Goal: Task Accomplishment & Management: Manage account settings

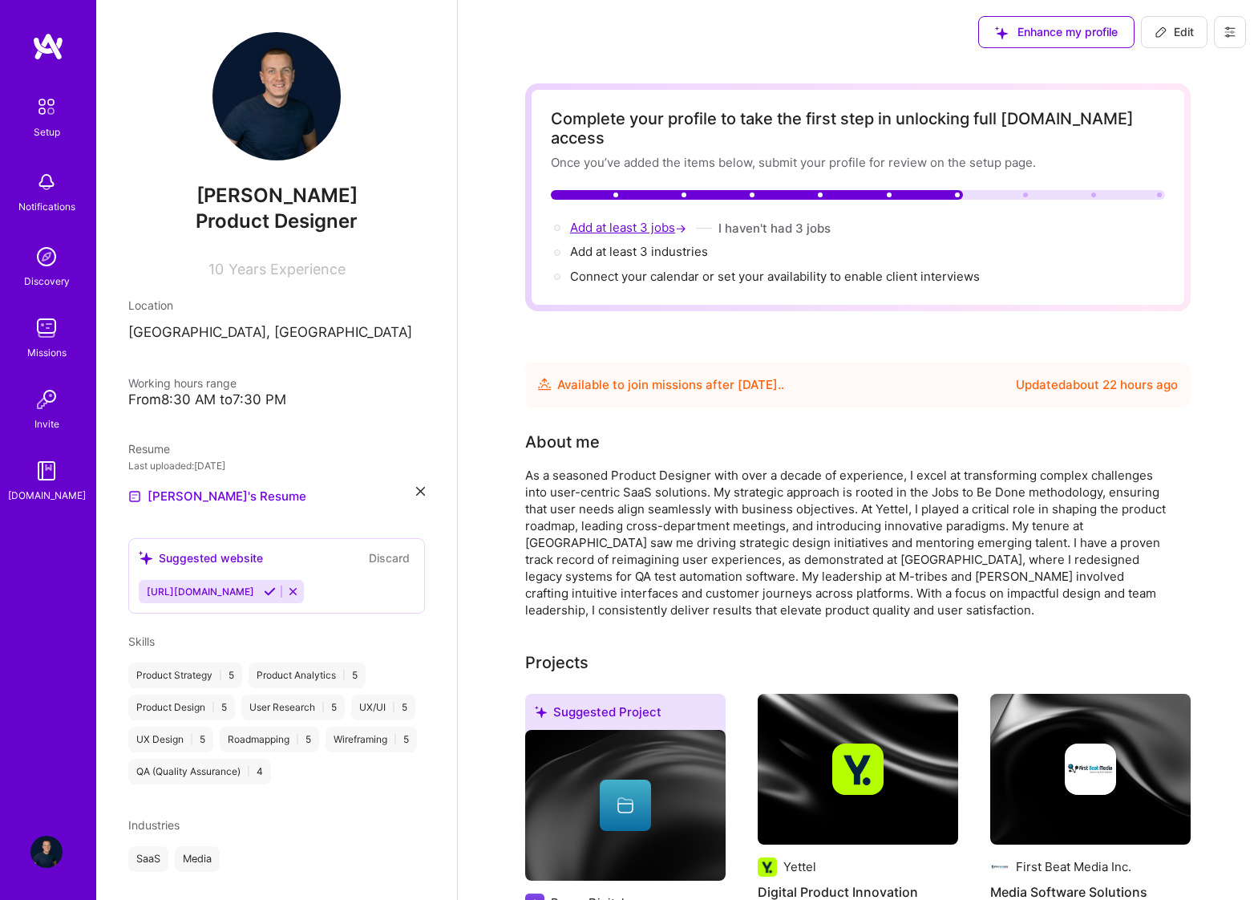
click at [637, 220] on span "Add at least 3 jobs →" at bounding box center [629, 227] width 119 height 15
select select "US"
select select "Future Date"
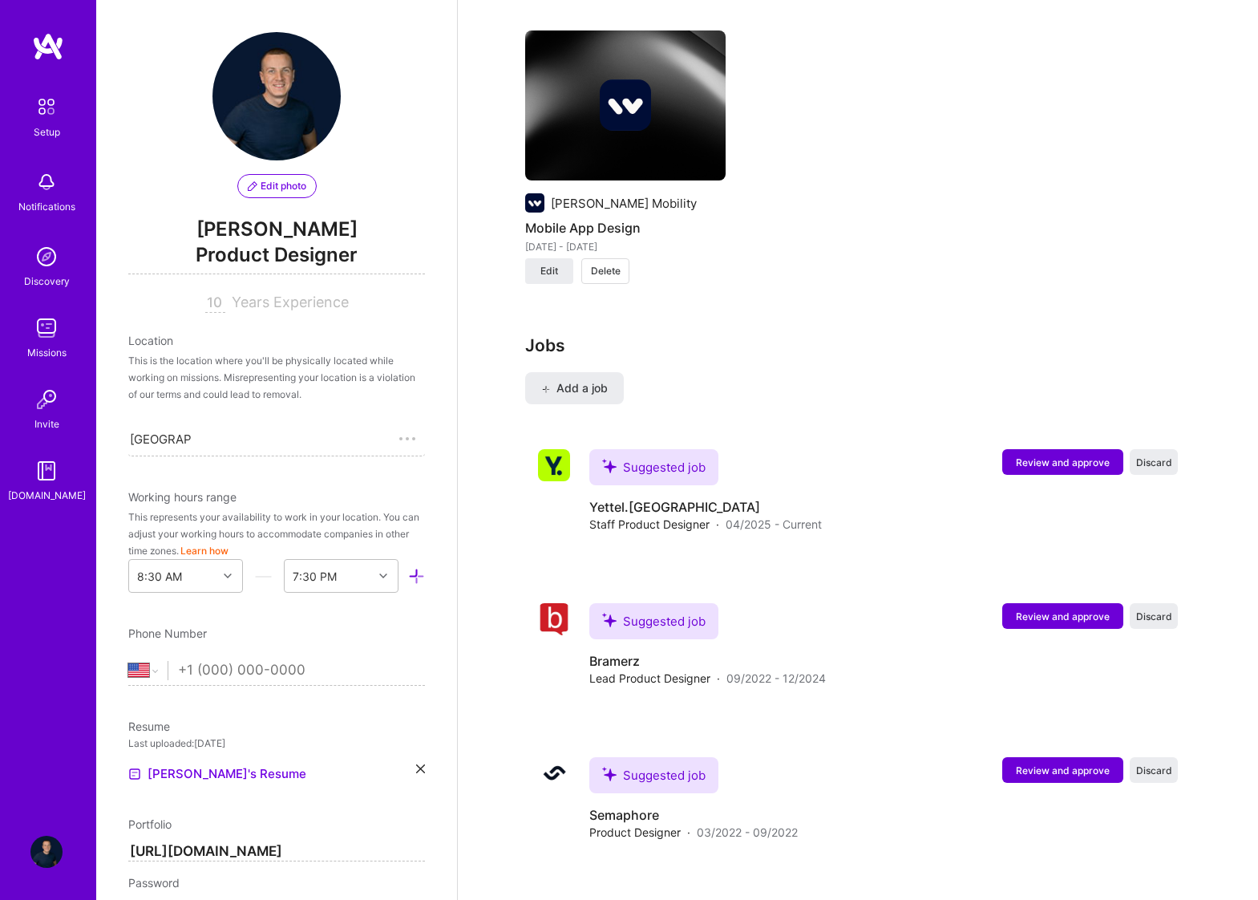
scroll to position [2348, 0]
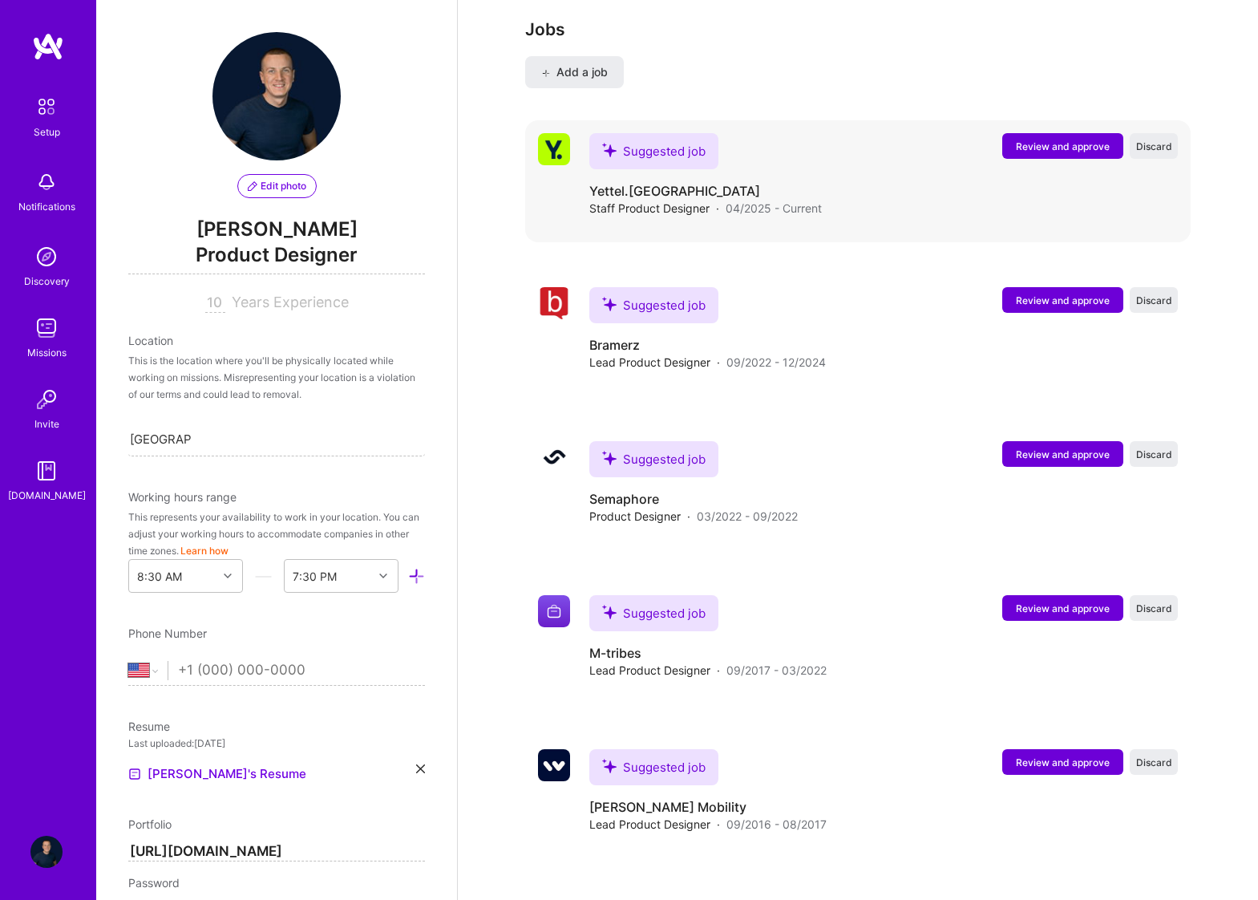
click at [1061, 140] on span "Review and approve" at bounding box center [1063, 147] width 94 height 14
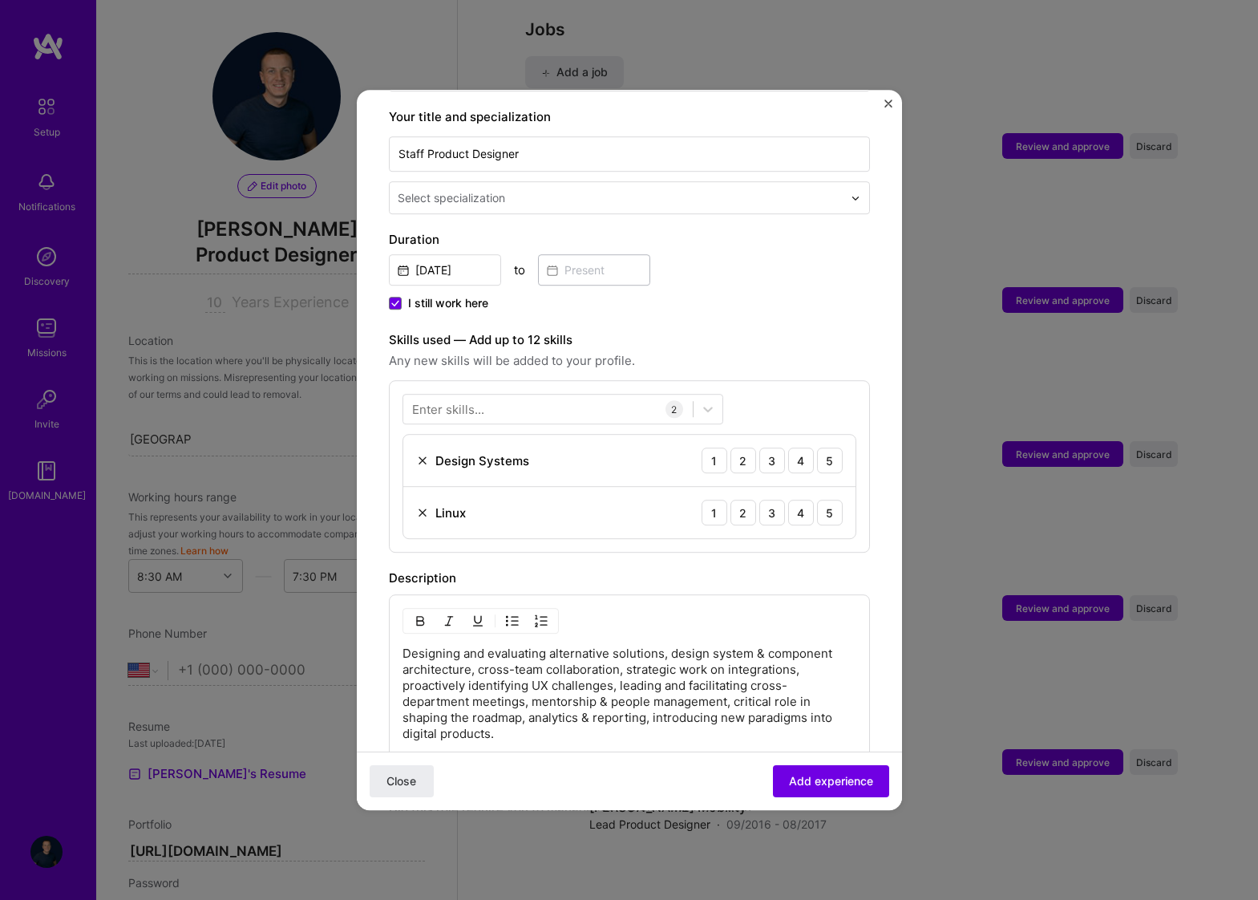
scroll to position [344, 0]
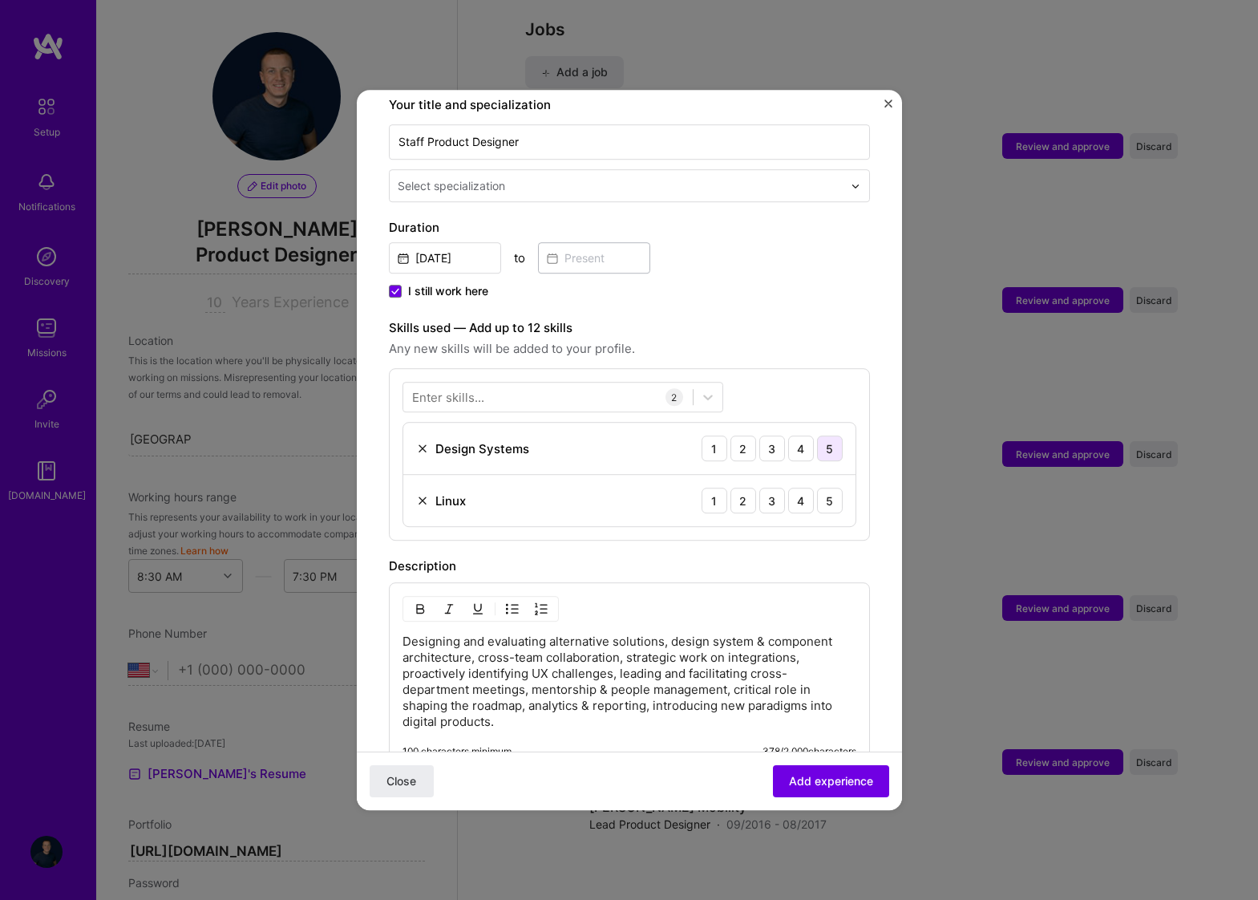
click at [827, 435] on div "5" at bounding box center [830, 448] width 26 height 26
click at [829, 487] on div "5" at bounding box center [830, 500] width 26 height 26
click at [837, 782] on span "Add experience" at bounding box center [831, 781] width 84 height 16
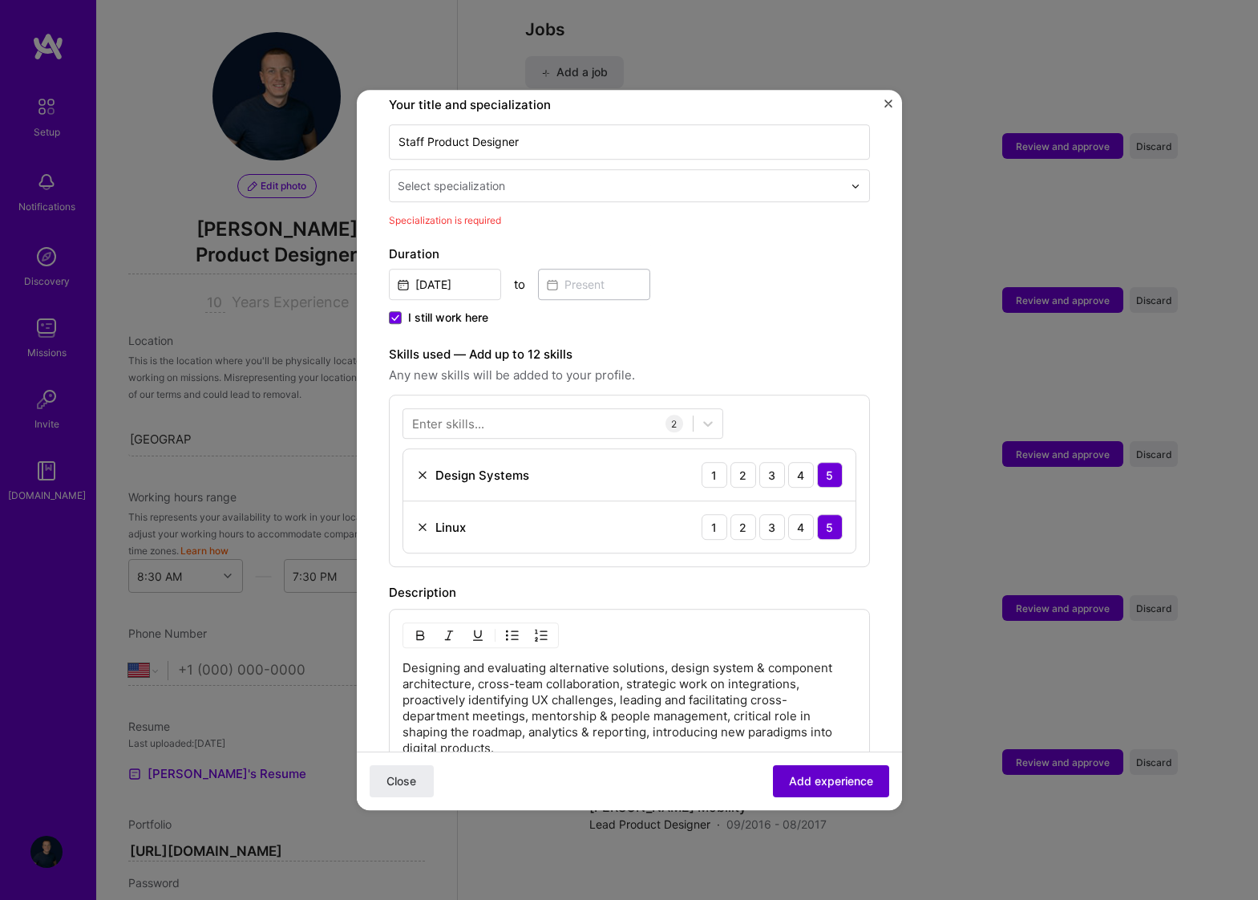
scroll to position [333, 0]
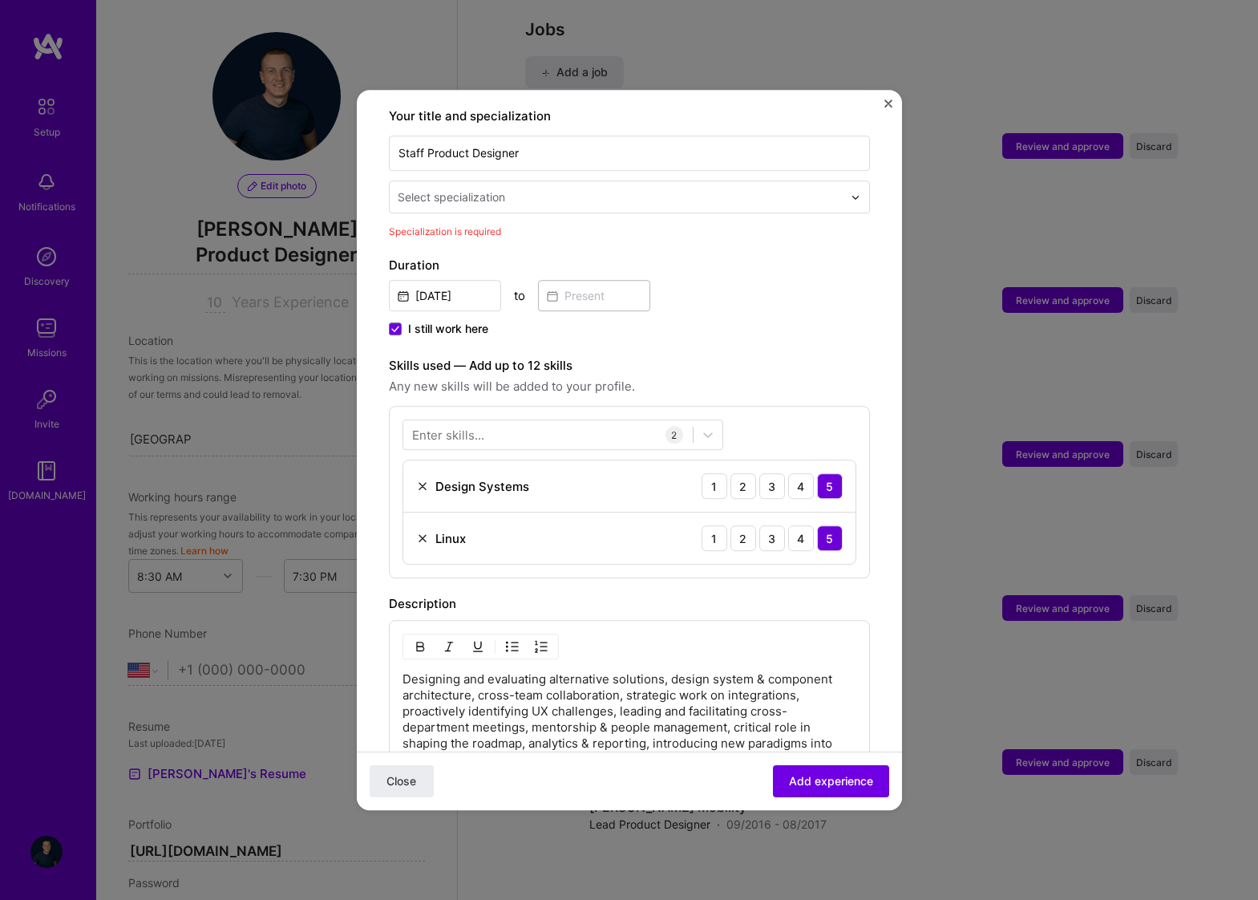
click at [665, 188] on input "text" at bounding box center [622, 196] width 448 height 17
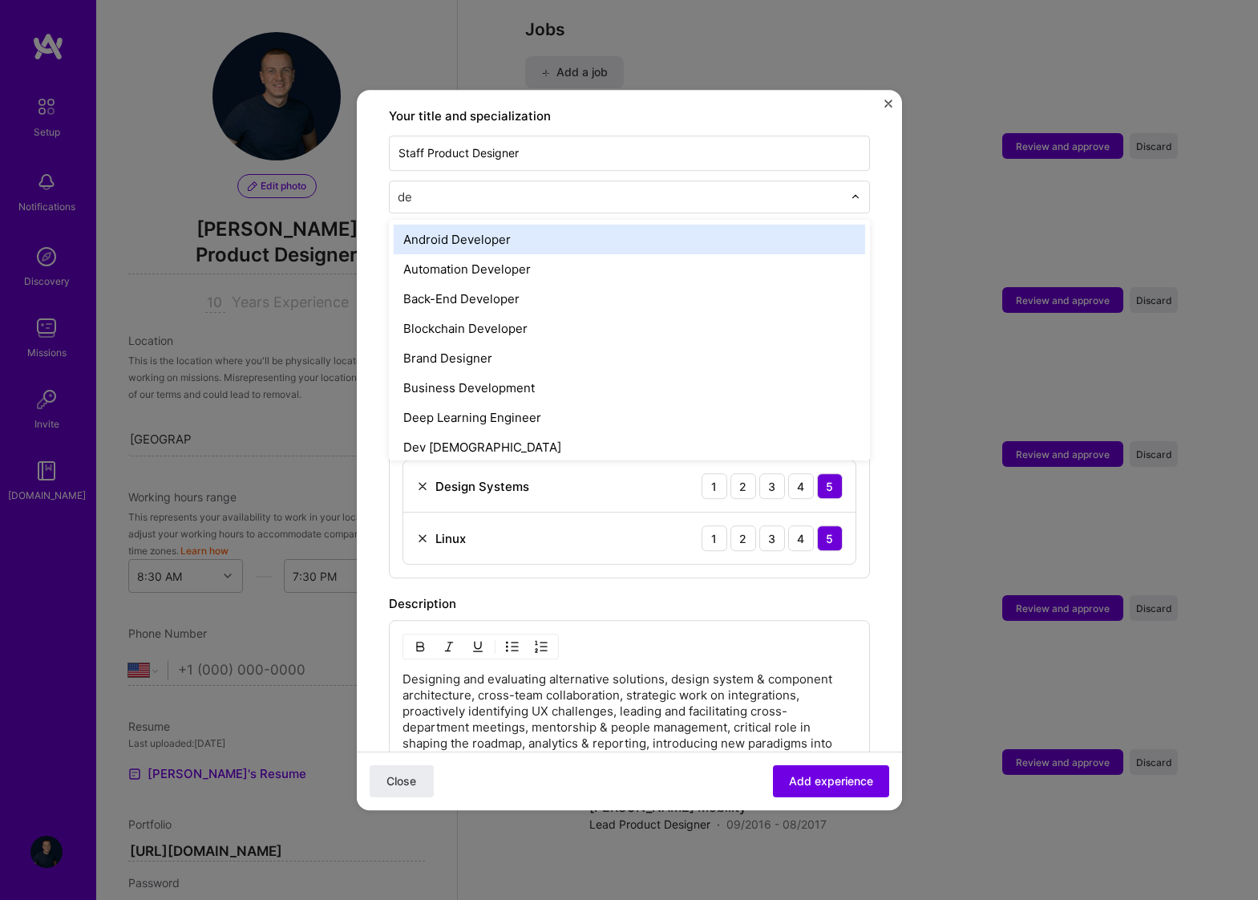
type input "des"
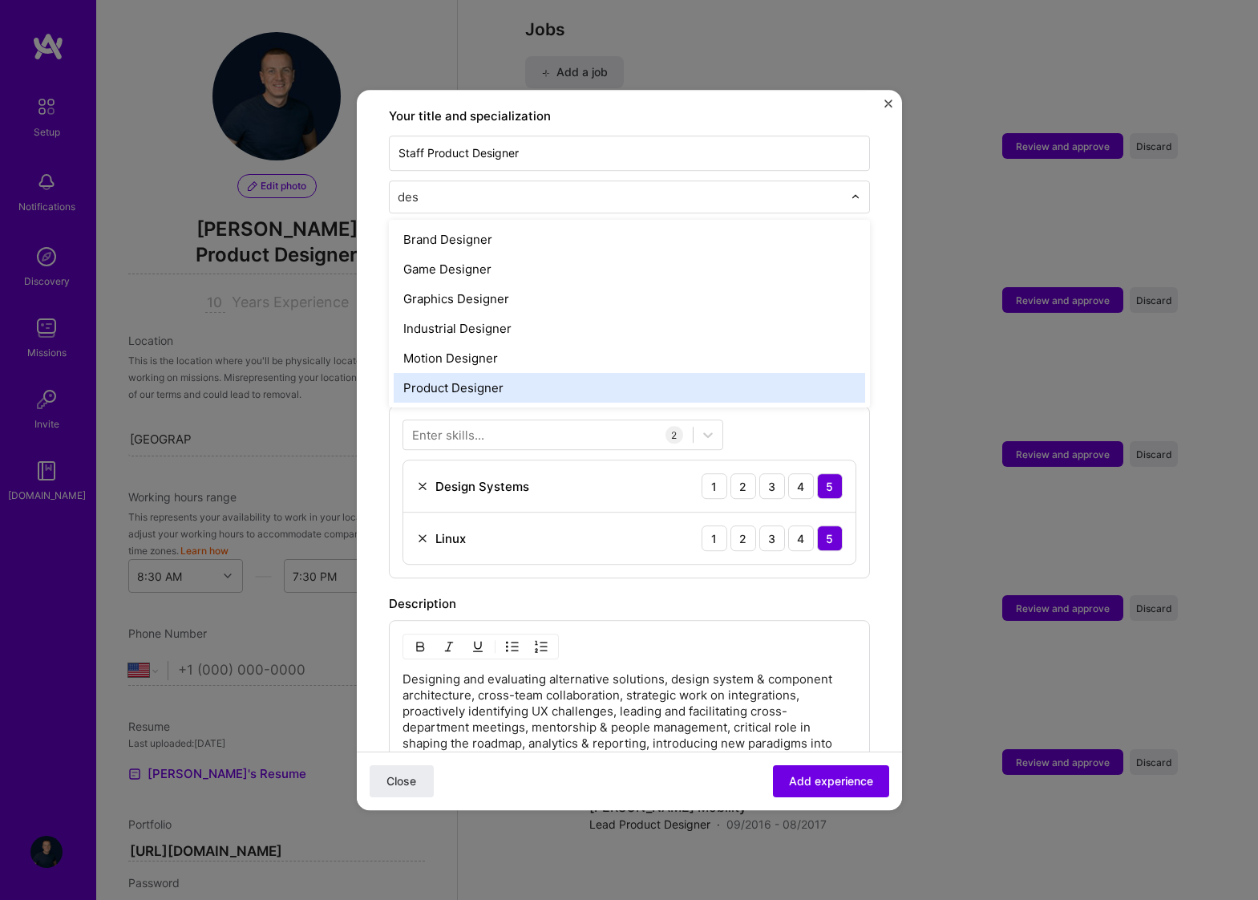
click at [572, 373] on div "Product Designer" at bounding box center [629, 388] width 471 height 30
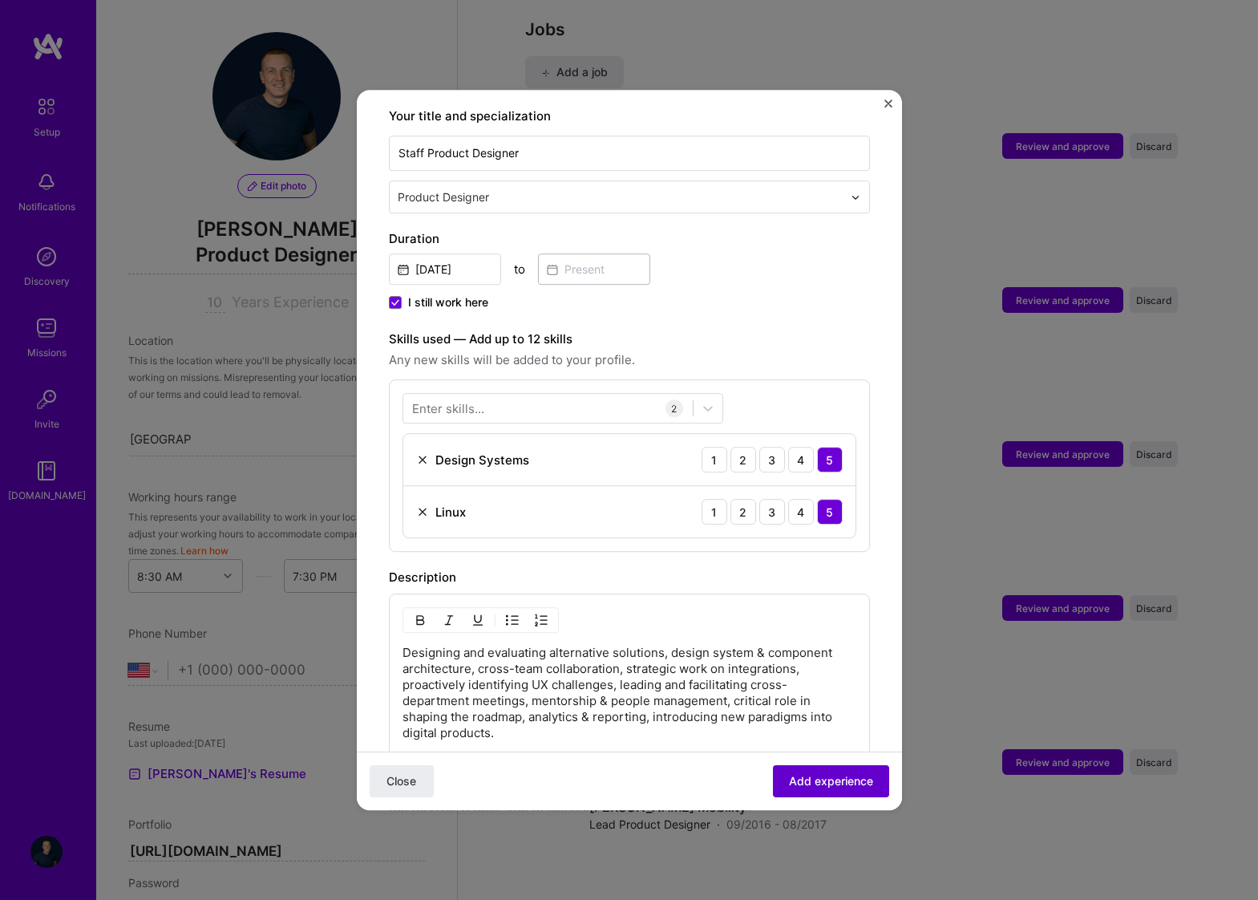
click at [826, 788] on span "Add experience" at bounding box center [831, 781] width 84 height 16
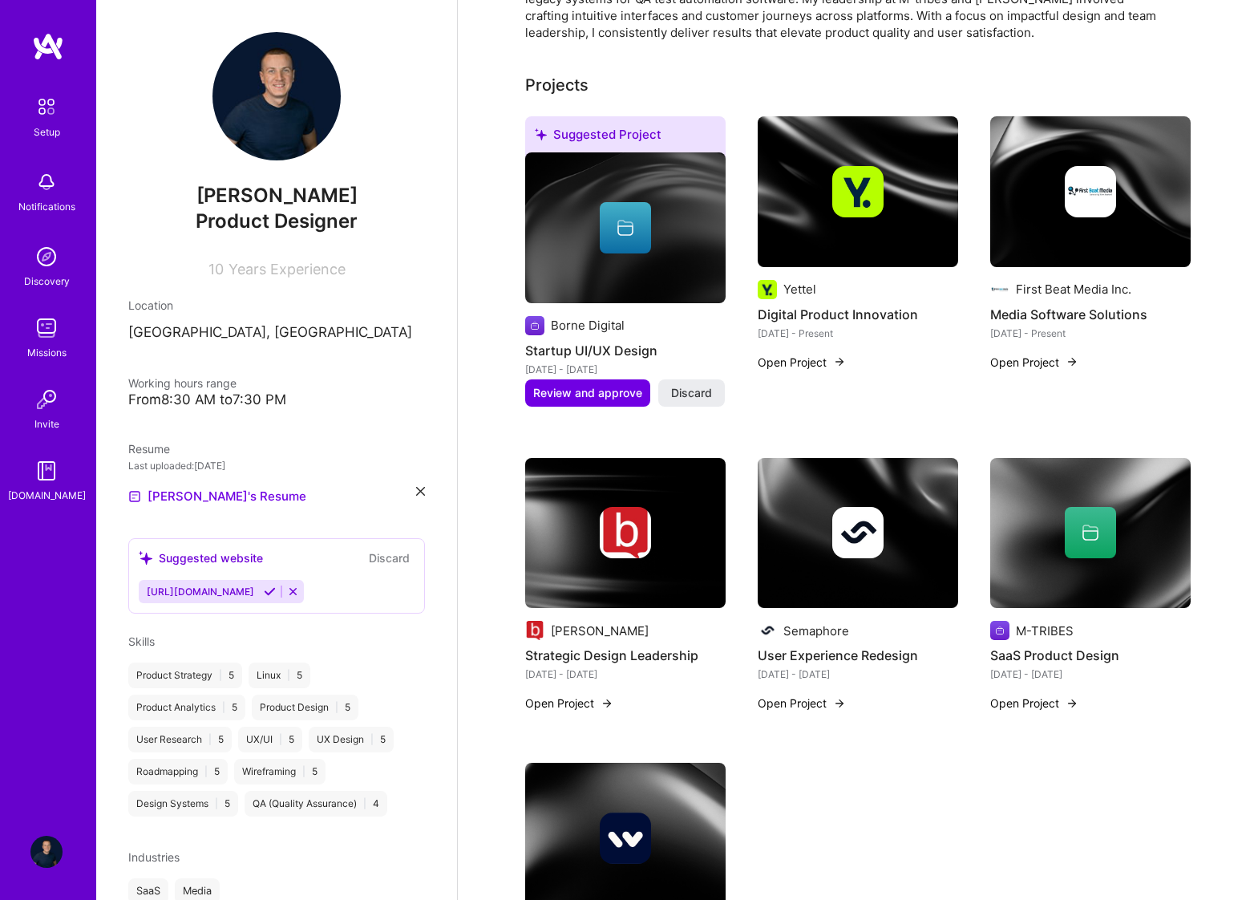
scroll to position [0, 0]
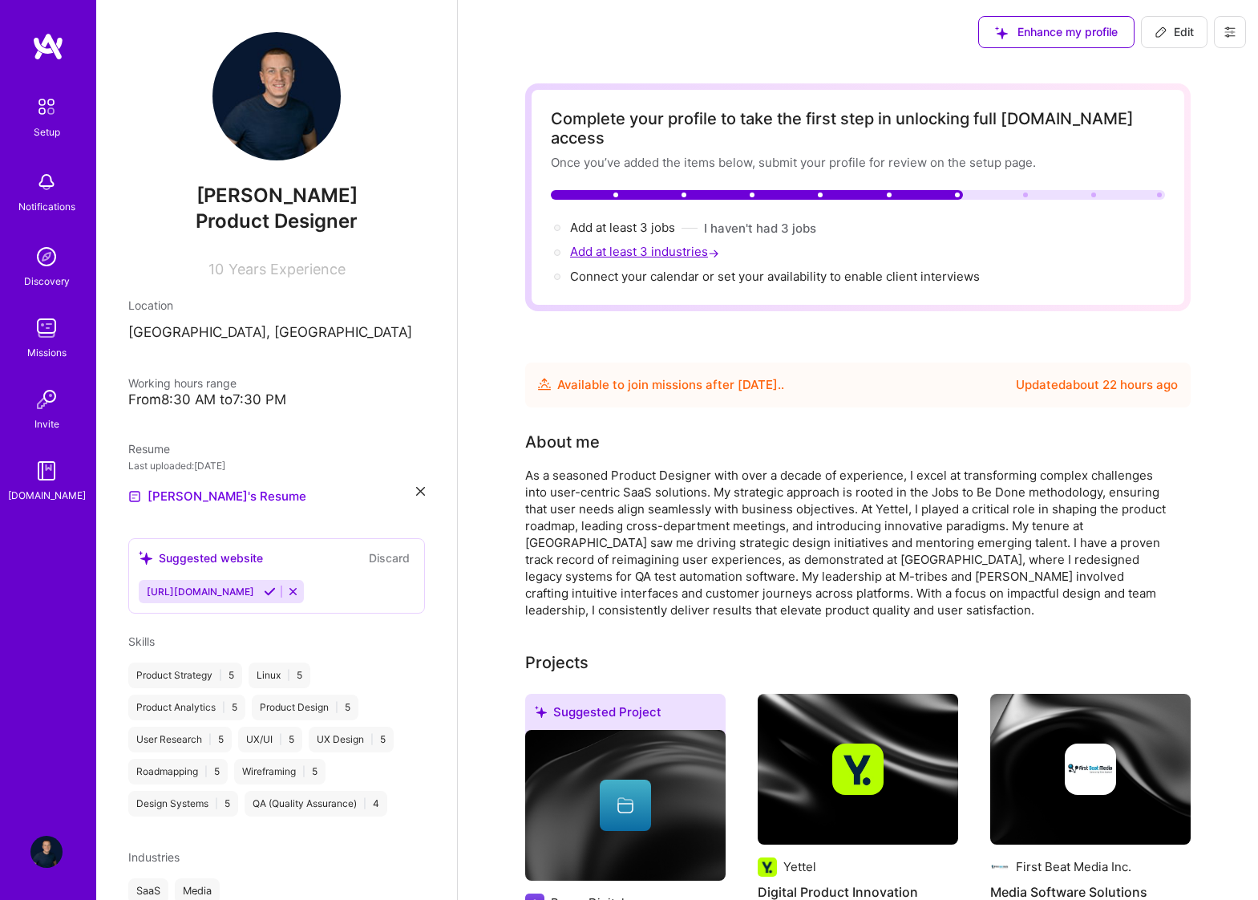
click at [646, 244] on span "Add at least 3 industries →" at bounding box center [646, 251] width 152 height 15
select select "US"
select select "Future Date"
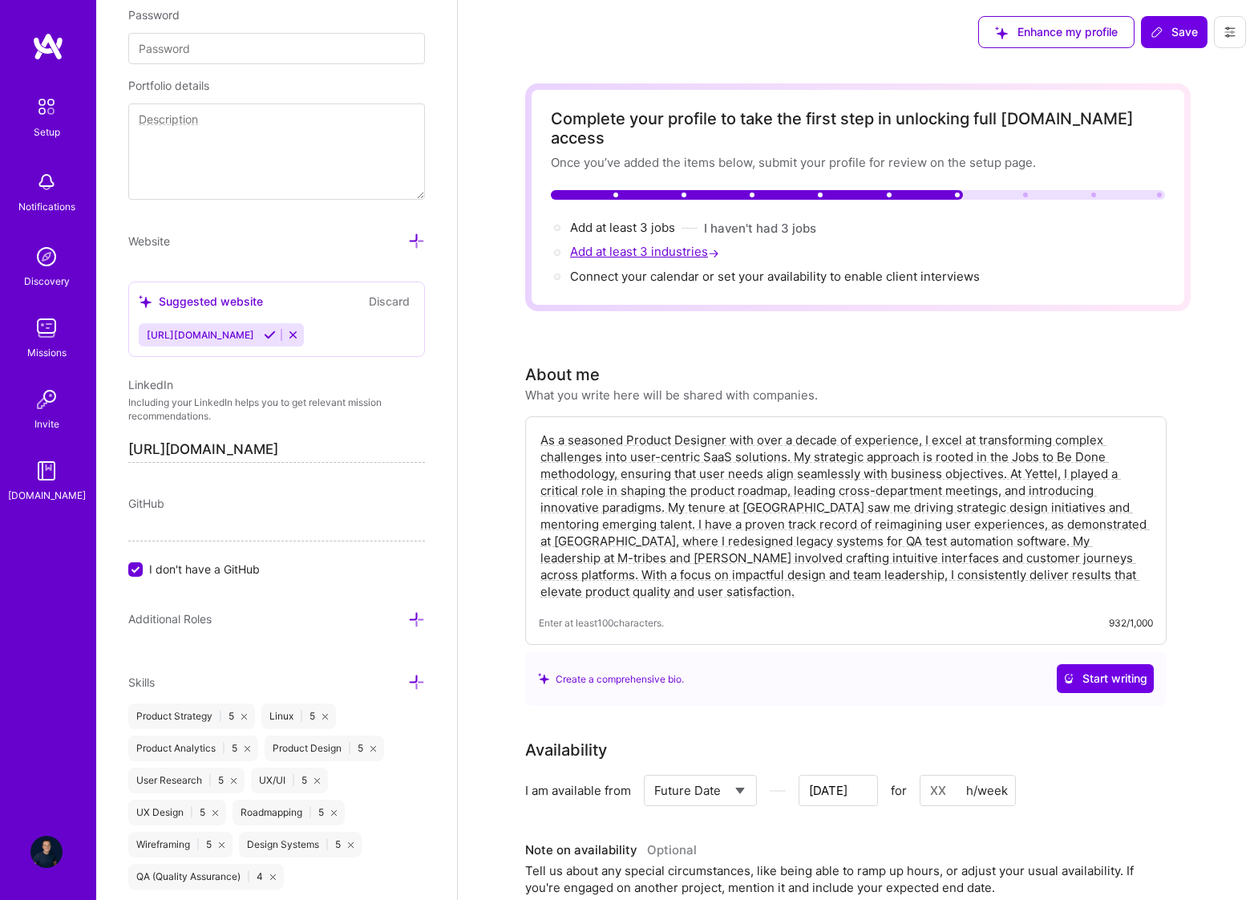
scroll to position [1012, 0]
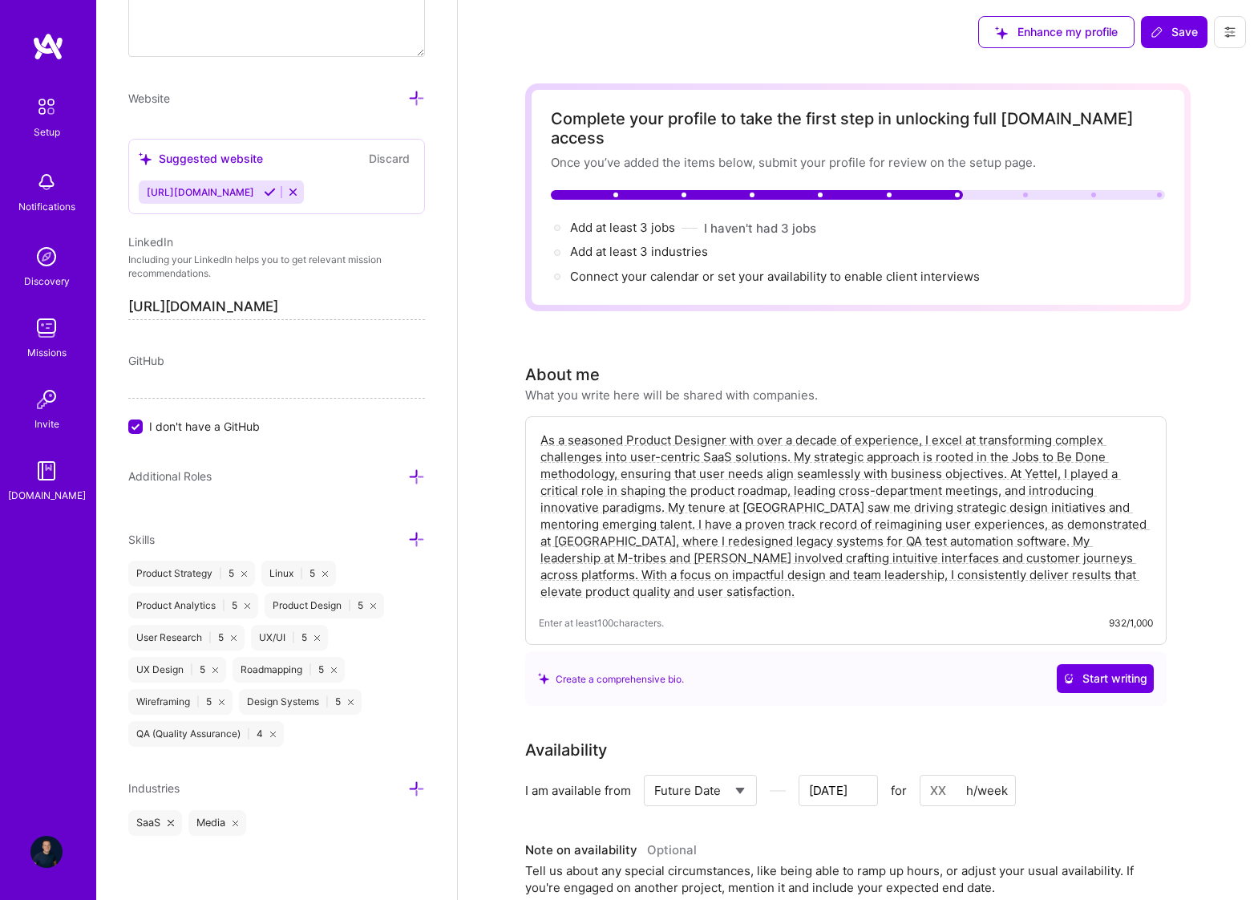
click at [297, 606] on div "Product Design | 5" at bounding box center [324, 605] width 119 height 26
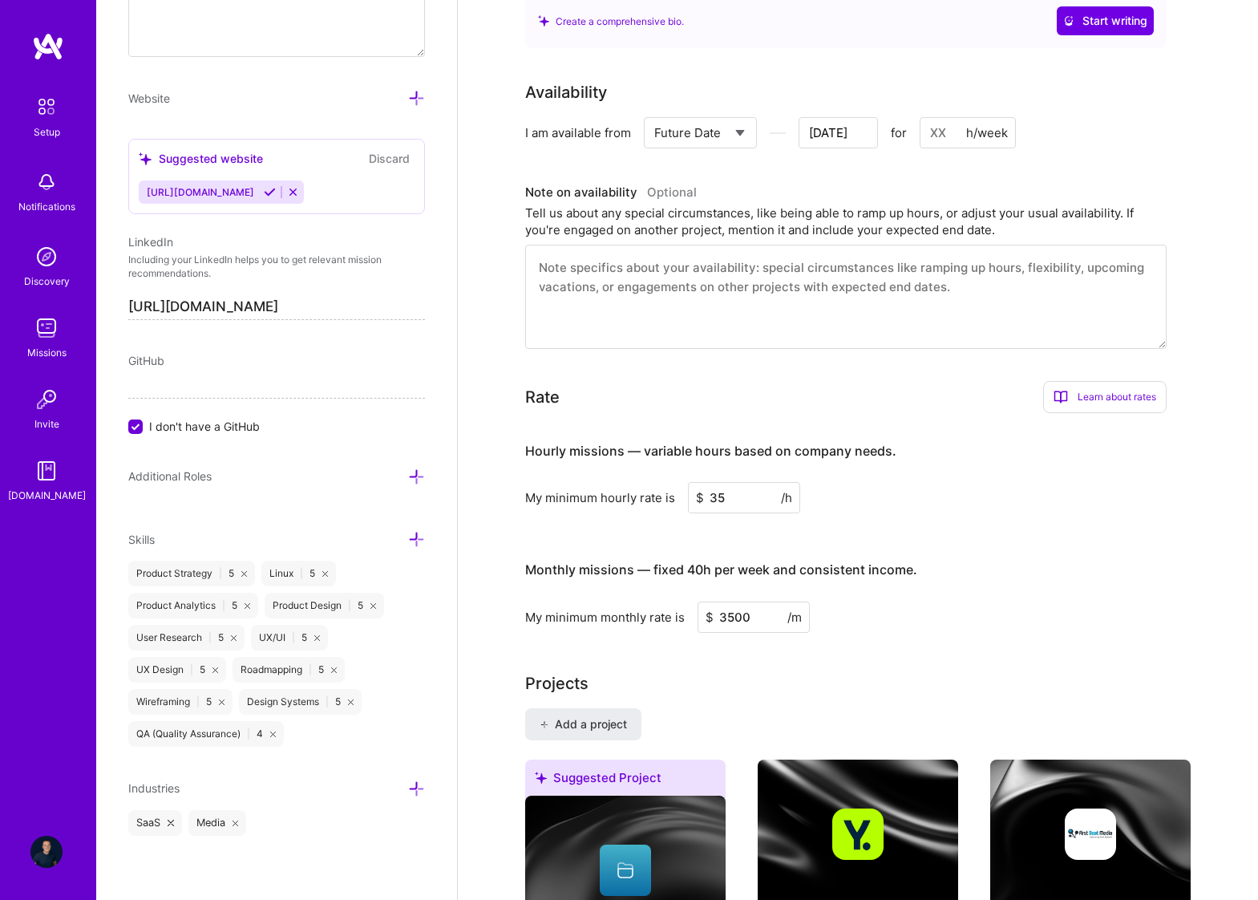
scroll to position [702, 0]
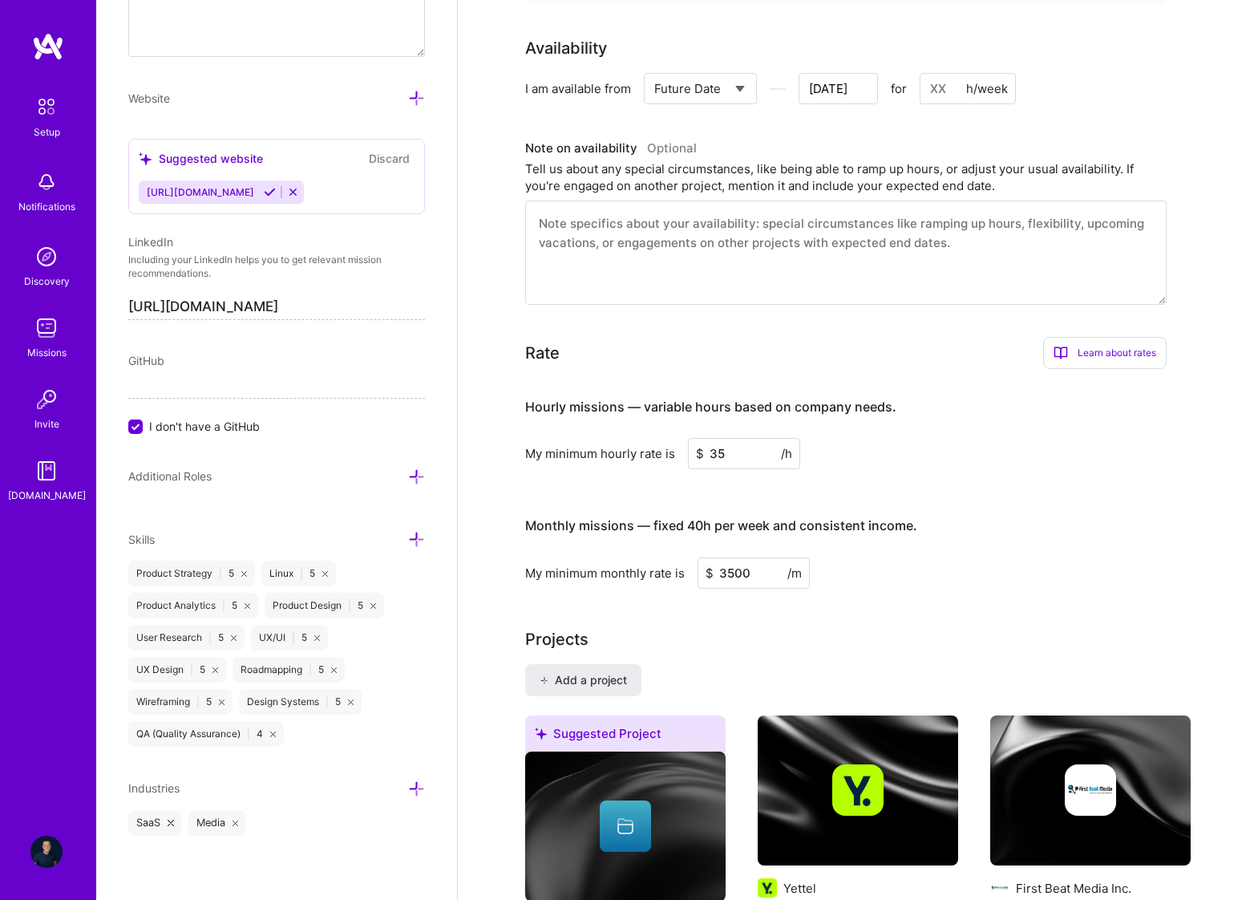
click at [327, 815] on div "SaaS Media" at bounding box center [276, 823] width 297 height 26
click at [299, 827] on div "SaaS Media" at bounding box center [276, 823] width 297 height 26
click at [419, 787] on icon at bounding box center [416, 788] width 17 height 17
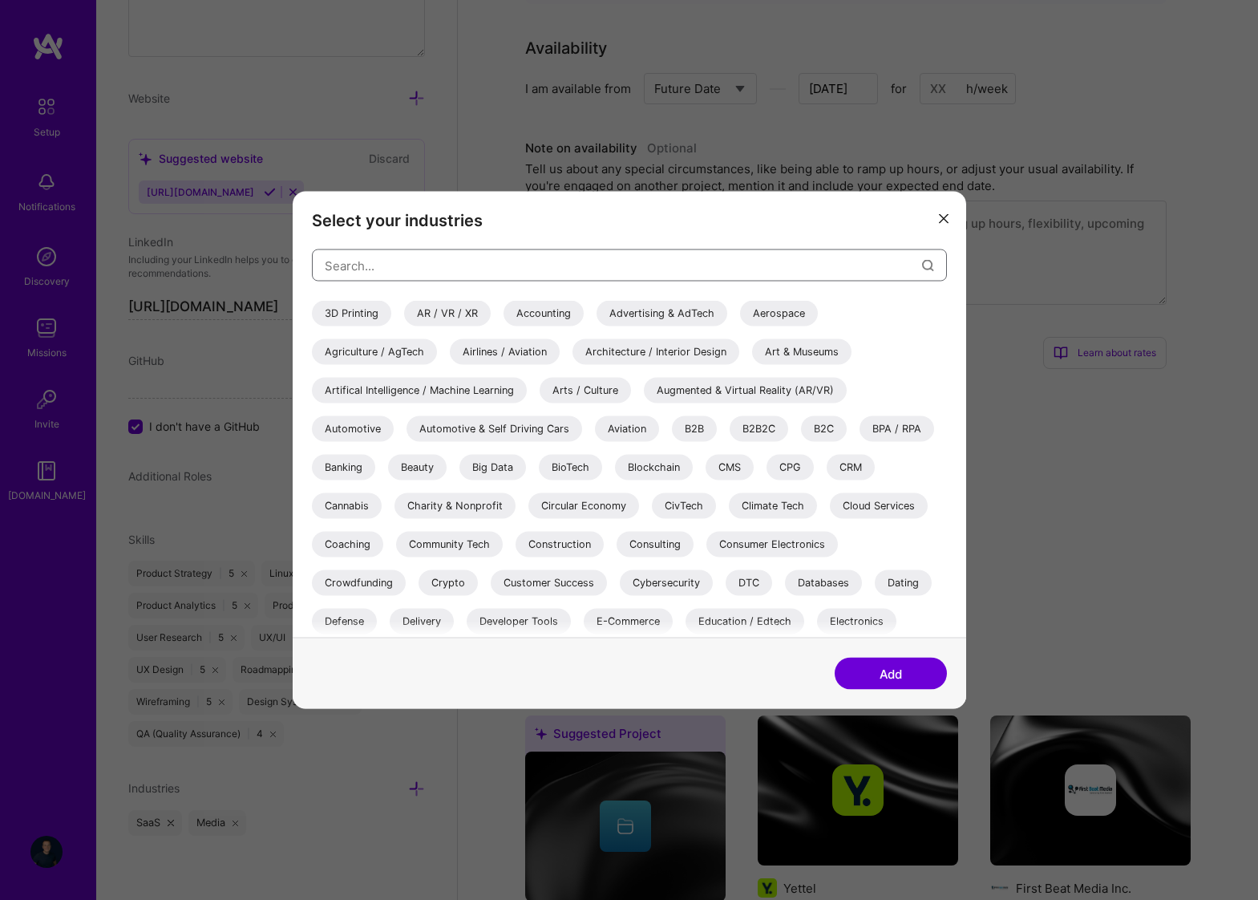
click at [592, 266] on input "modal" at bounding box center [623, 265] width 597 height 41
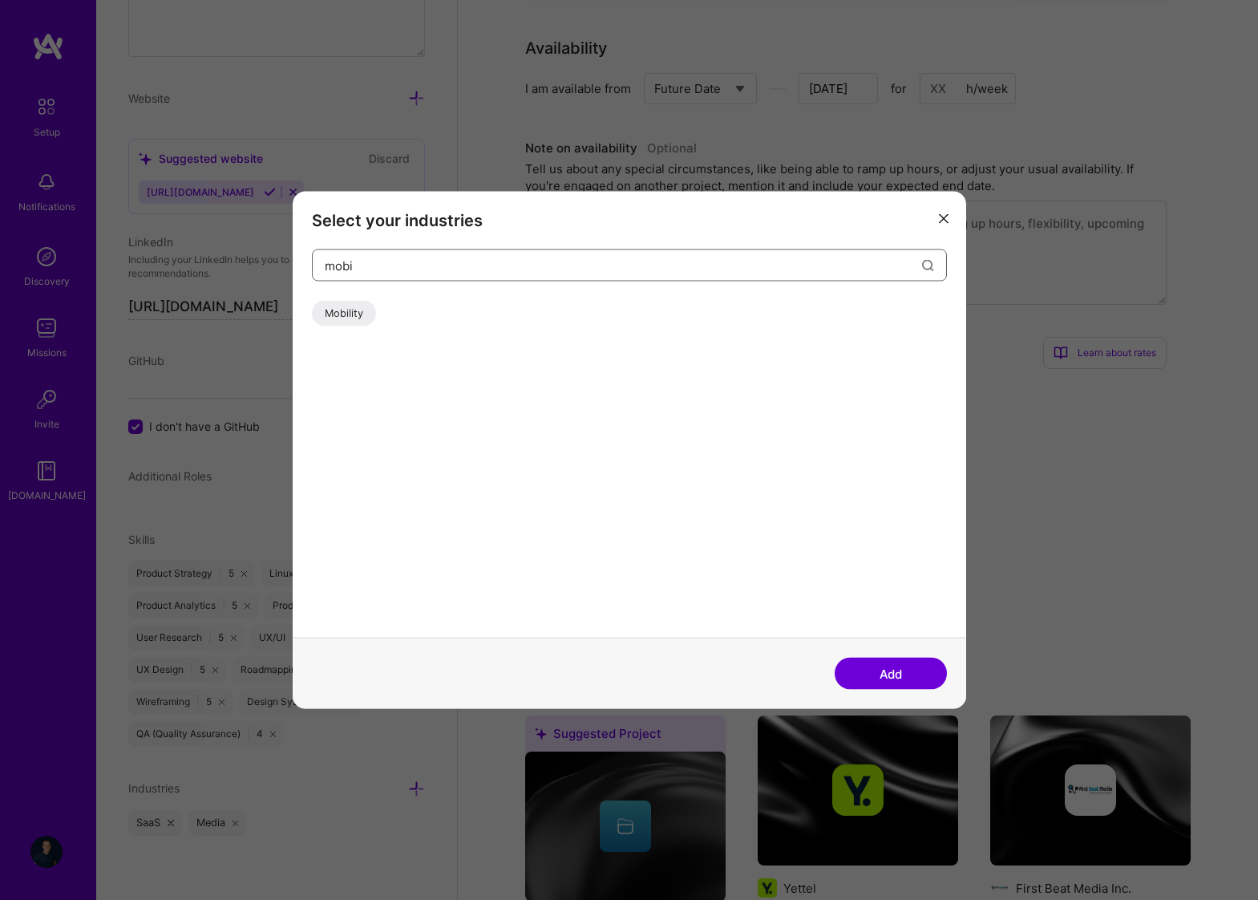
type input "mobi"
click at [327, 308] on div "Mobility" at bounding box center [344, 314] width 64 height 26
click at [909, 671] on button "Add" at bounding box center [891, 673] width 112 height 32
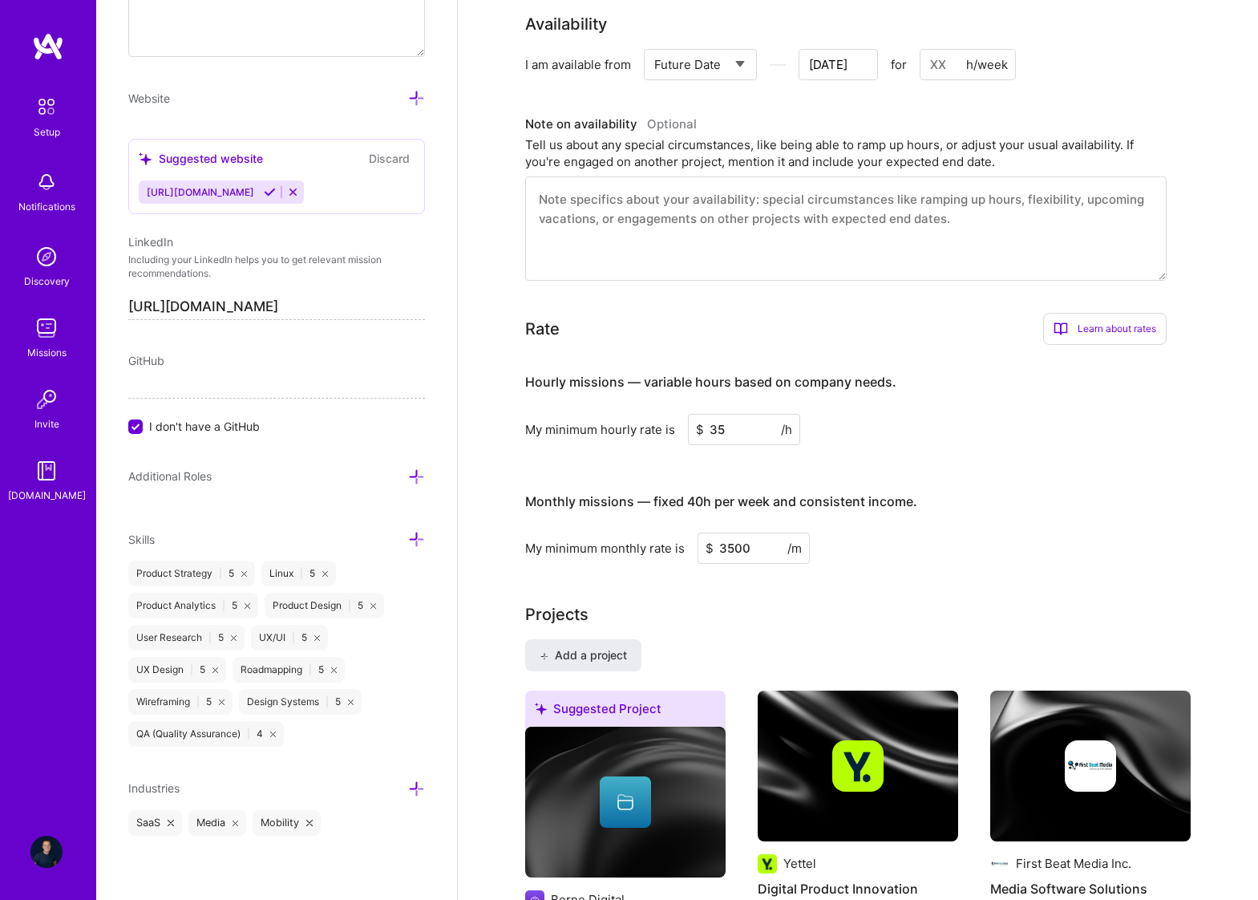
click at [415, 789] on icon at bounding box center [416, 788] width 17 height 17
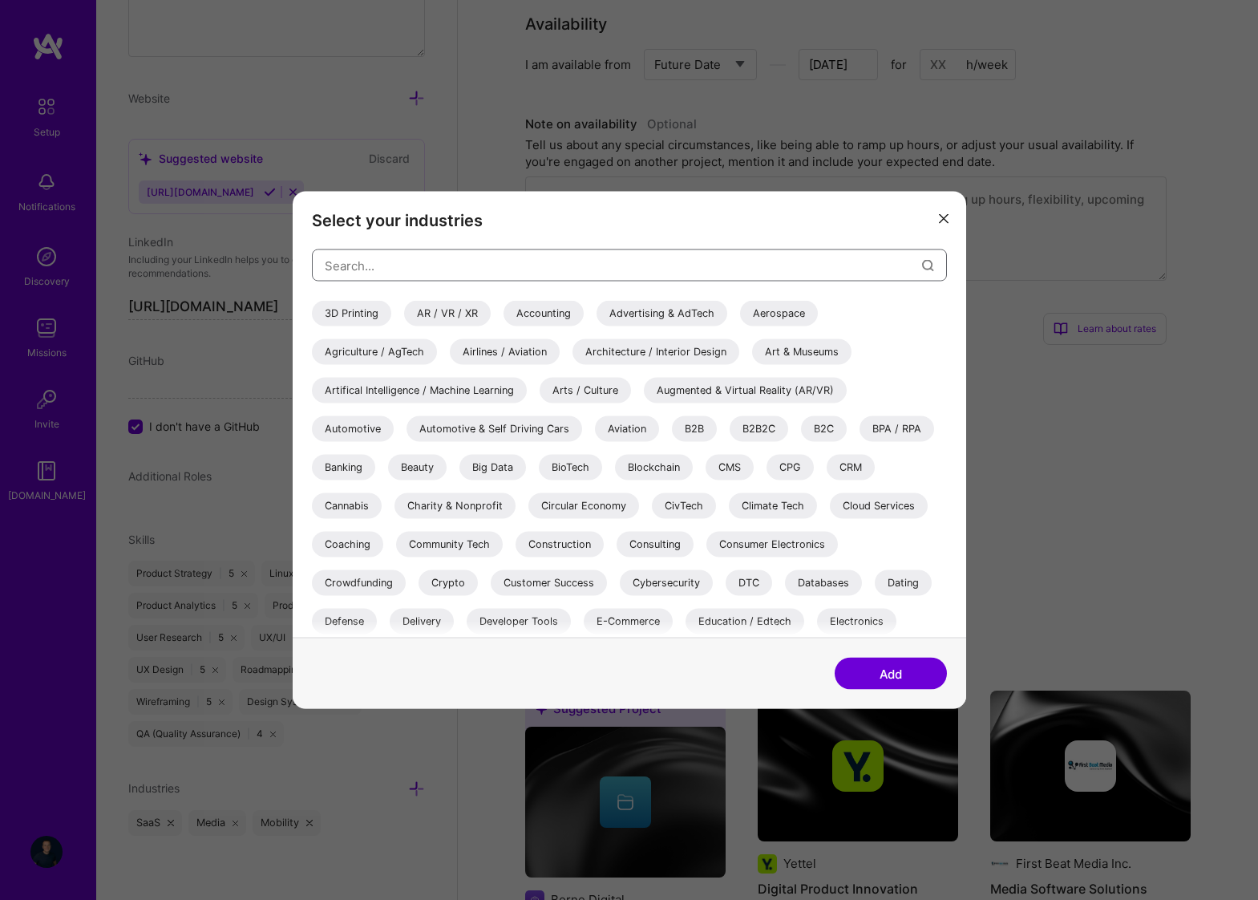
click at [504, 257] on input "modal" at bounding box center [623, 265] width 597 height 41
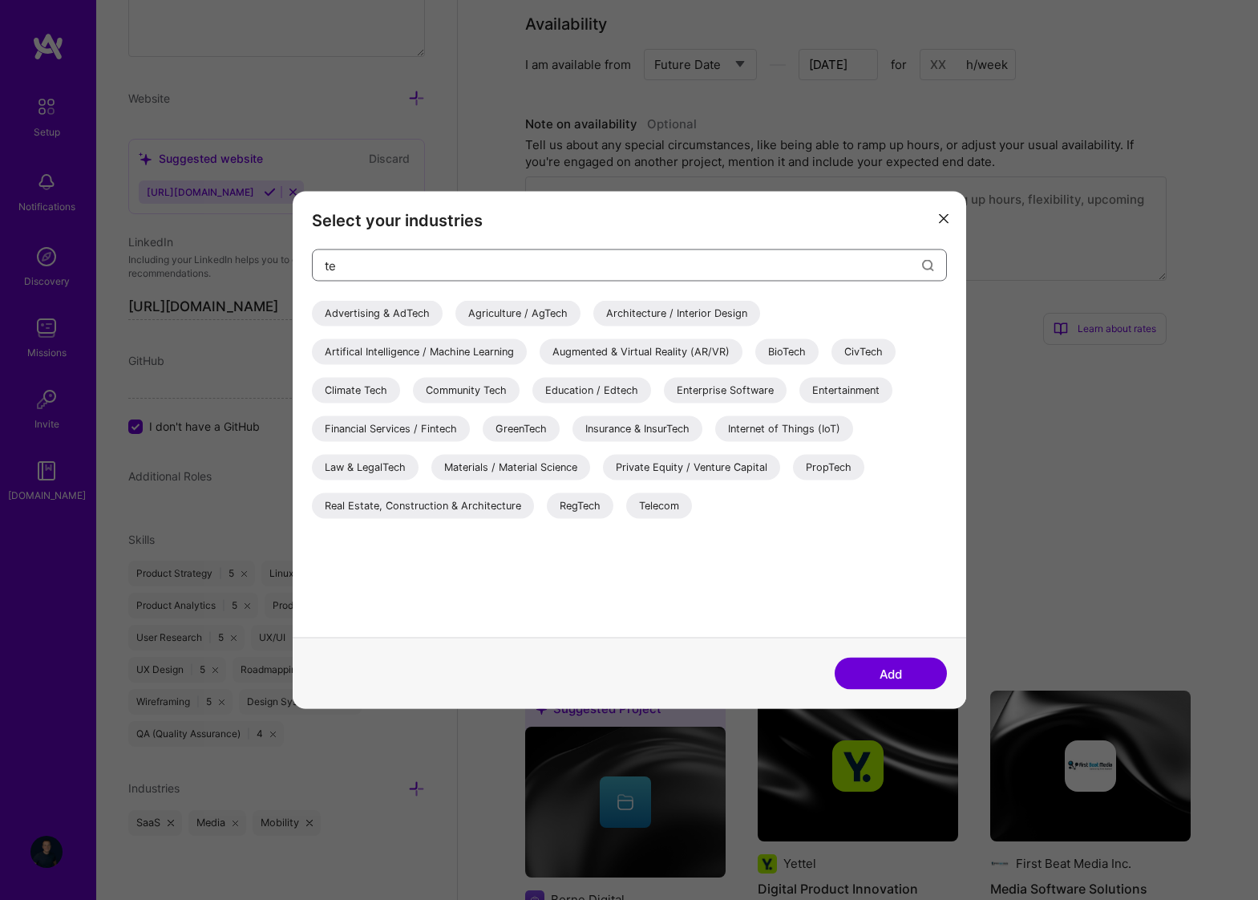
type input "te"
click at [668, 499] on div "Telecom" at bounding box center [659, 506] width 66 height 26
click at [884, 671] on button "Add" at bounding box center [891, 673] width 112 height 32
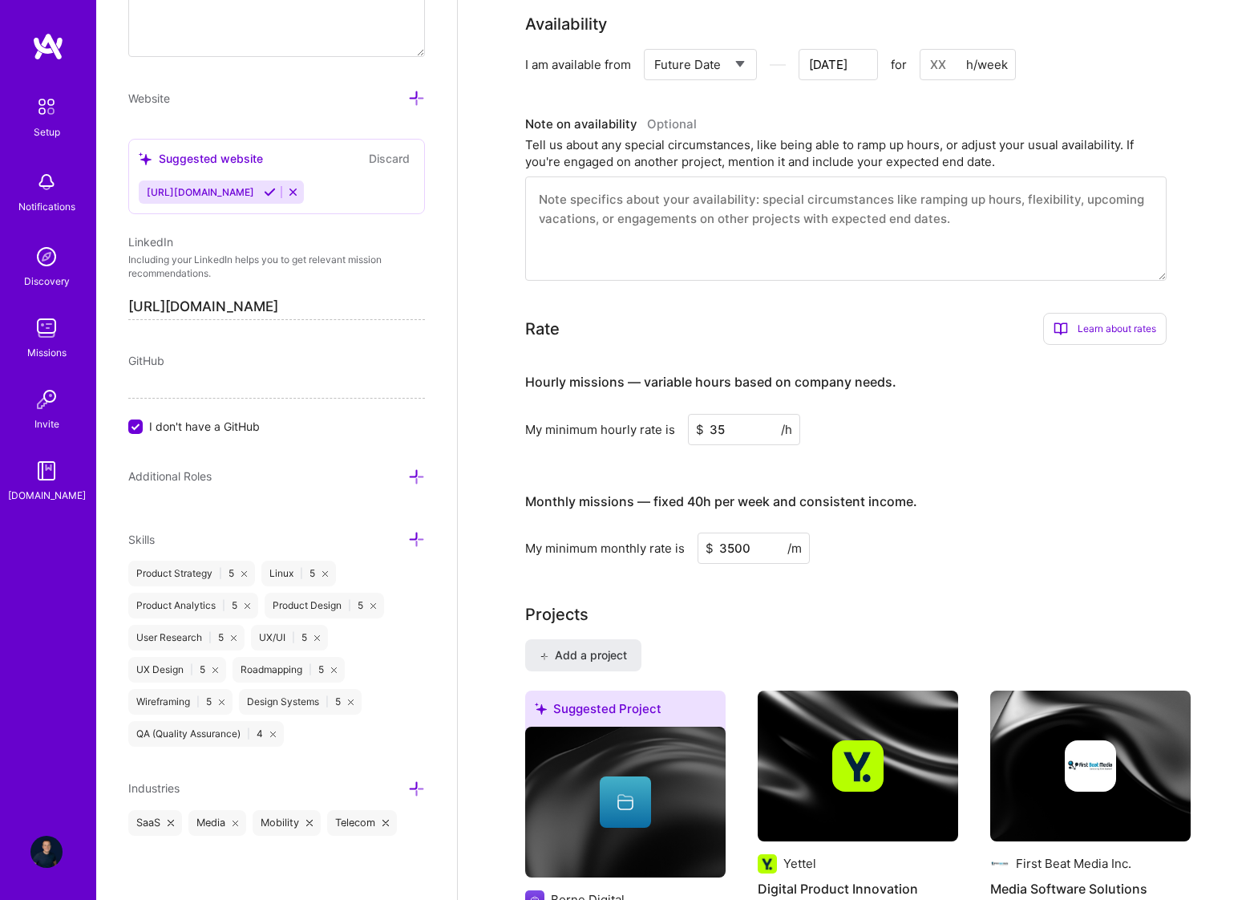
click at [419, 786] on icon at bounding box center [416, 788] width 17 height 17
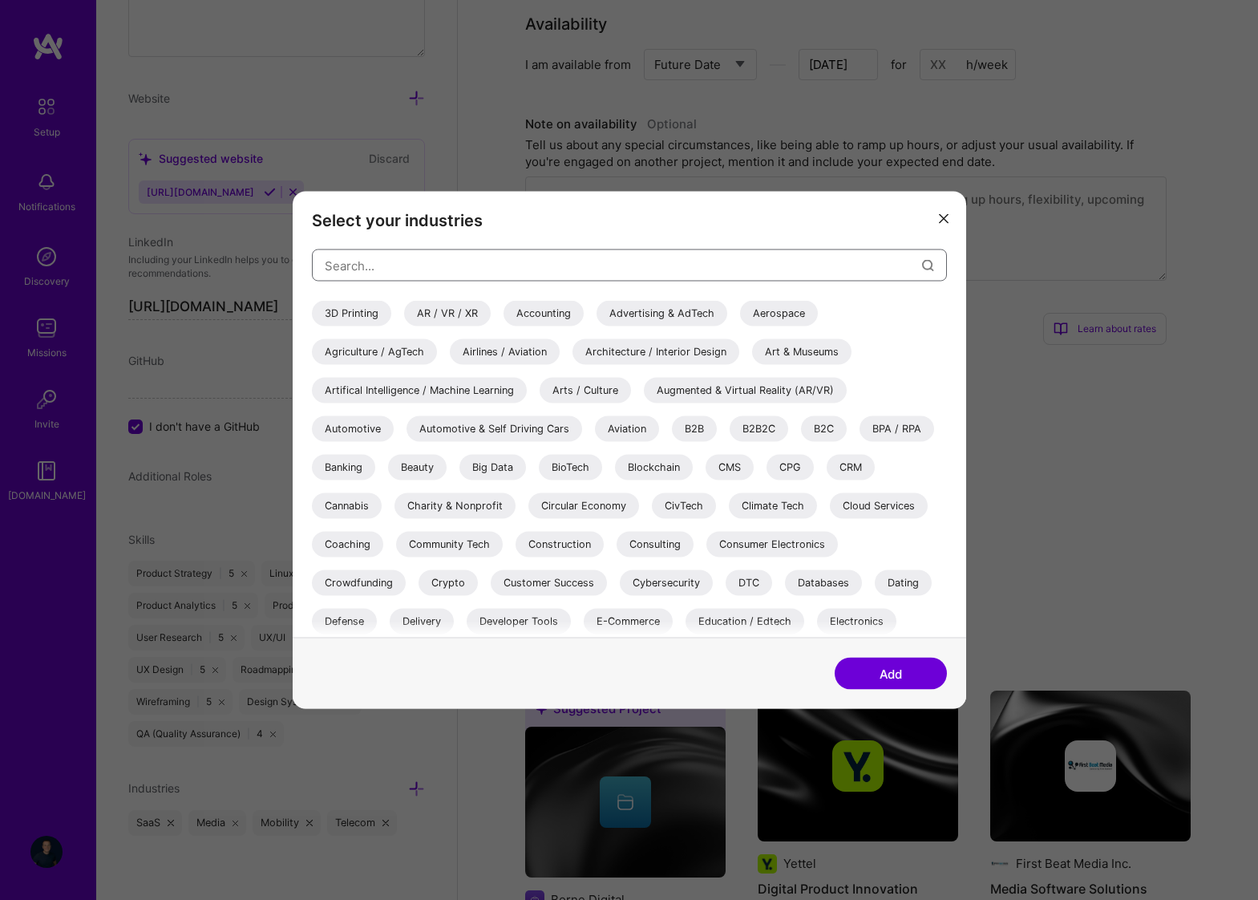
click at [425, 263] on input "modal" at bounding box center [623, 265] width 597 height 41
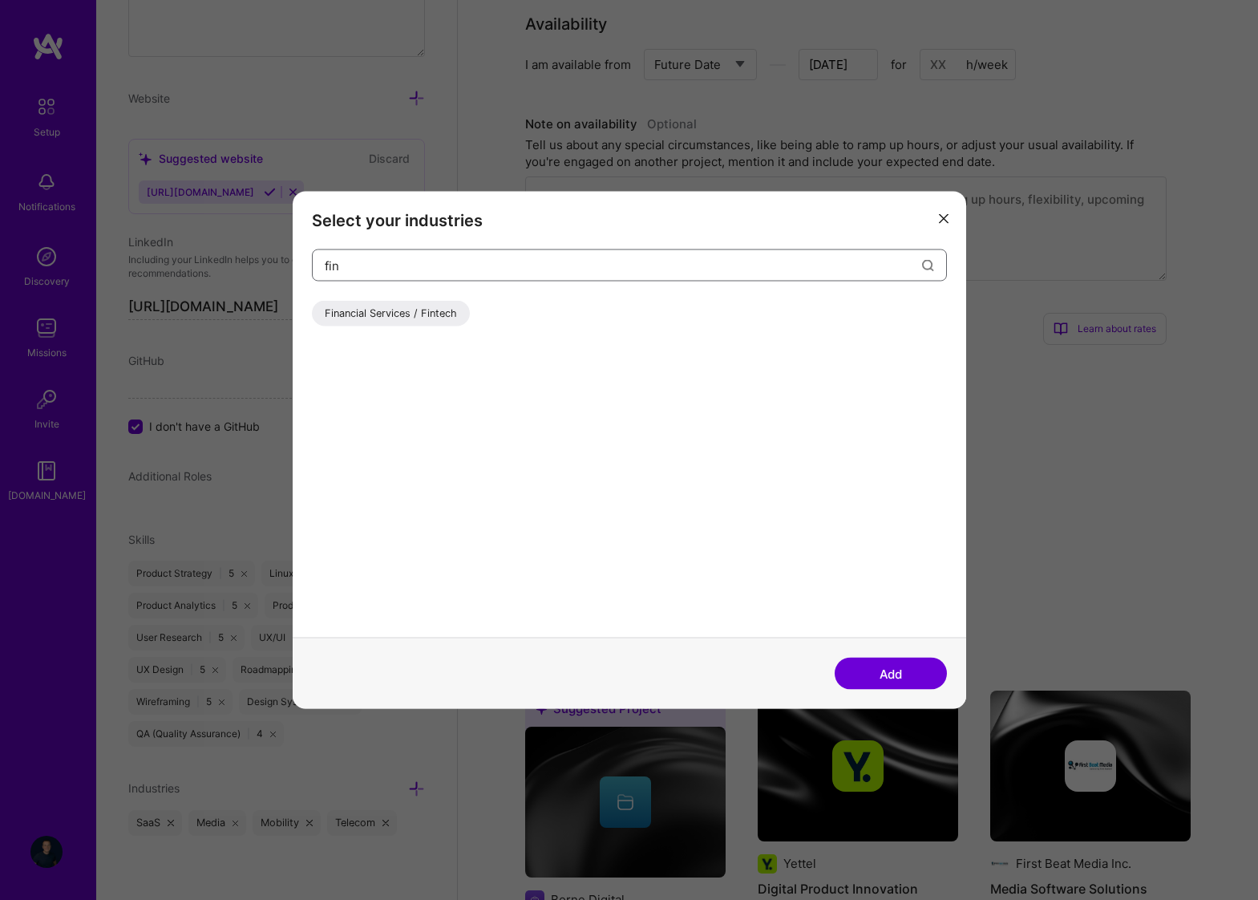
type input "fin"
click at [406, 317] on div "Financial Services / Fintech" at bounding box center [391, 314] width 158 height 26
click at [870, 671] on button "Add" at bounding box center [891, 673] width 112 height 32
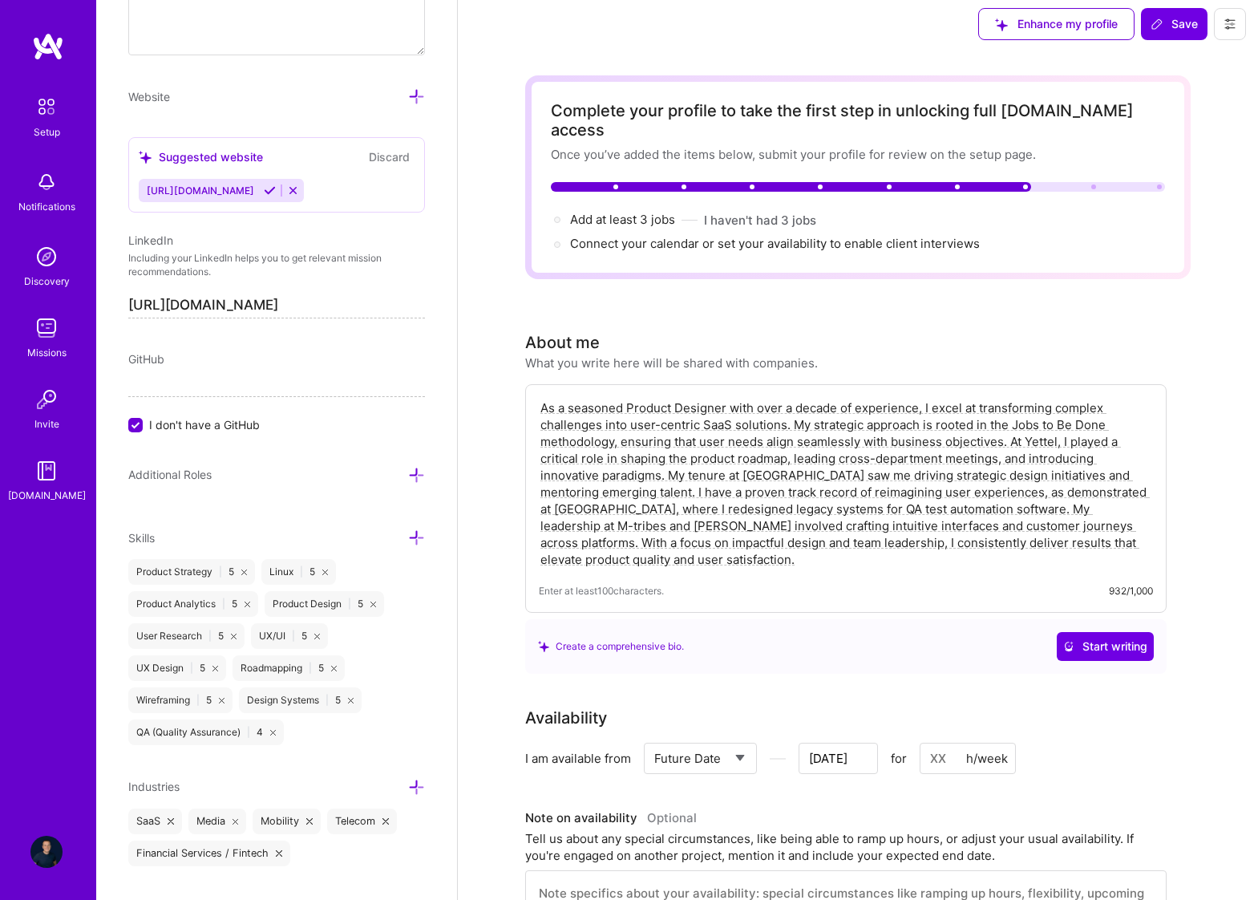
scroll to position [0, 0]
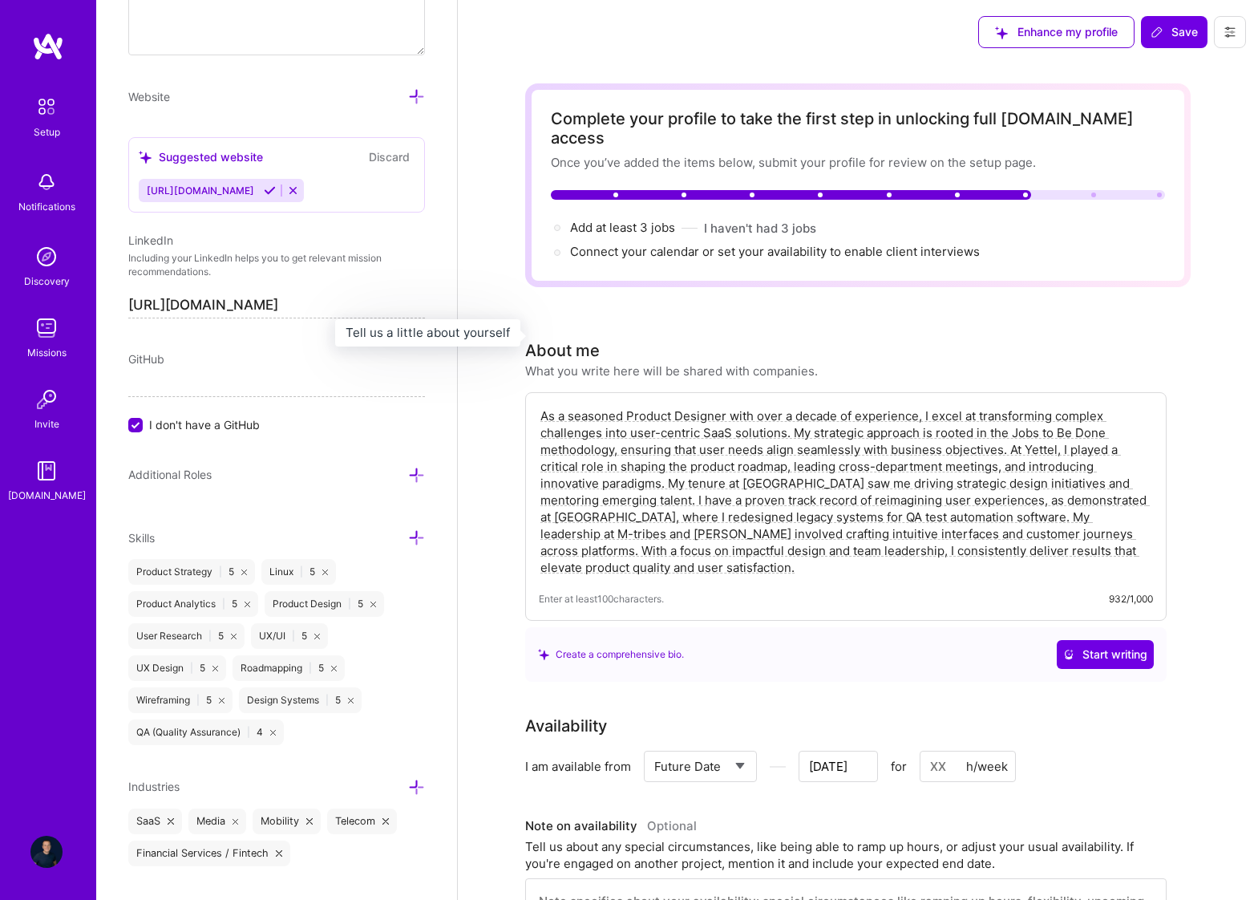
click at [745, 338] on h3 "About me" at bounding box center [671, 350] width 293 height 24
click at [613, 220] on span "Add at least 3 jobs →" at bounding box center [629, 227] width 119 height 15
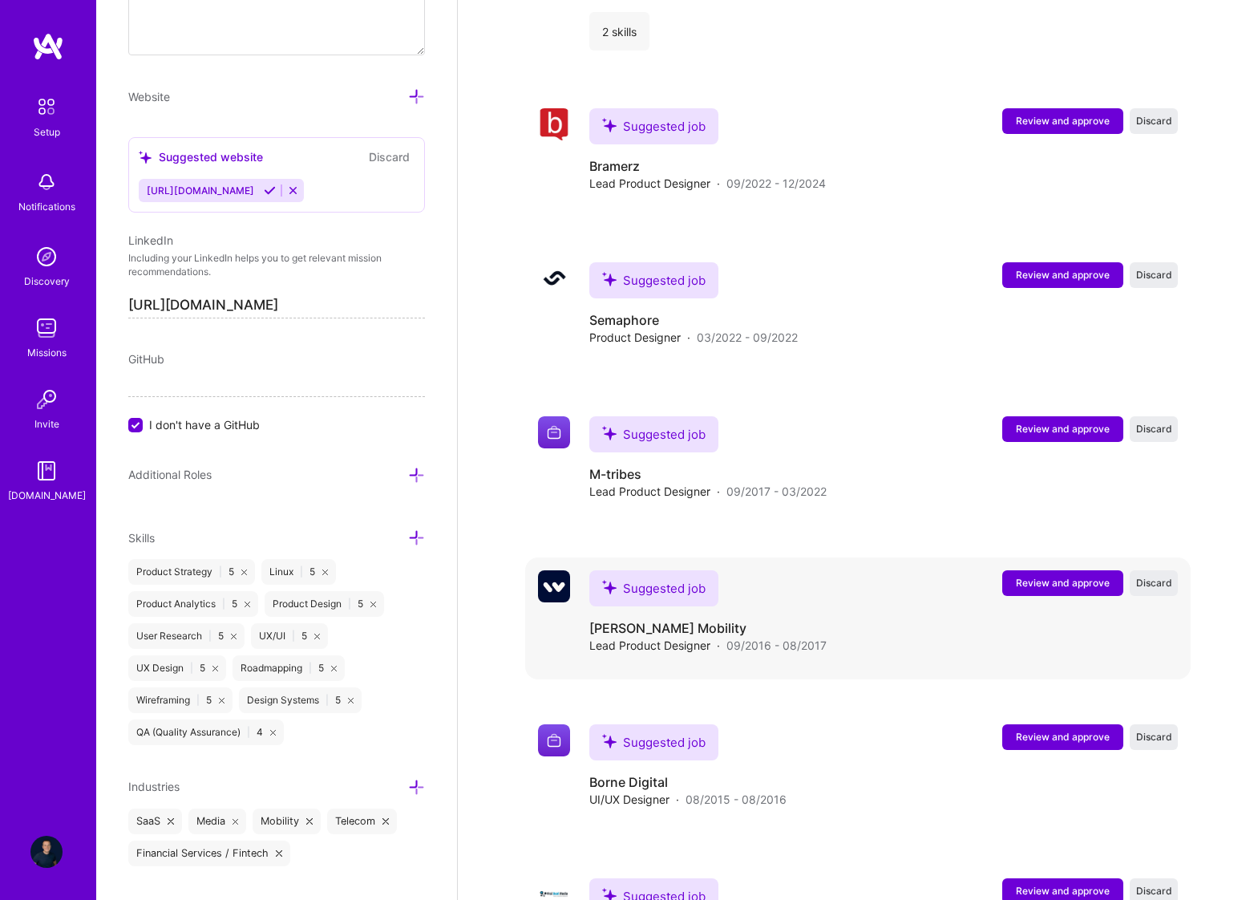
scroll to position [2615, 0]
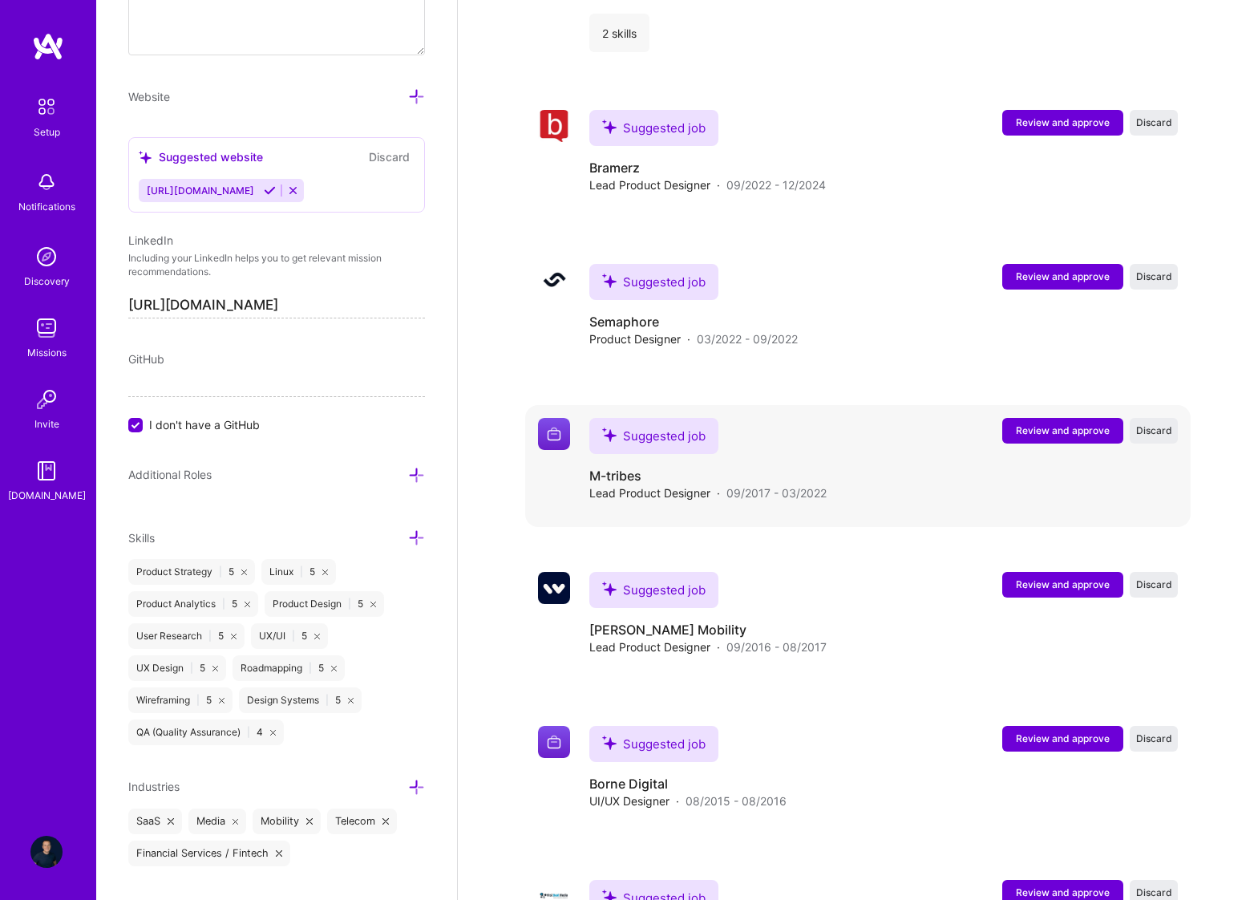
click at [1044, 423] on span "Review and approve" at bounding box center [1063, 430] width 94 height 14
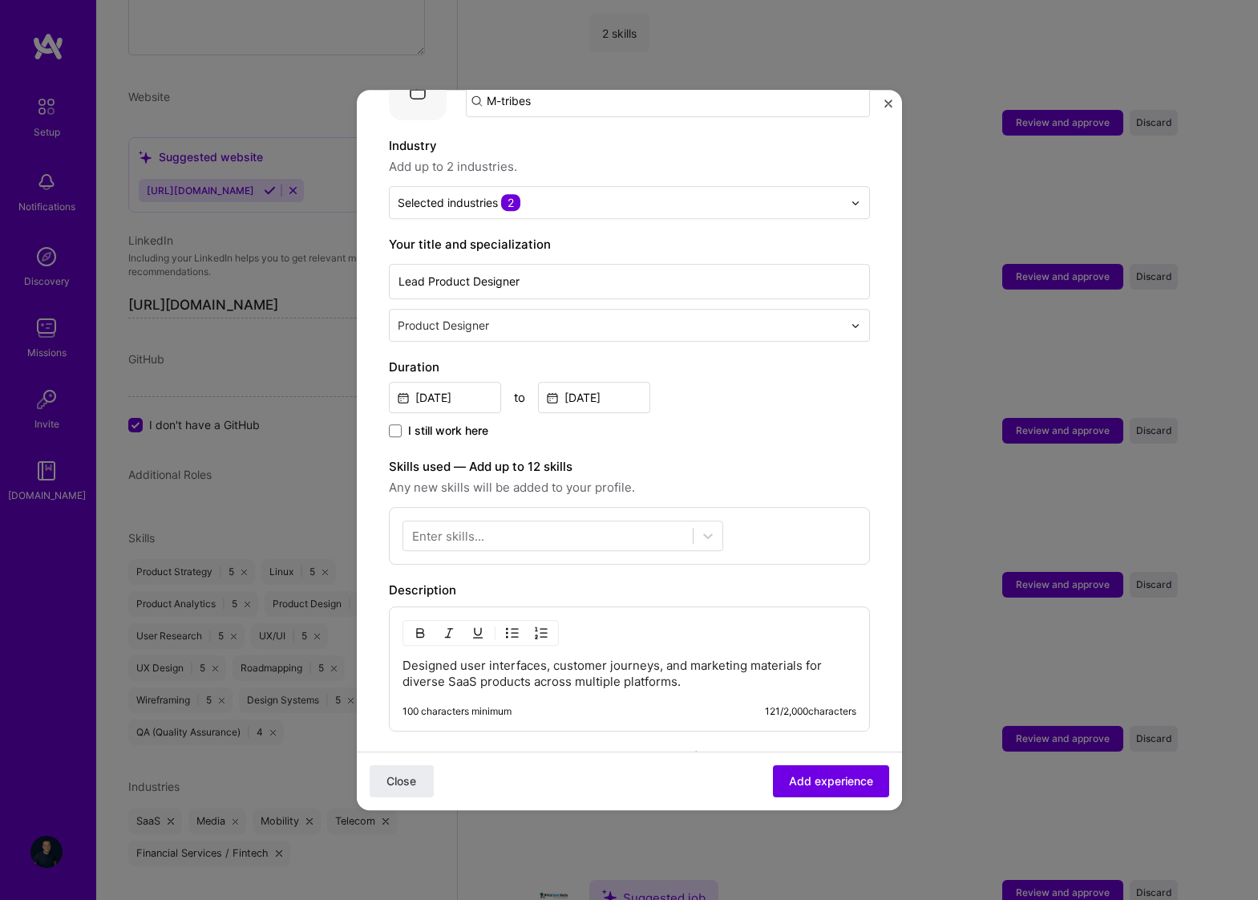
scroll to position [314, 0]
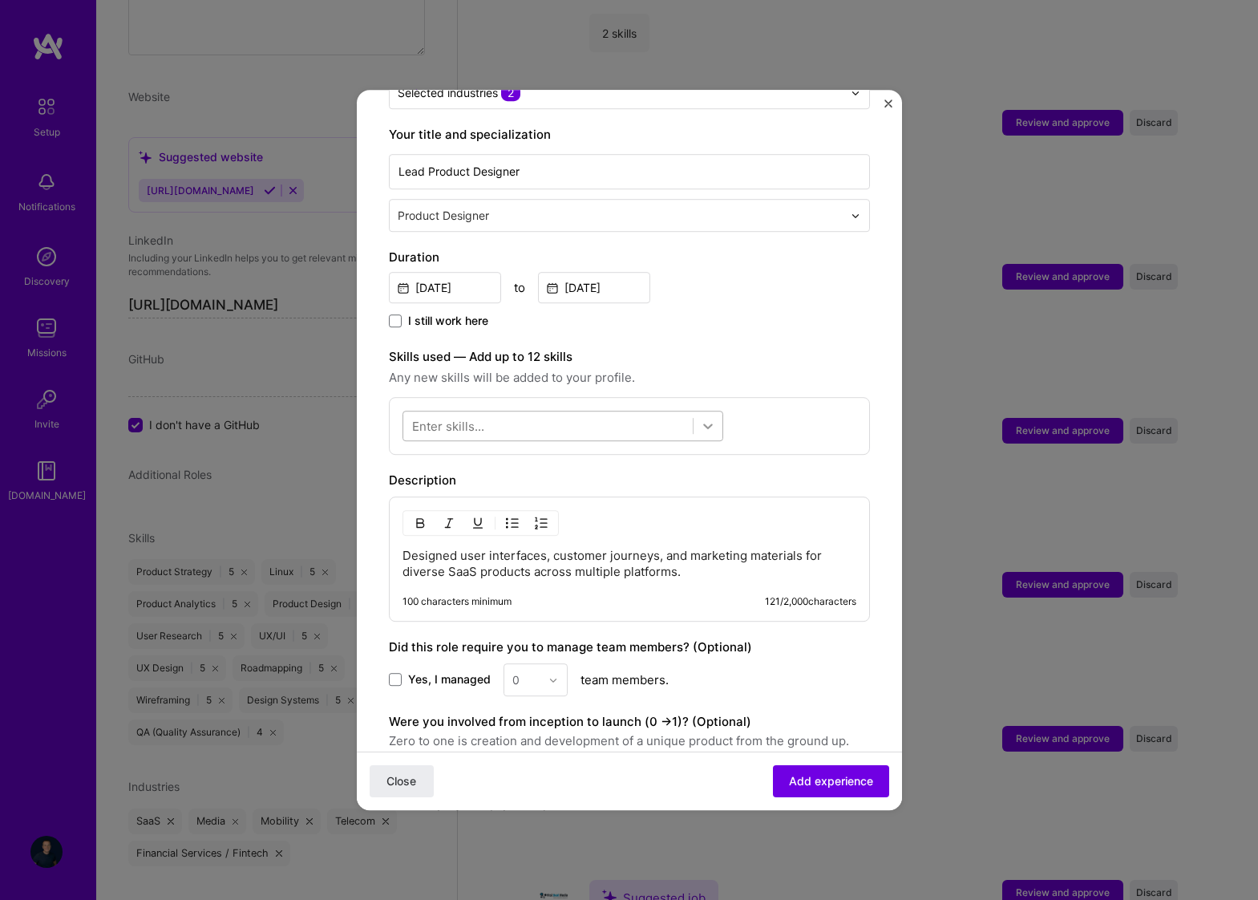
click at [702, 418] on icon at bounding box center [708, 426] width 16 height 16
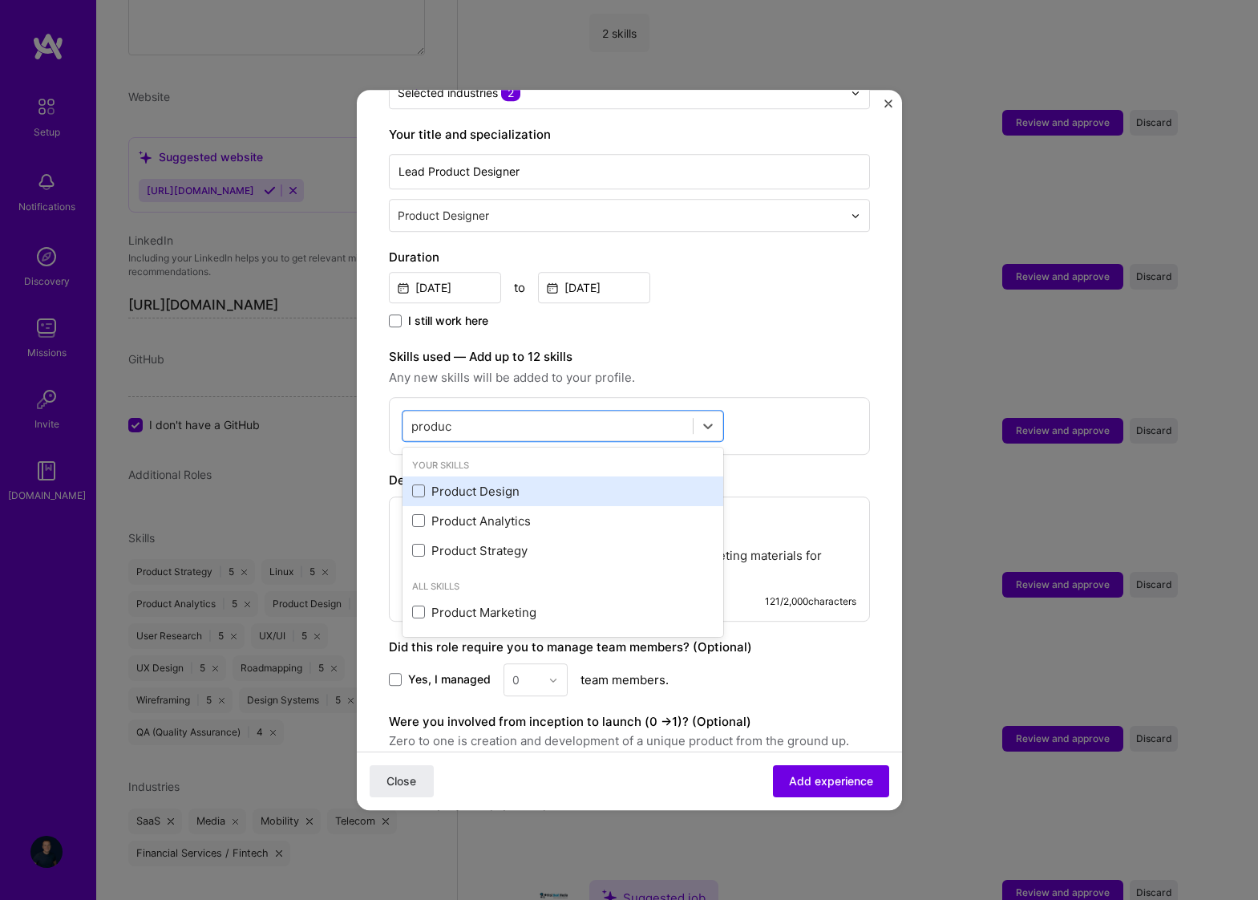
click at [654, 483] on div "Product Design" at bounding box center [562, 491] width 301 height 17
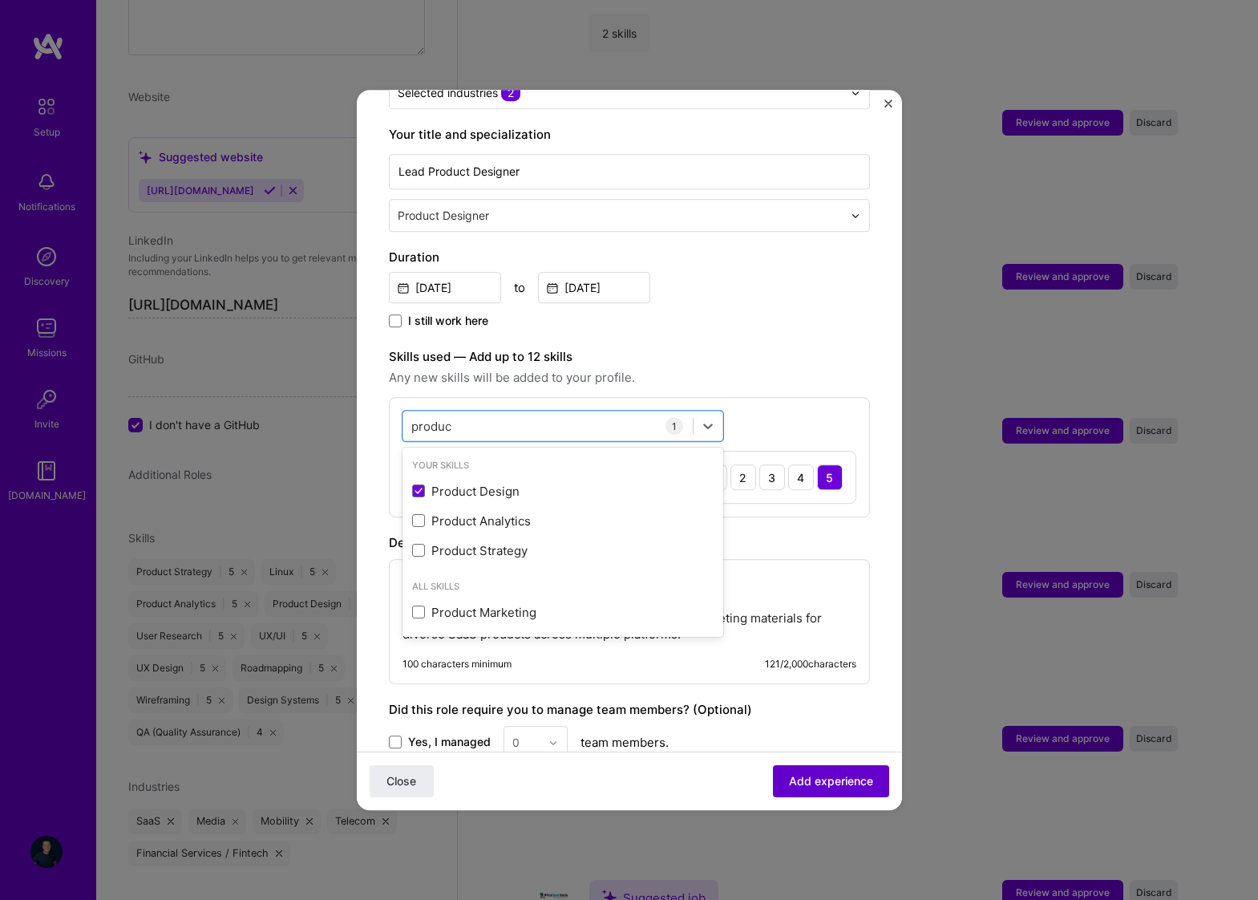
type input "produc"
click at [819, 776] on span "Add experience" at bounding box center [831, 781] width 84 height 16
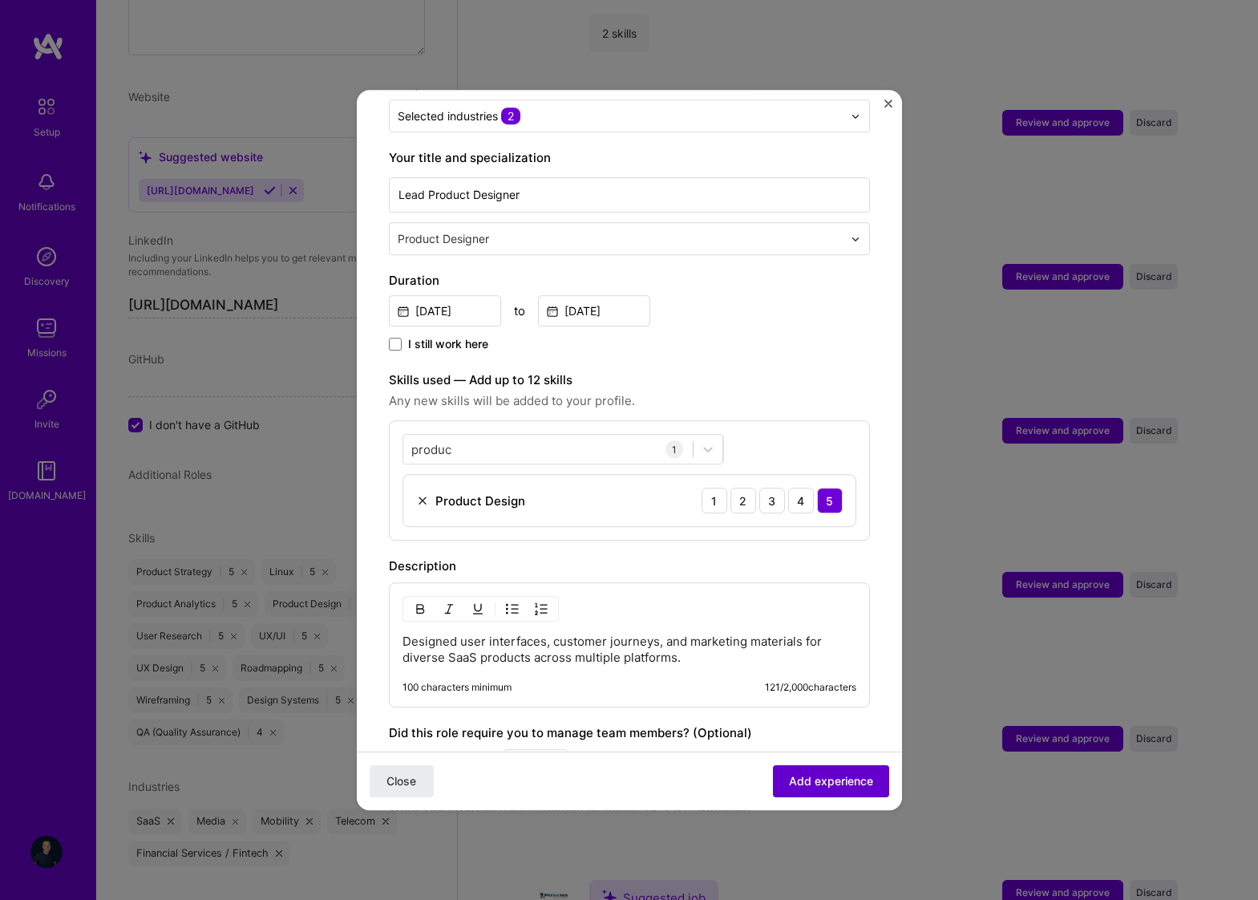
scroll to position [160, 0]
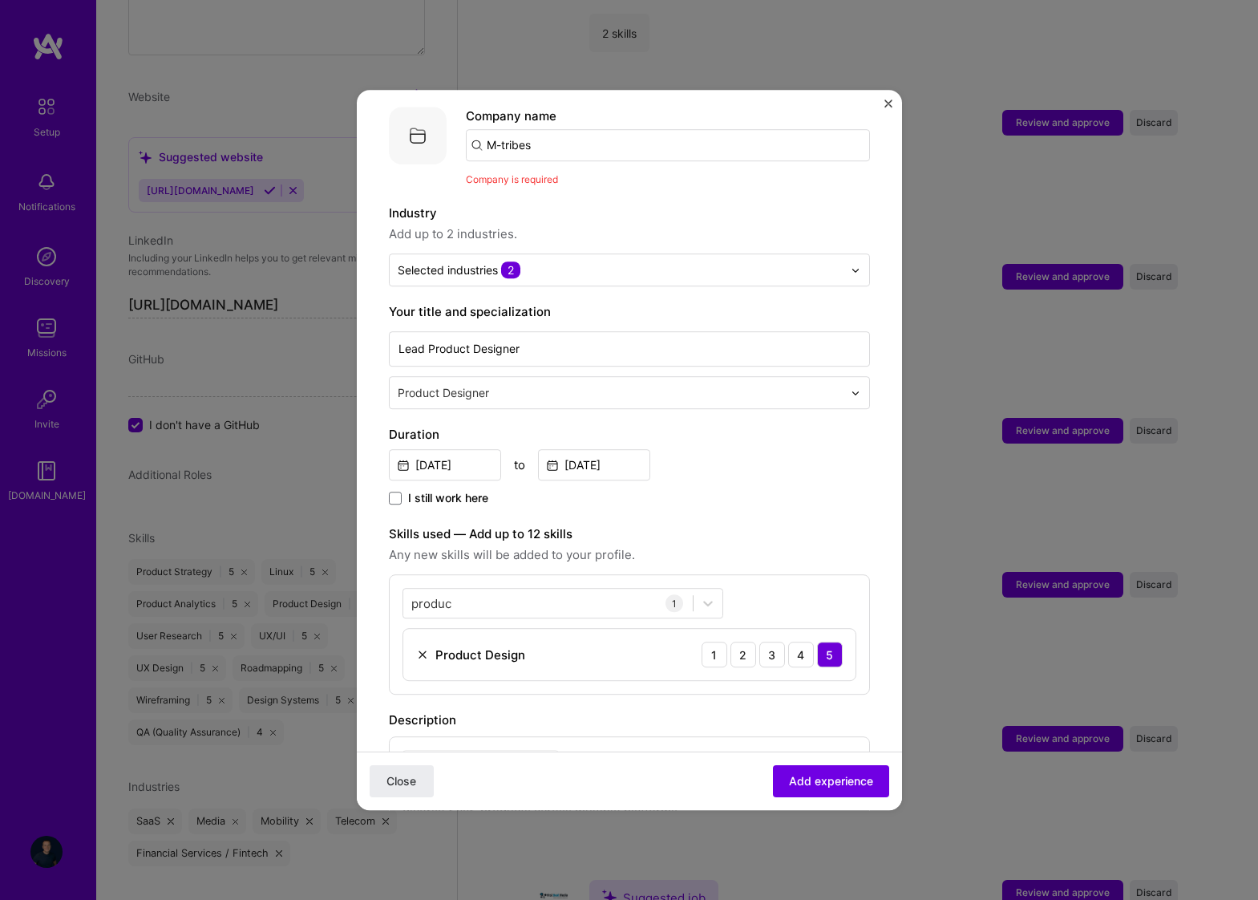
click at [503, 129] on input "M-tribes" at bounding box center [668, 145] width 404 height 32
type input "M-Tribes"
click at [401, 780] on button "Close" at bounding box center [402, 781] width 64 height 32
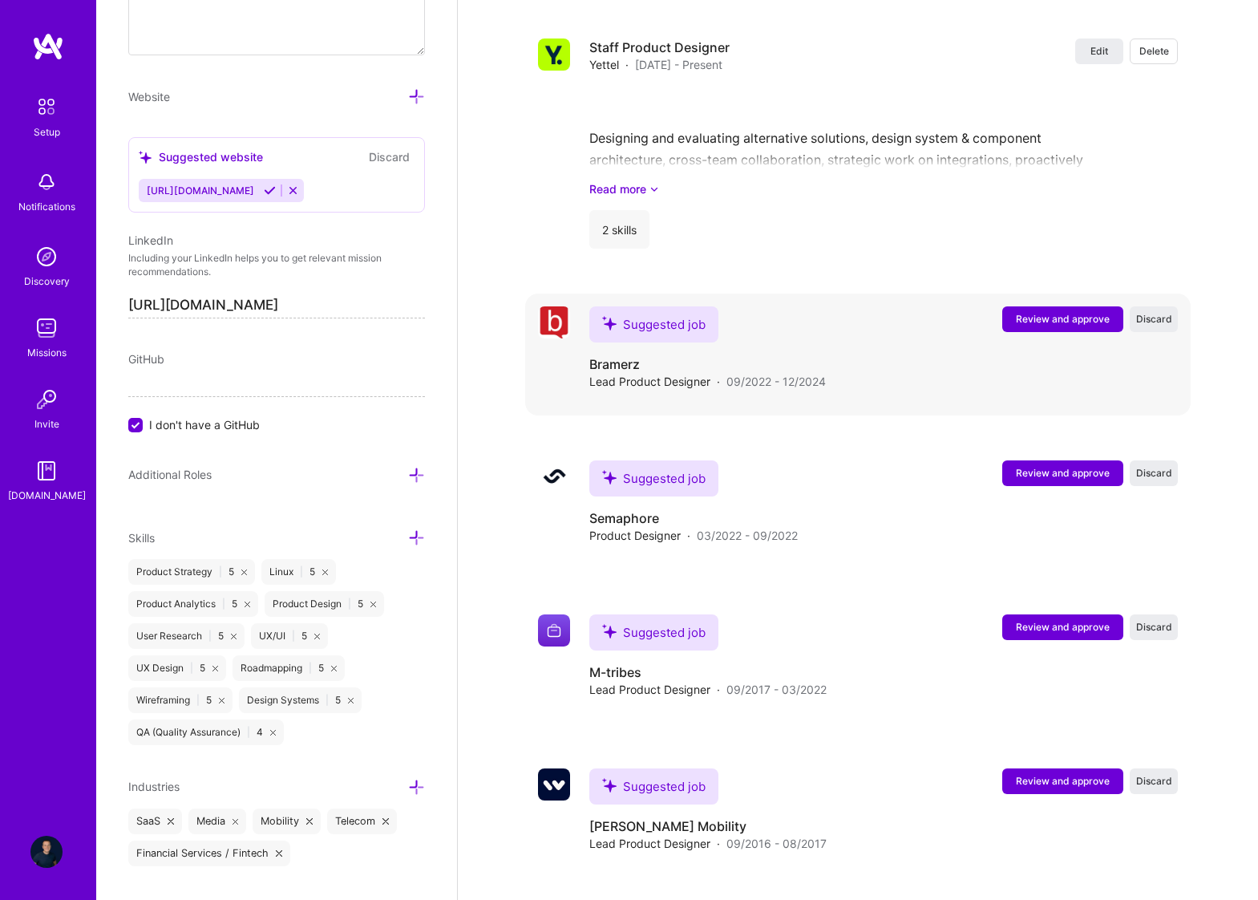
scroll to position [2336, 0]
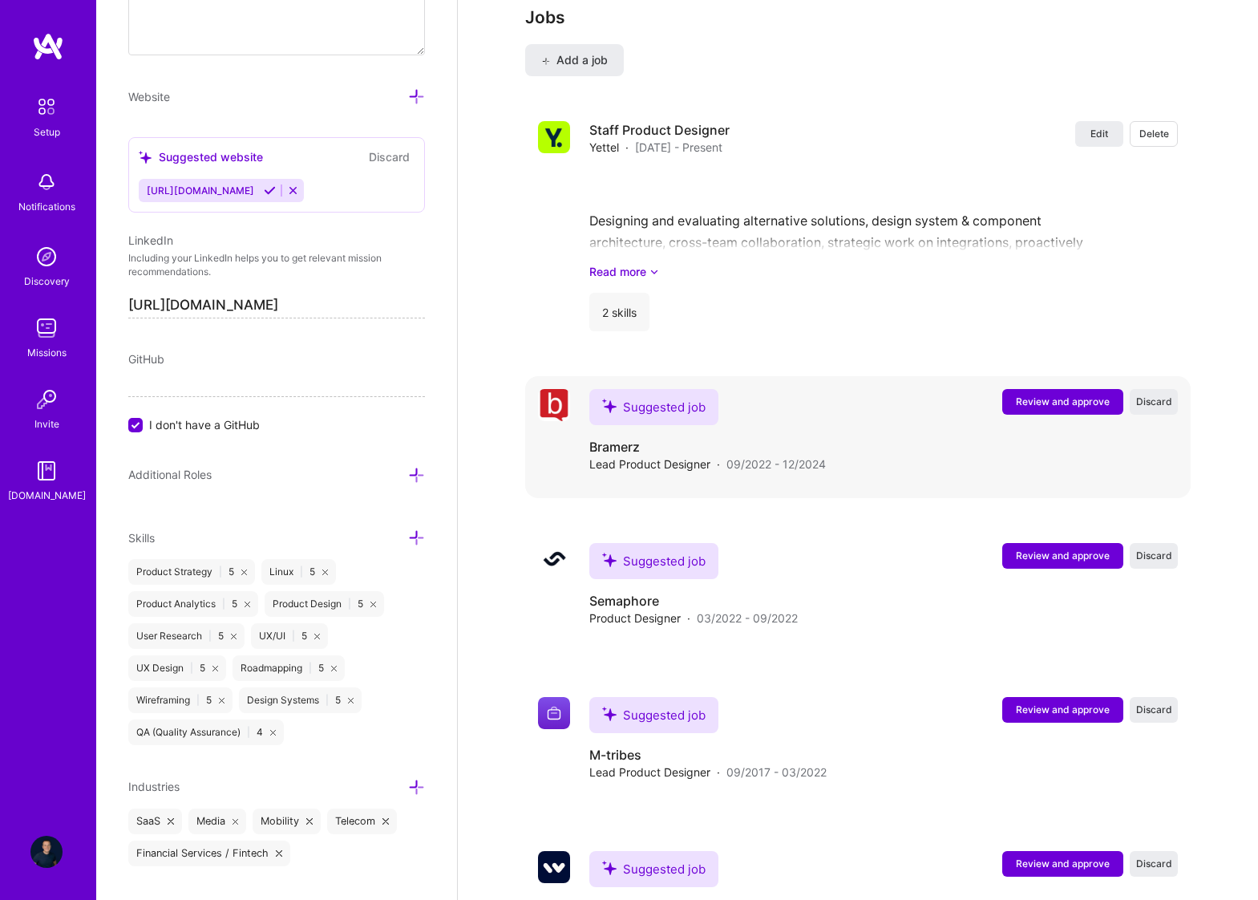
click at [1039, 394] on span "Review and approve" at bounding box center [1063, 401] width 94 height 14
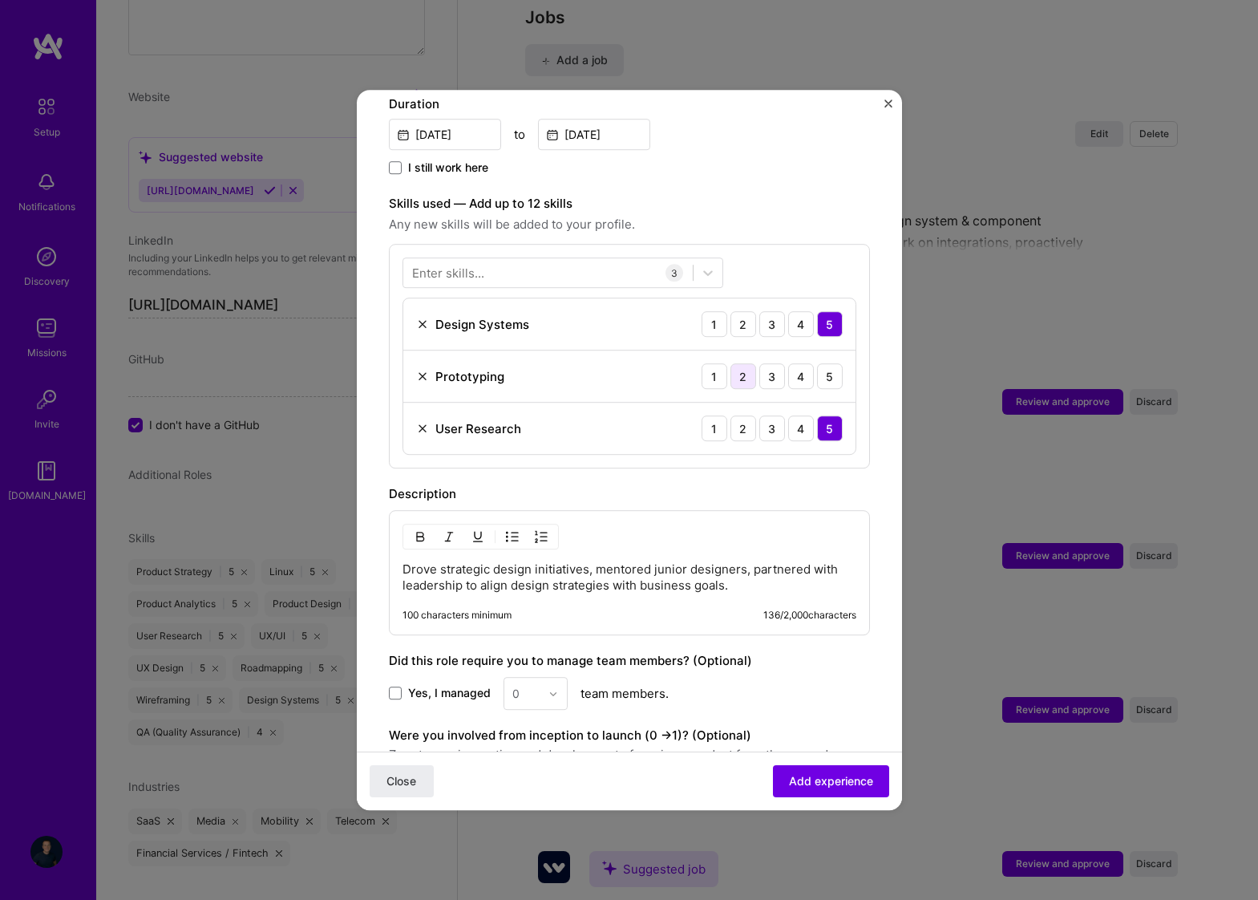
scroll to position [466, 0]
click at [830, 365] on div "5" at bounding box center [830, 378] width 26 height 26
click at [445, 687] on span "Yes, I managed" at bounding box center [449, 695] width 83 height 16
click at [0, 0] on input "Yes, I managed" at bounding box center [0, 0] width 0 height 0
click at [558, 681] on div at bounding box center [557, 694] width 18 height 31
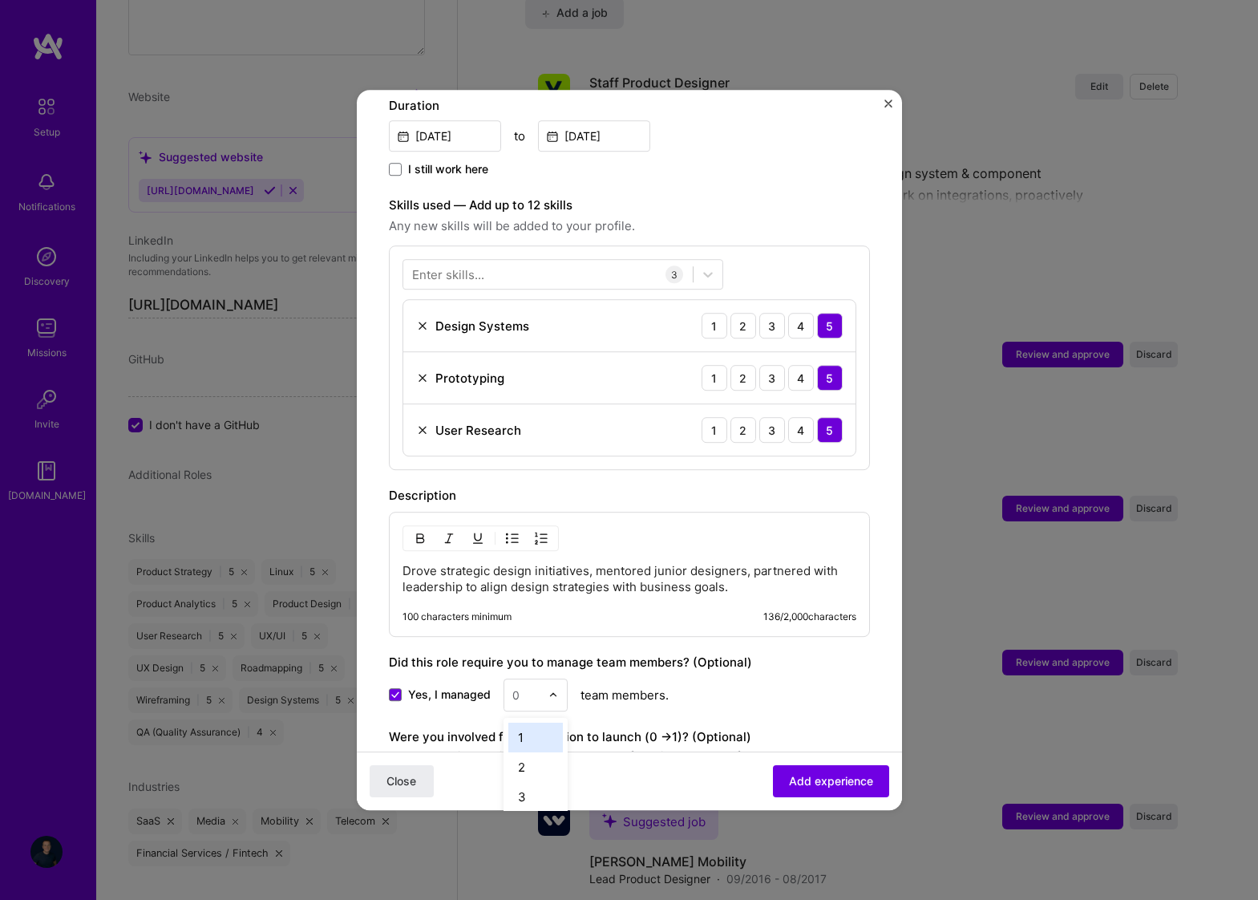
scroll to position [2384, 0]
click at [530, 811] on div "4" at bounding box center [535, 826] width 55 height 30
click at [802, 781] on span "Add experience" at bounding box center [831, 781] width 84 height 16
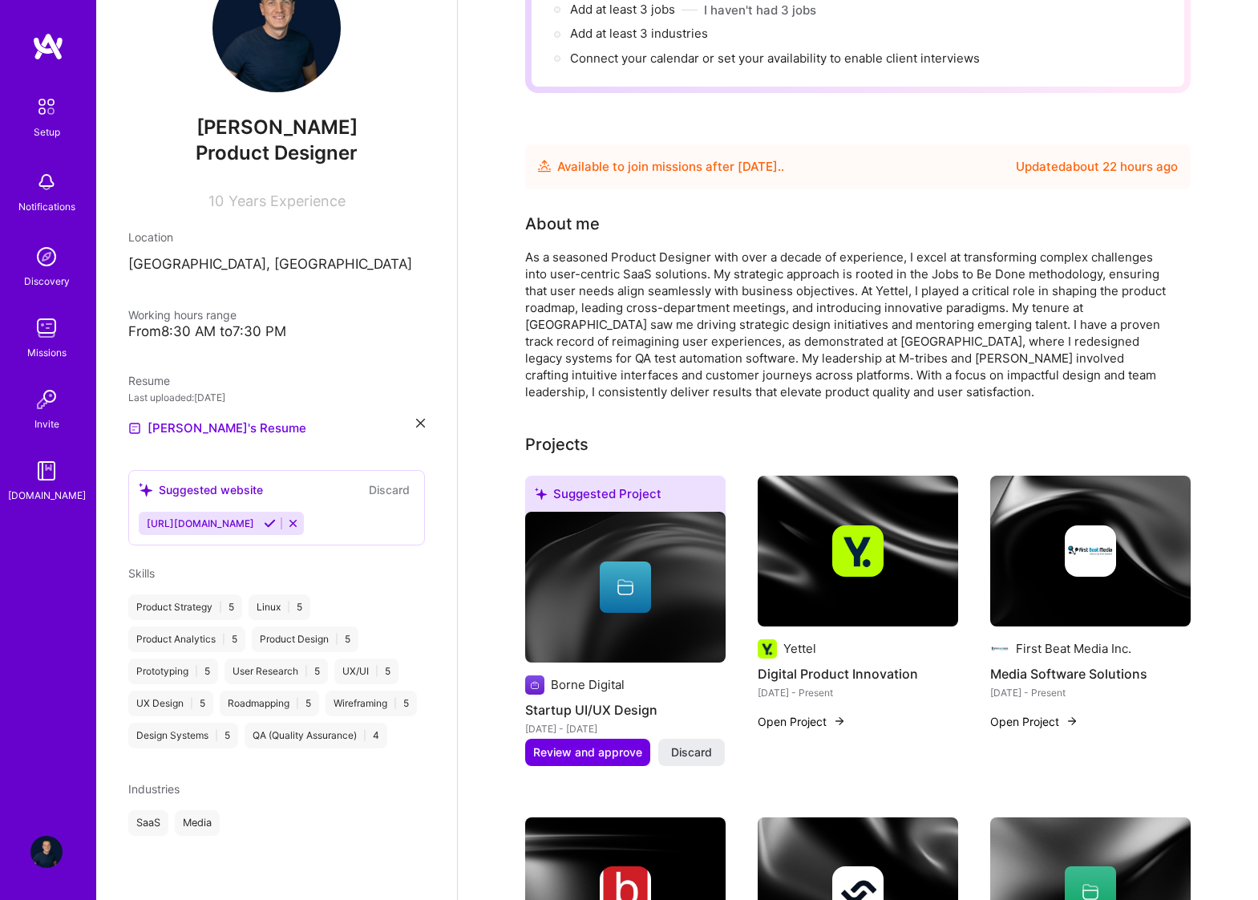
scroll to position [0, 0]
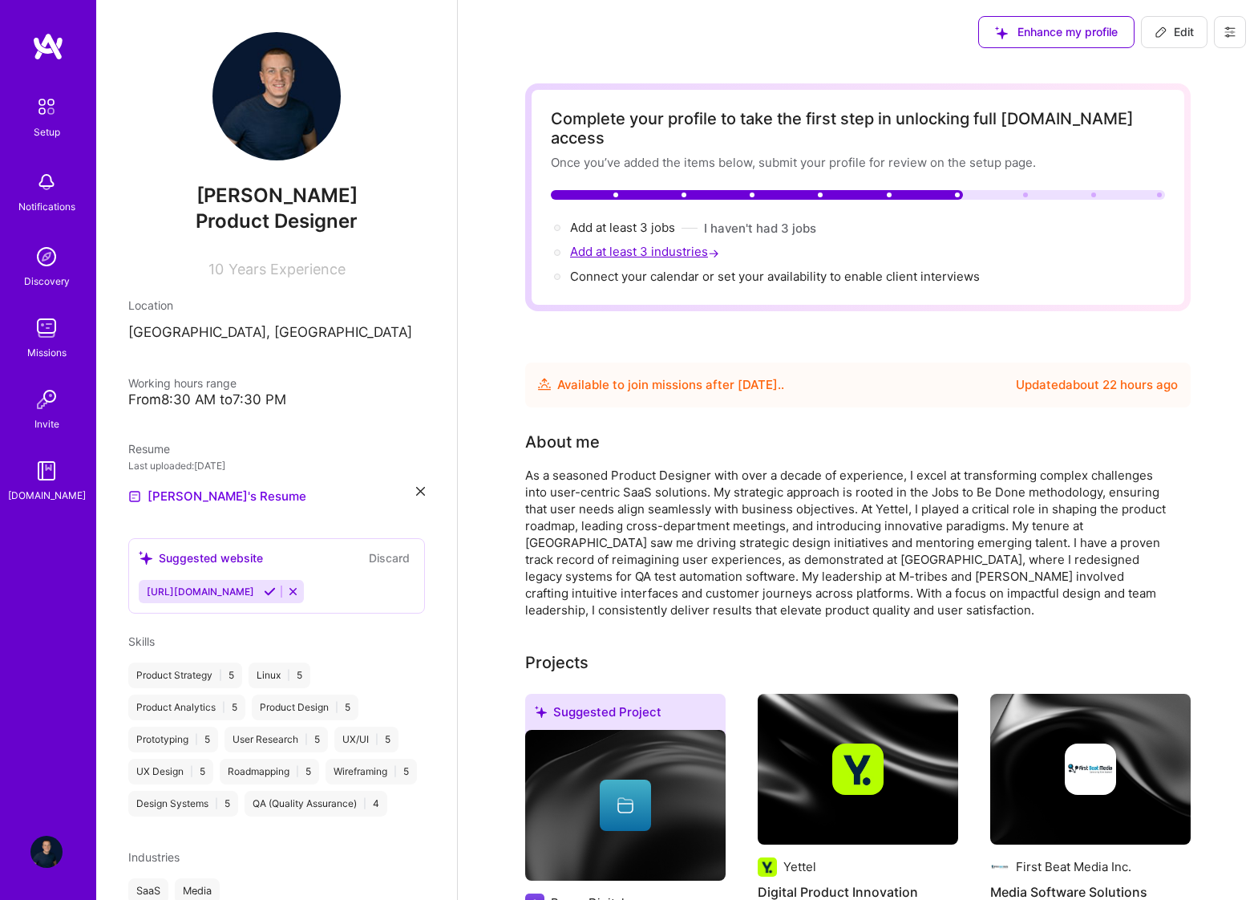
click at [626, 244] on span "Add at least 3 industries →" at bounding box center [646, 251] width 152 height 15
select select "US"
select select "Future Date"
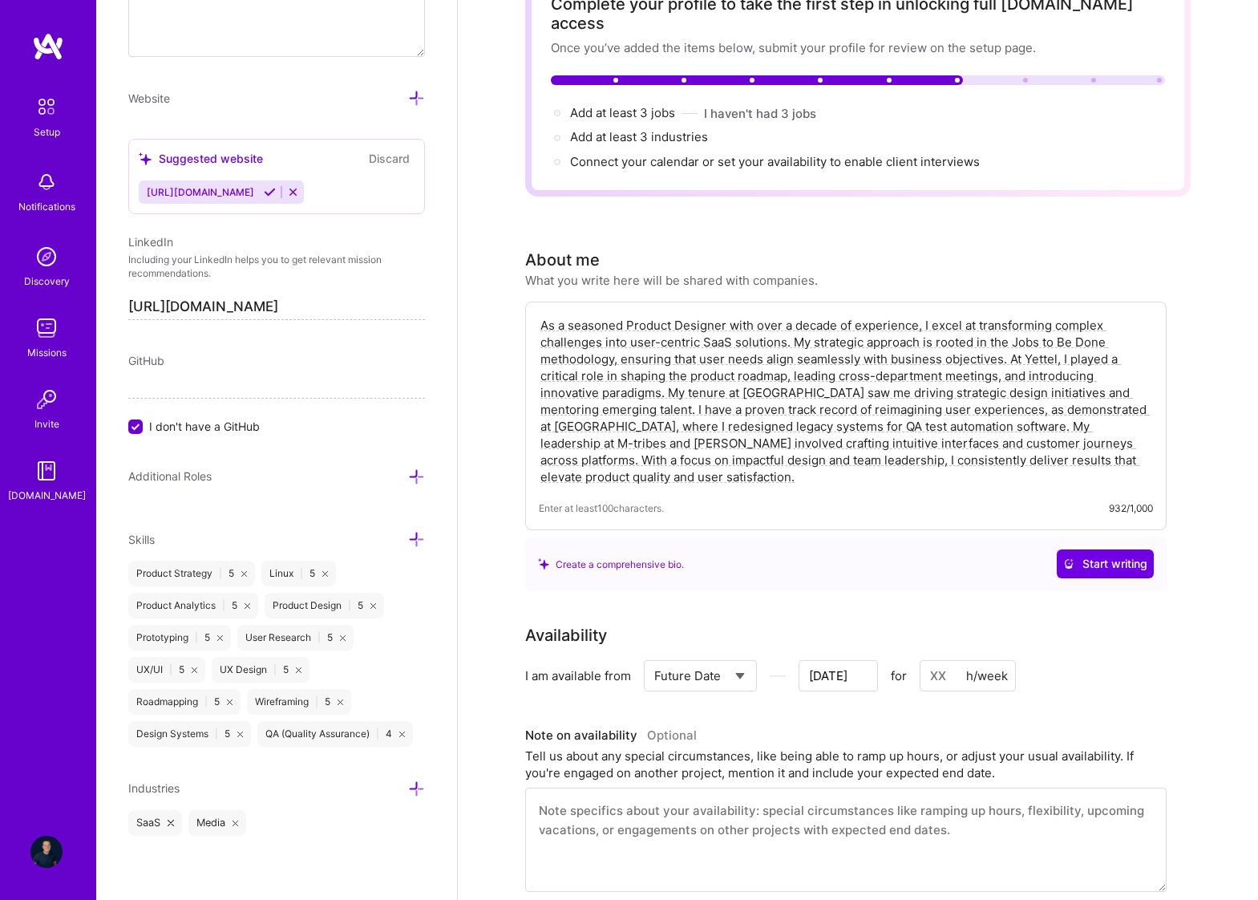
scroll to position [280, 0]
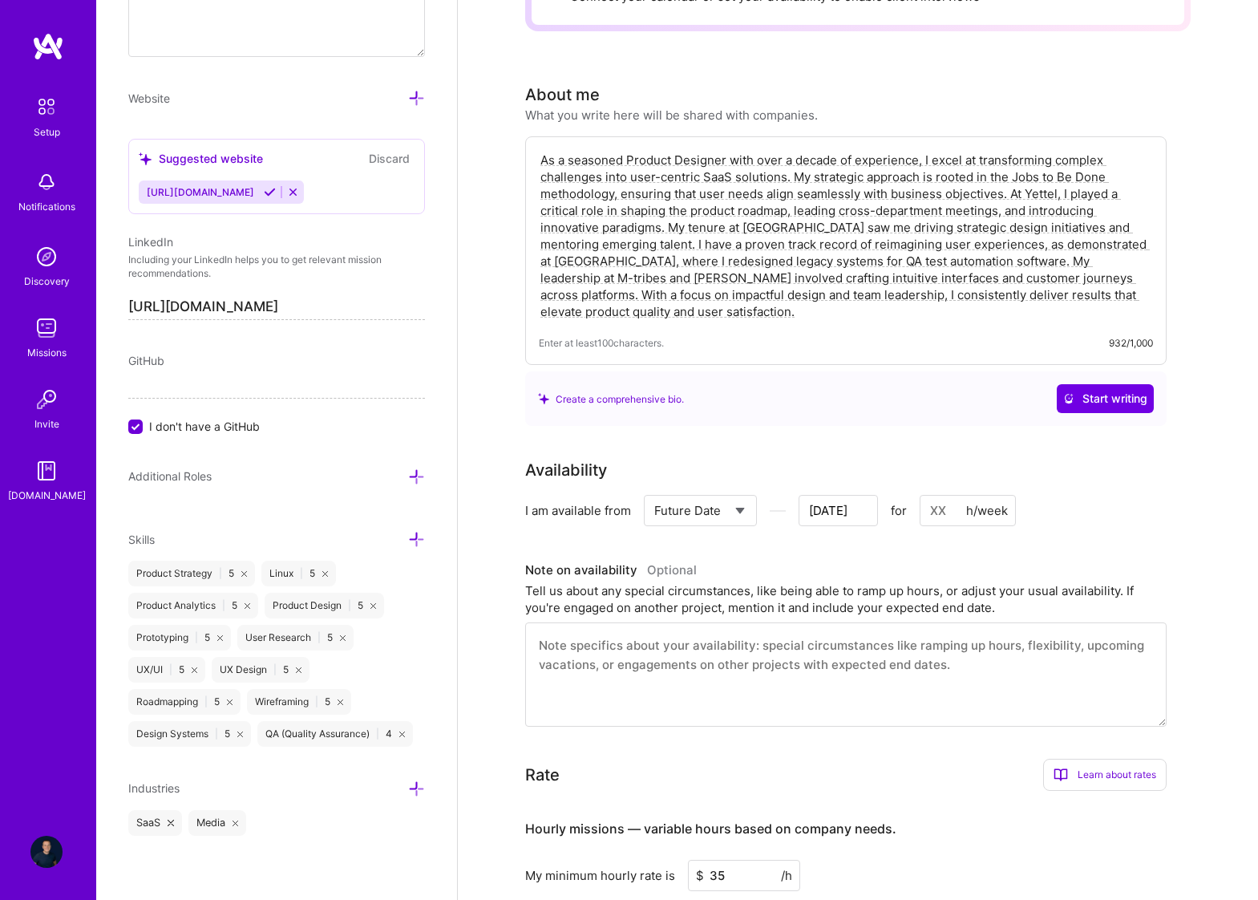
click at [318, 818] on div "SaaS Media" at bounding box center [276, 823] width 297 height 26
click at [293, 820] on div "SaaS Media" at bounding box center [276, 823] width 297 height 26
click at [416, 792] on icon at bounding box center [416, 788] width 17 height 17
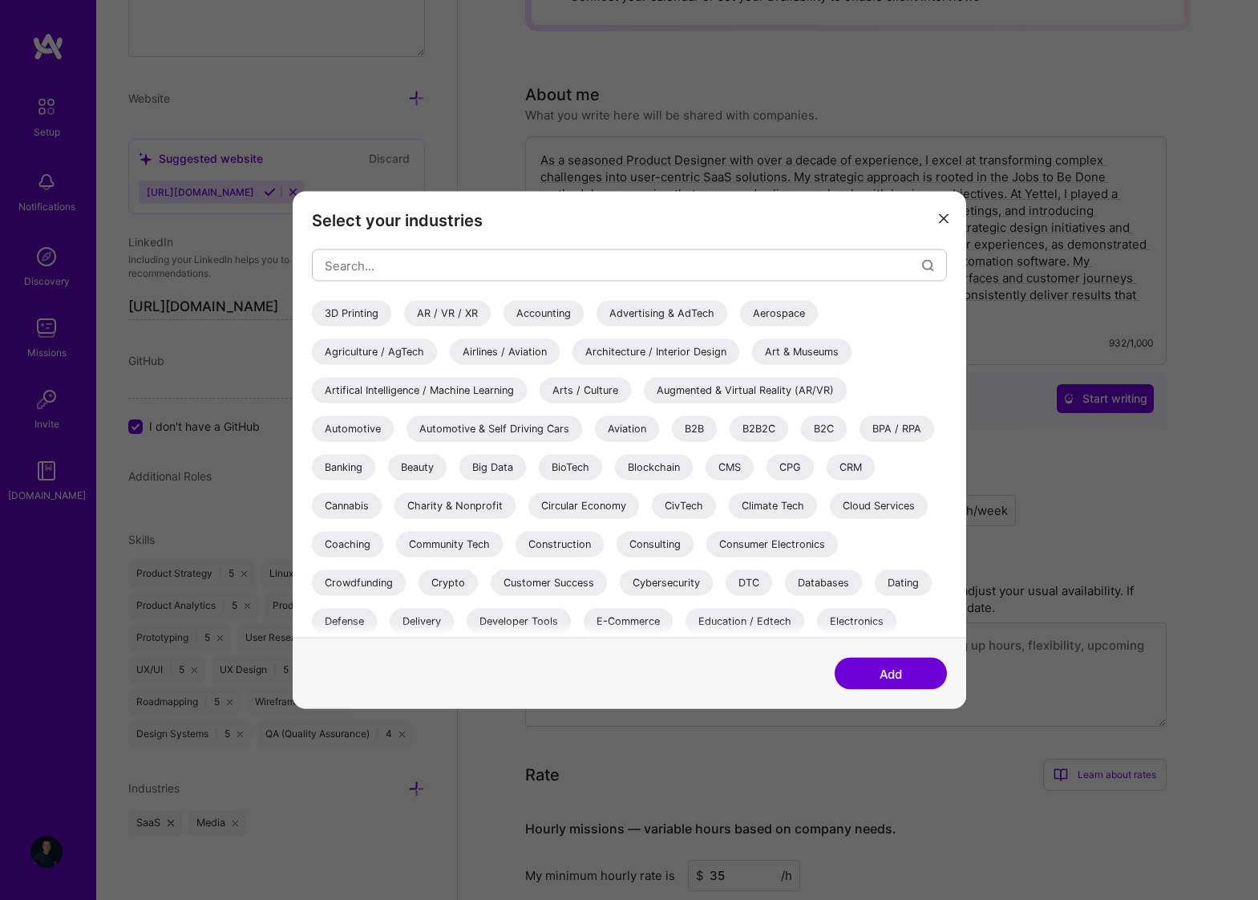
click at [406, 390] on div "Artifical Intelligence / Machine Learning" at bounding box center [419, 391] width 215 height 26
click at [585, 383] on div "Arts / Culture" at bounding box center [585, 391] width 91 height 26
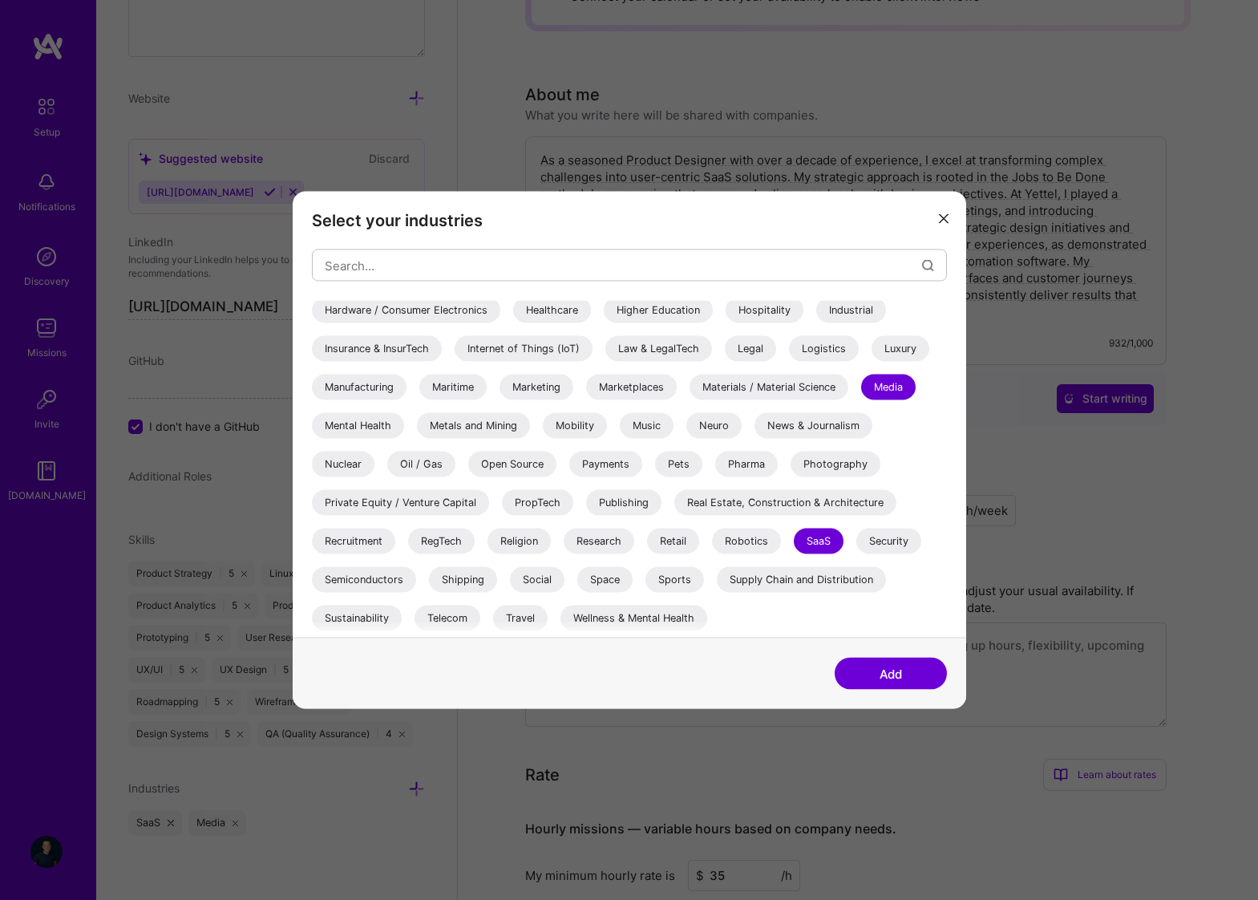
scroll to position [434, 0]
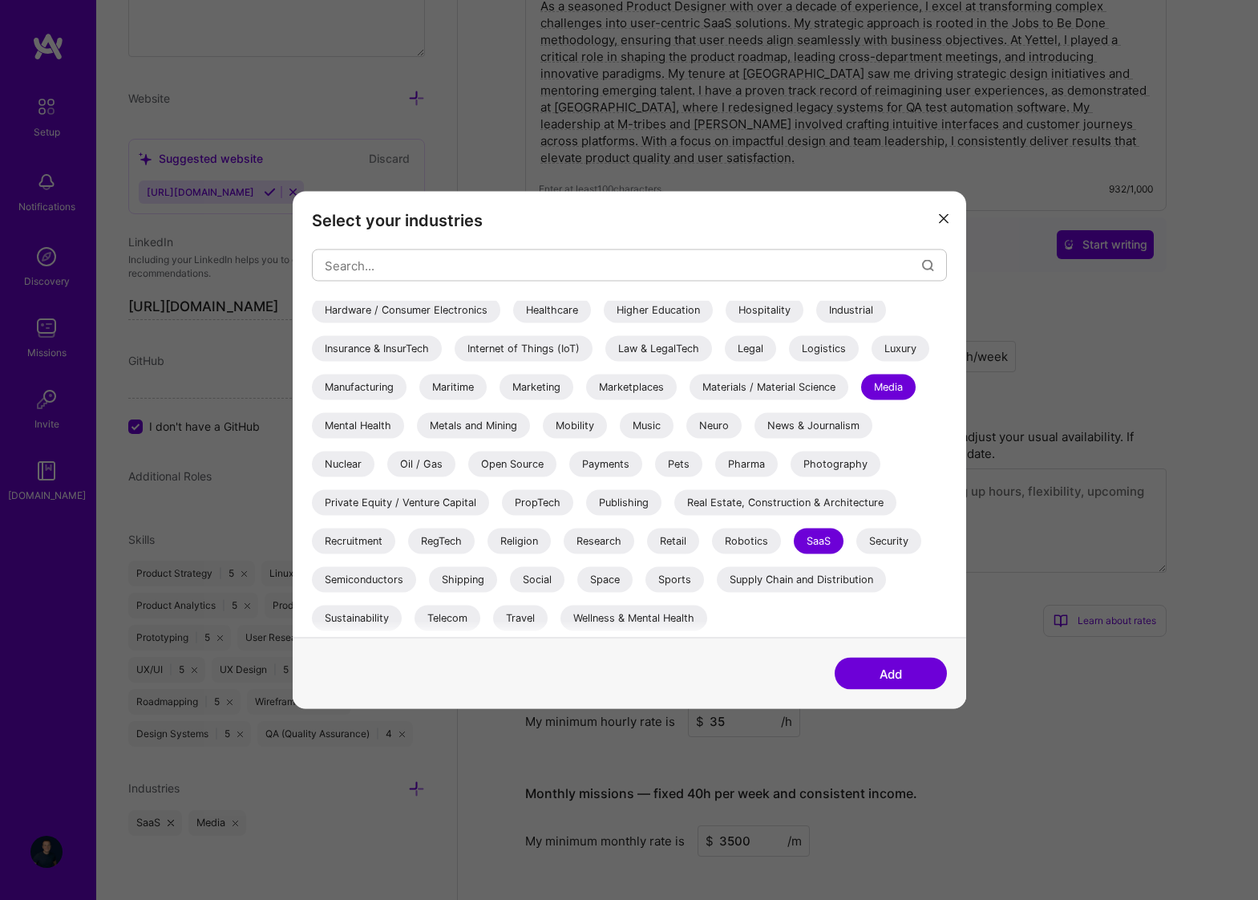
click at [444, 617] on div "Telecom" at bounding box center [447, 618] width 66 height 26
click at [456, 575] on div "Shipping" at bounding box center [463, 580] width 68 height 26
click at [600, 545] on div "Research" at bounding box center [599, 541] width 71 height 26
click at [575, 423] on div "Mobility" at bounding box center [575, 426] width 64 height 26
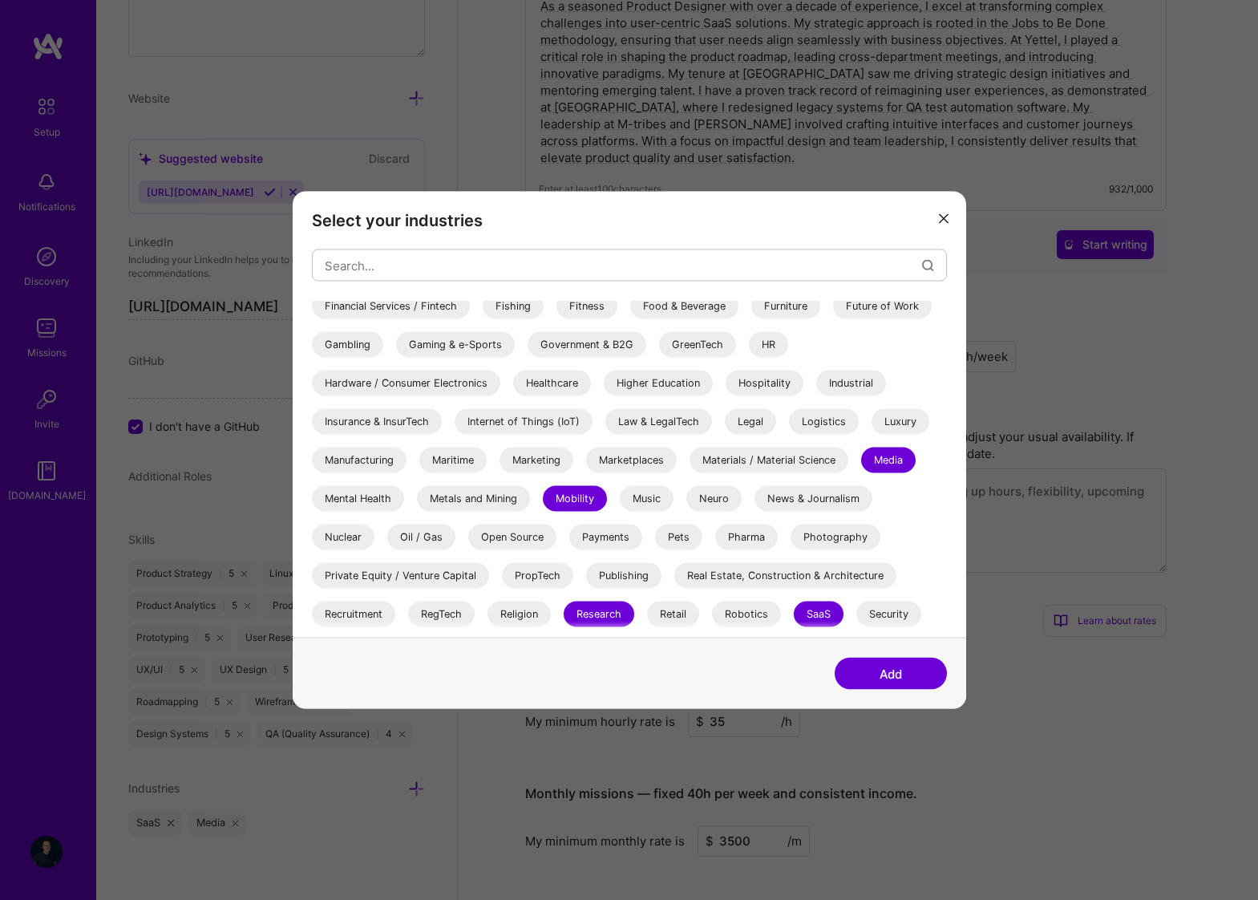
scroll to position [381, 0]
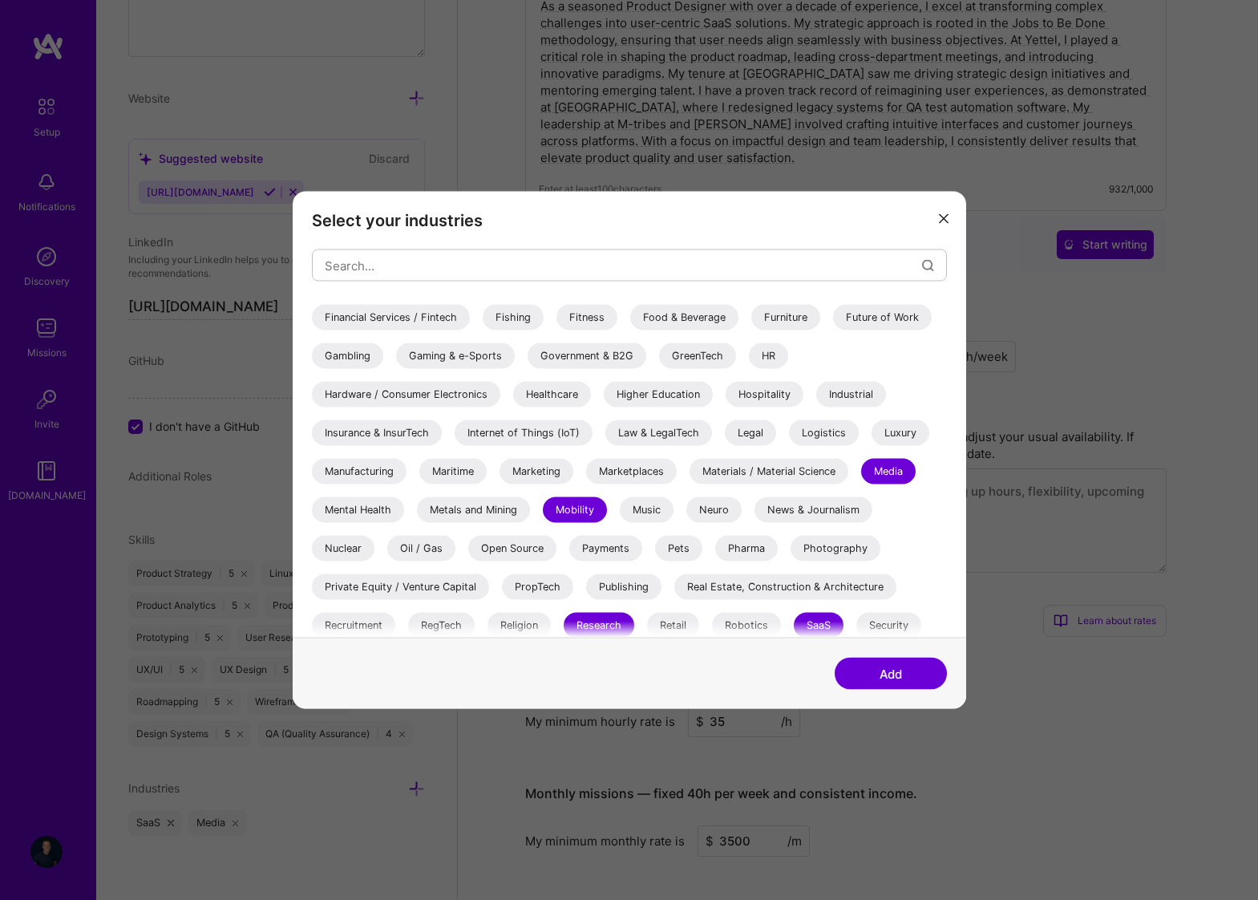
click at [454, 352] on div "Gaming & e-Sports" at bounding box center [455, 356] width 119 height 26
click at [407, 313] on div "Financial Services / Fintech" at bounding box center [391, 318] width 158 height 26
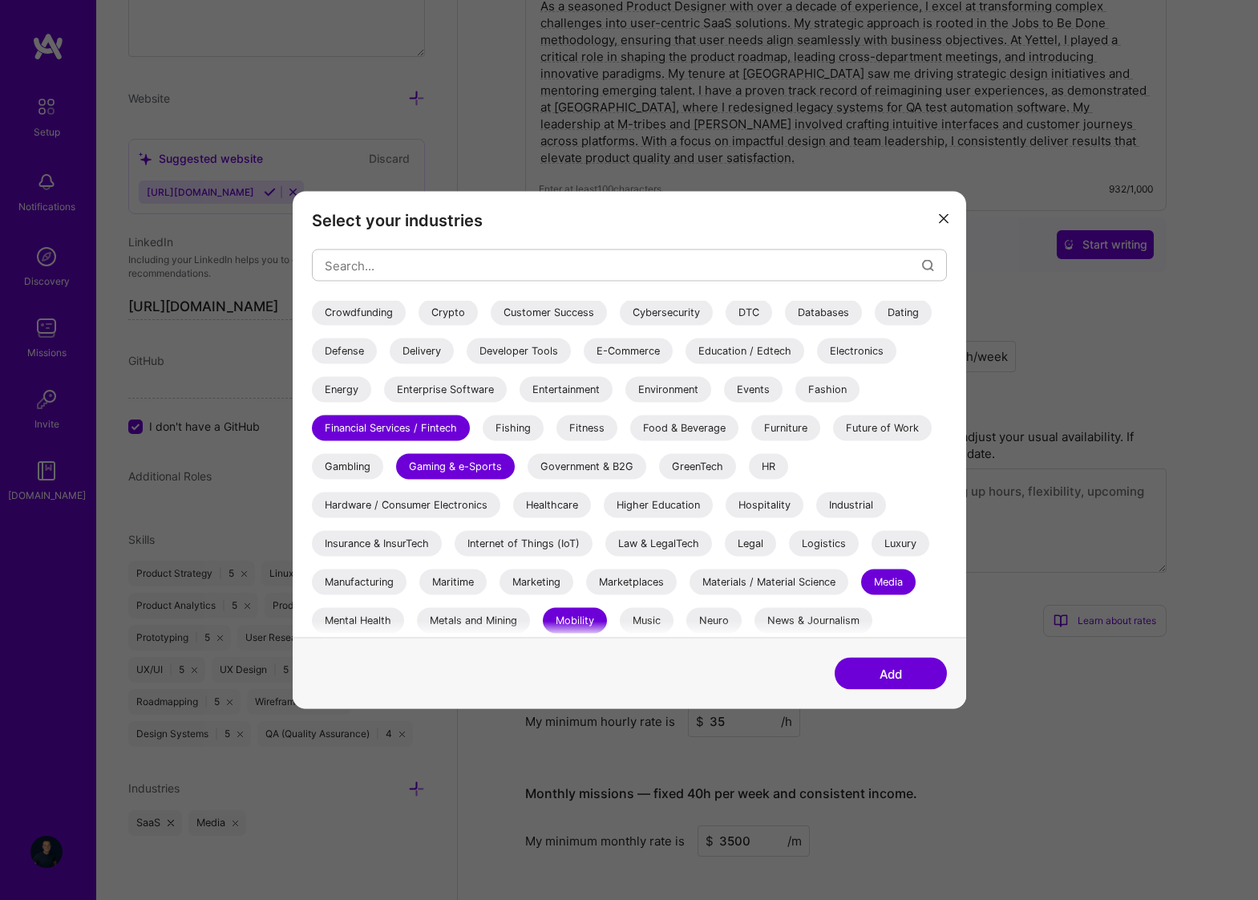
scroll to position [263, 0]
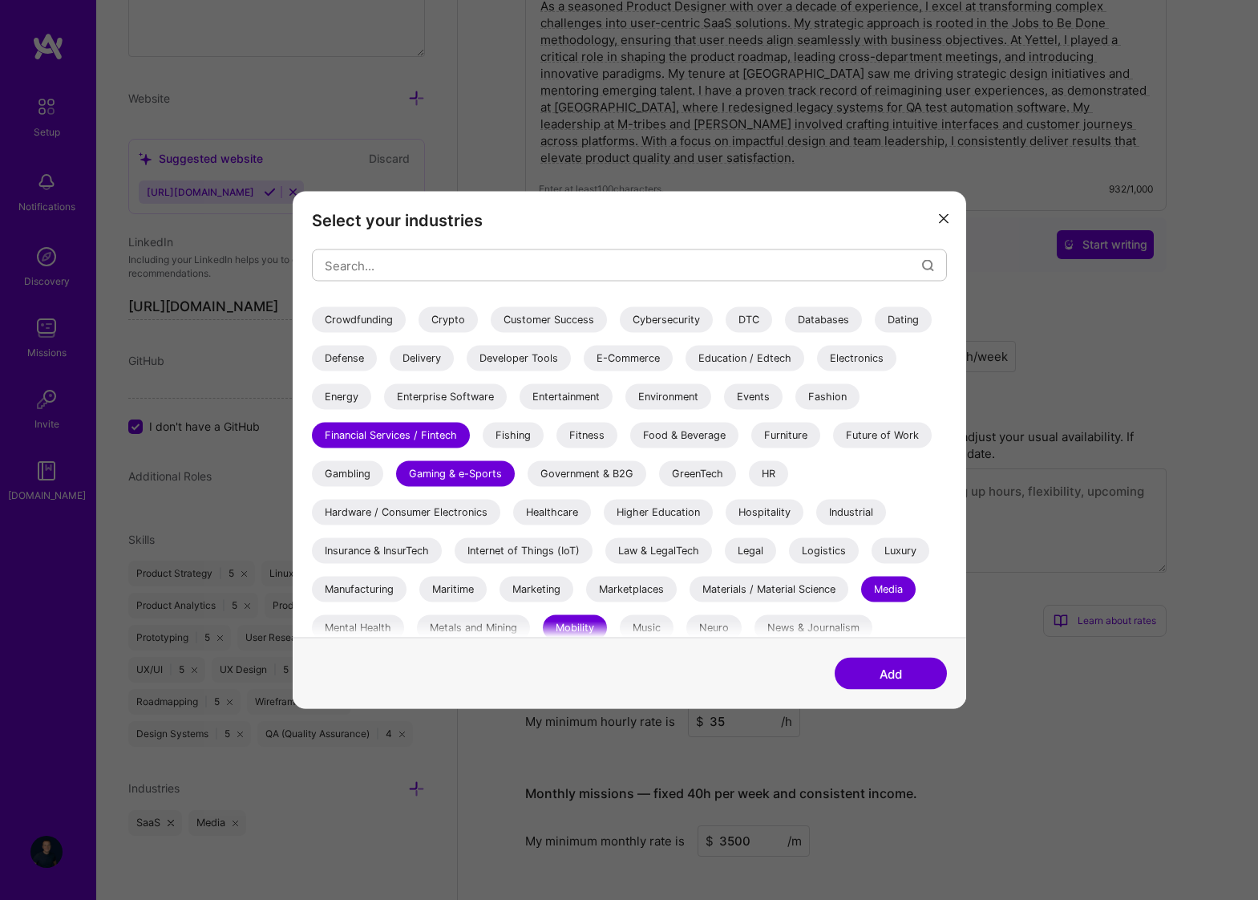
click at [546, 396] on div "Entertainment" at bounding box center [566, 397] width 93 height 26
click at [414, 356] on div "Delivery" at bounding box center [422, 359] width 64 height 26
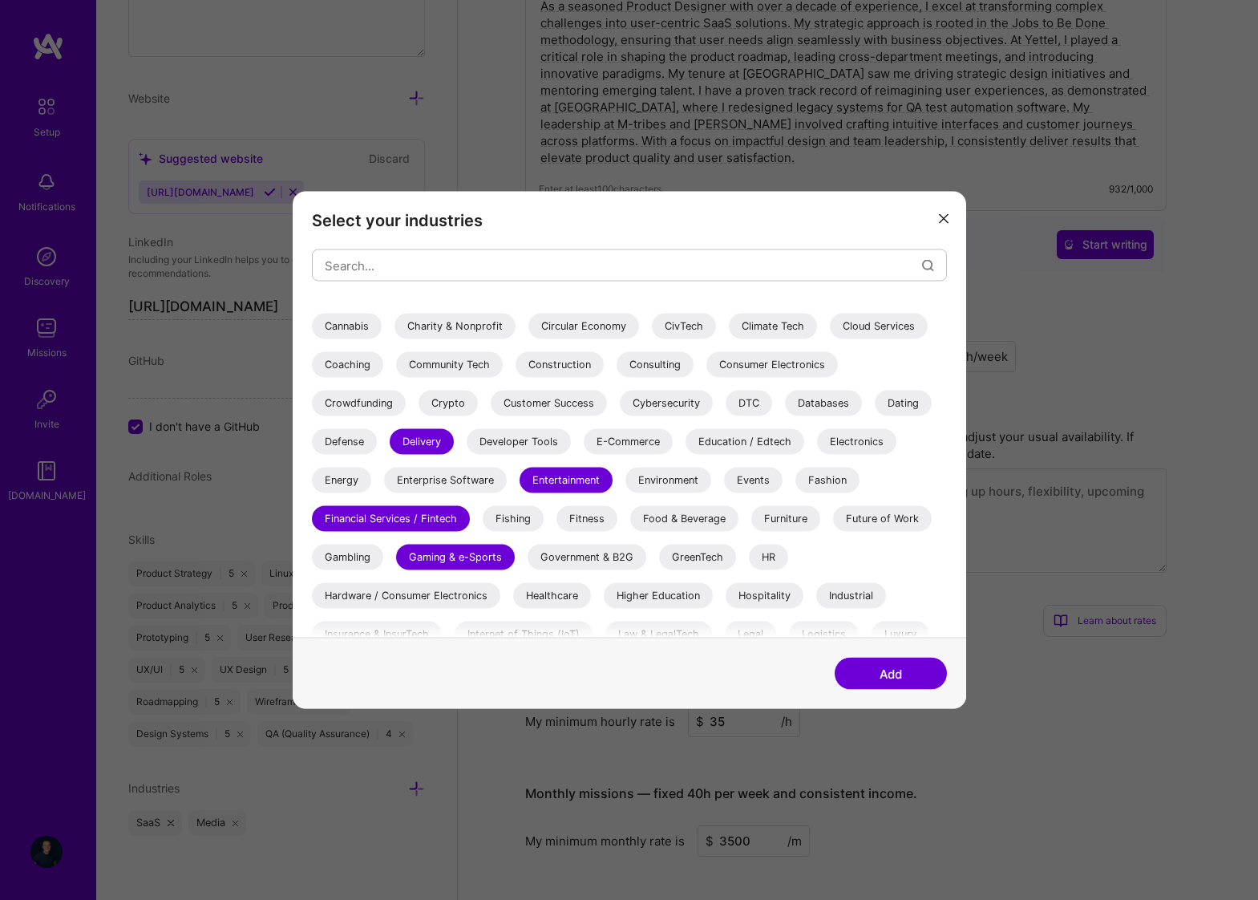
scroll to position [152, 0]
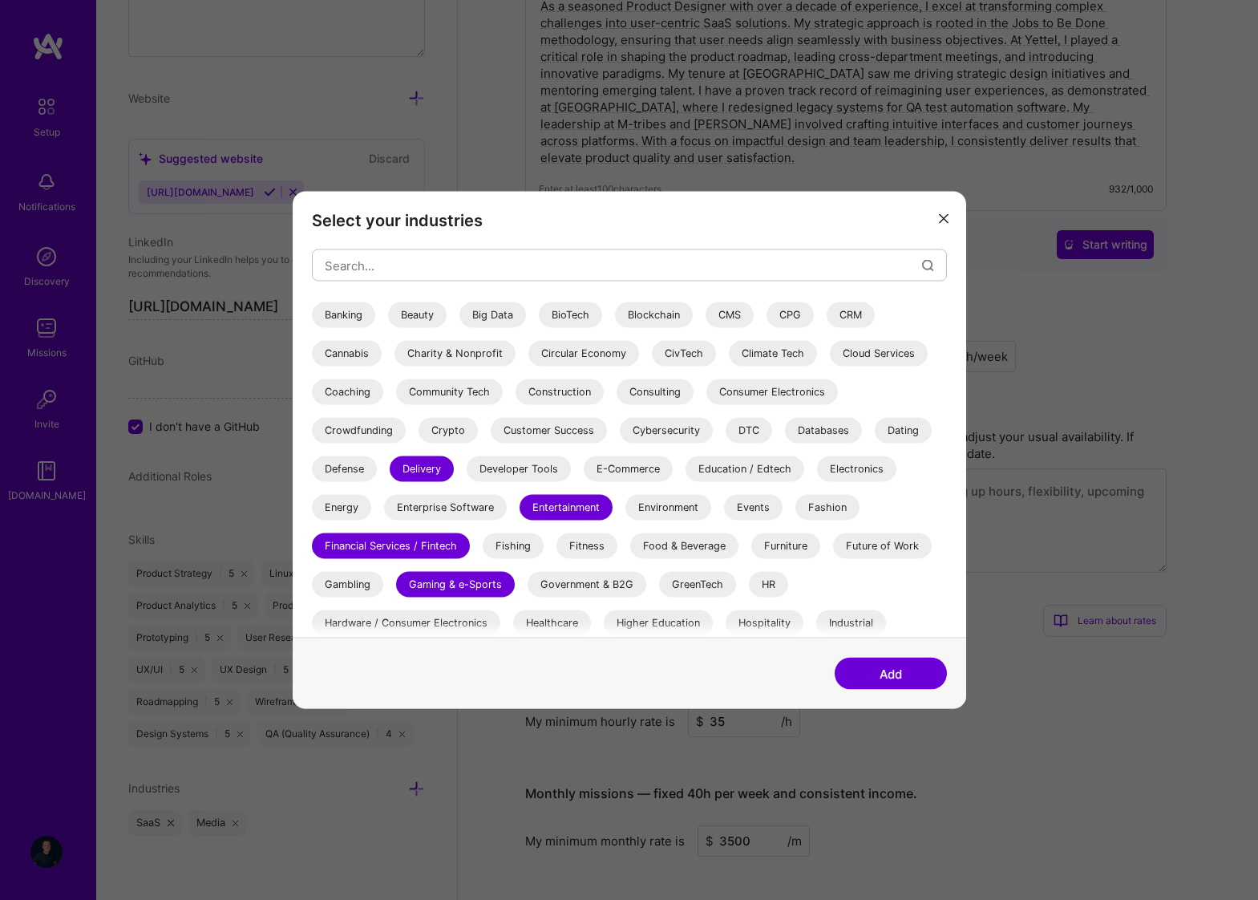
click at [362, 313] on div "Banking" at bounding box center [343, 315] width 63 height 26
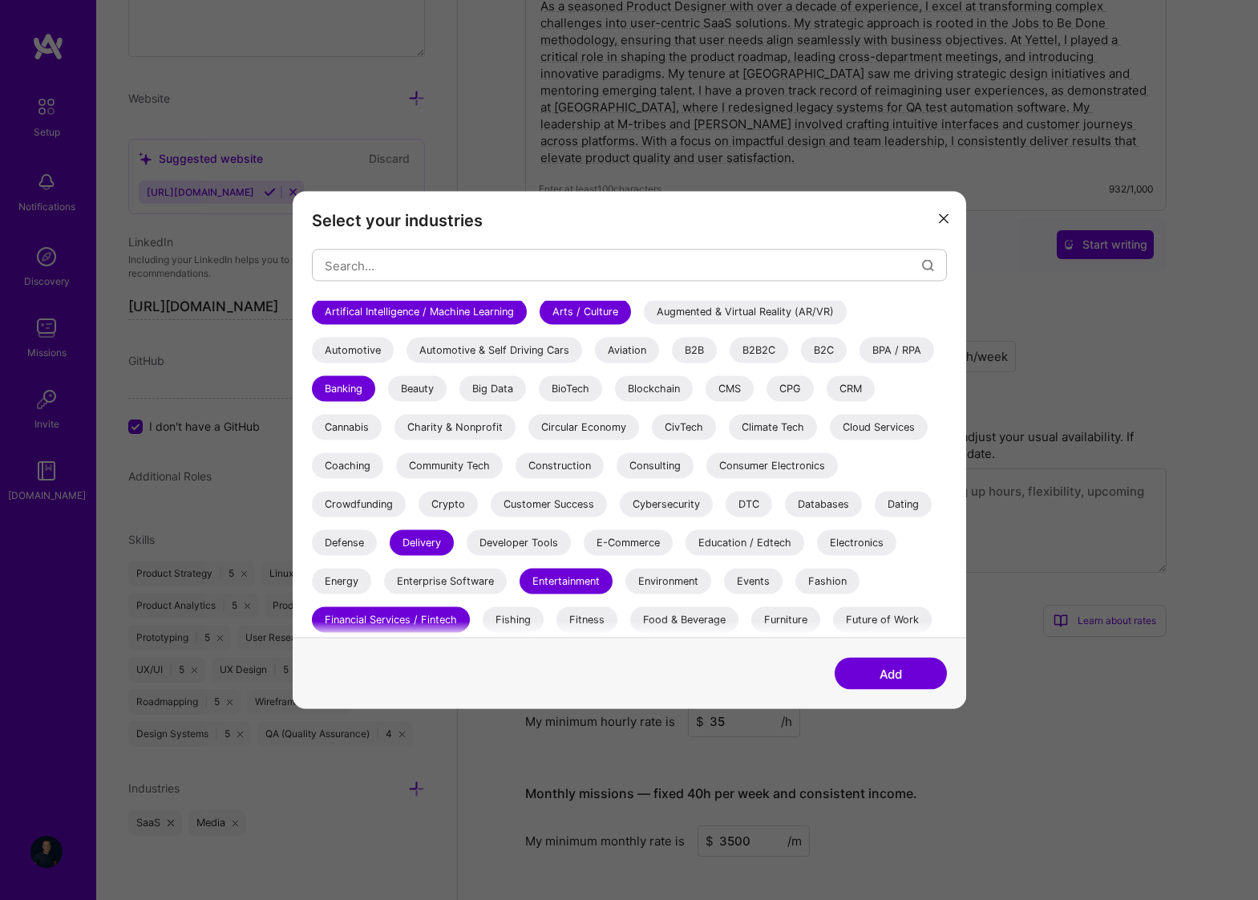
click at [857, 389] on div "CRM" at bounding box center [851, 389] width 48 height 26
click at [689, 350] on div "B2B" at bounding box center [694, 351] width 45 height 26
click at [821, 350] on div "B2C" at bounding box center [824, 351] width 46 height 26
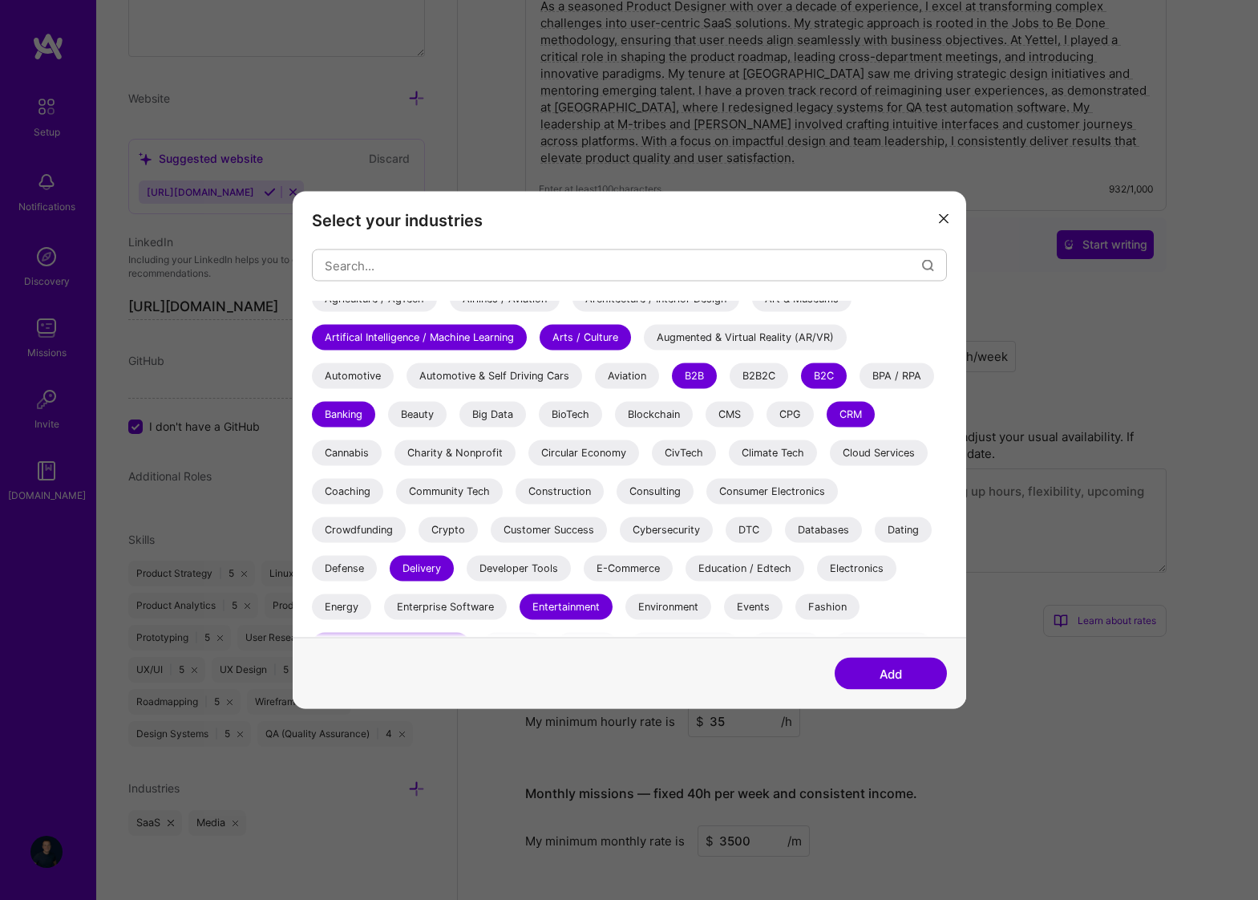
scroll to position [37, 0]
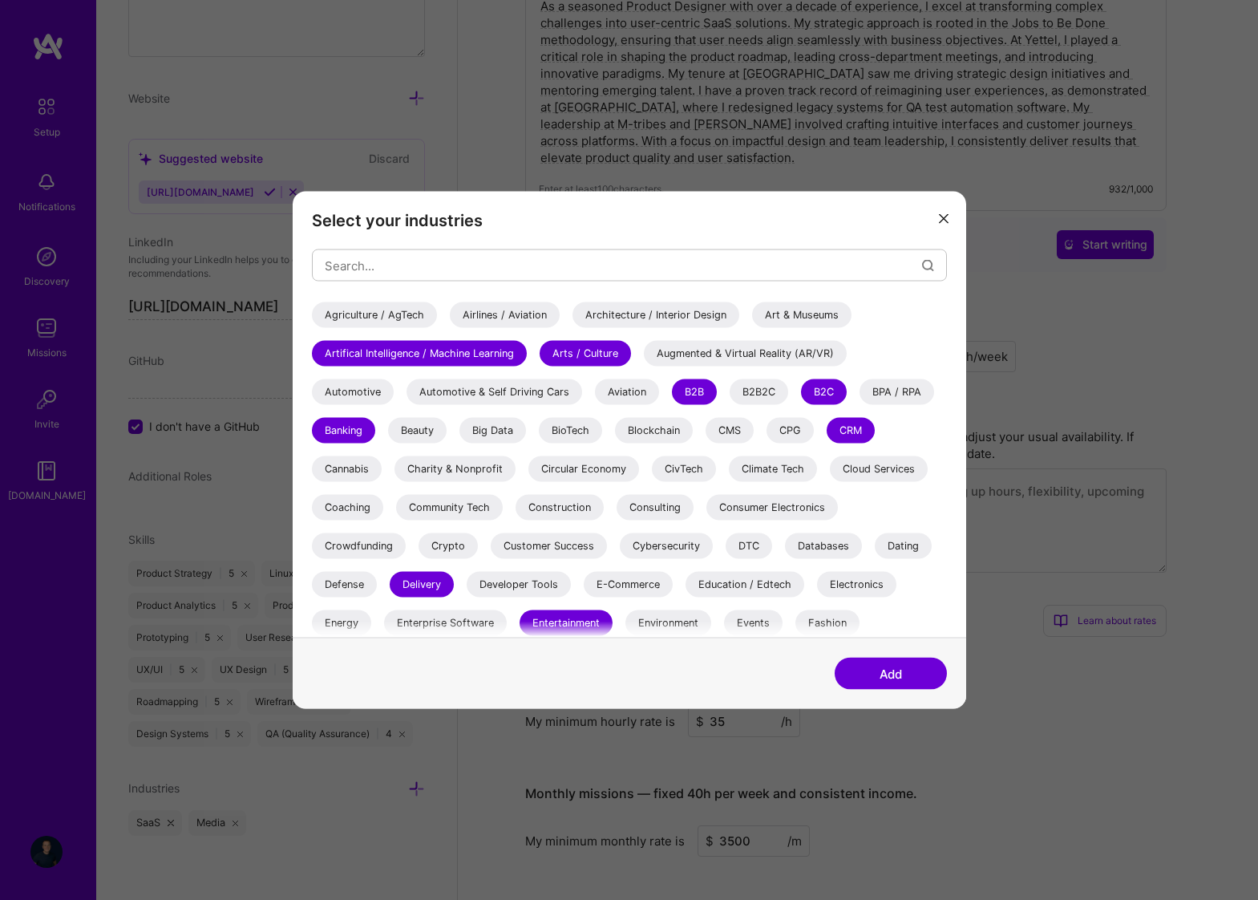
click at [488, 396] on div "Automotive & Self Driving Cars" at bounding box center [494, 392] width 176 height 26
click at [356, 391] on div "Automotive" at bounding box center [353, 392] width 82 height 26
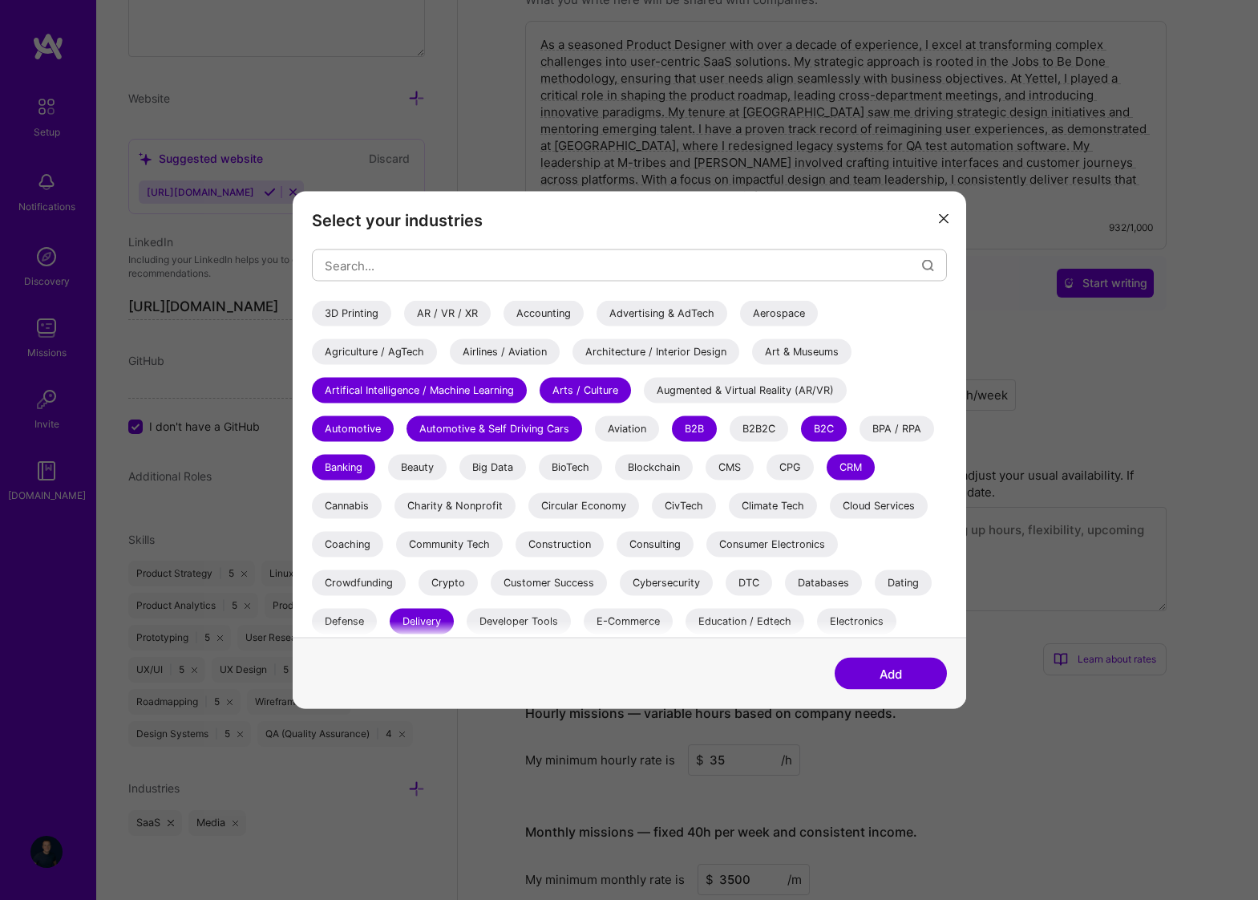
click at [671, 311] on div "Advertising & AdTech" at bounding box center [661, 314] width 131 height 26
click at [880, 678] on button "Add" at bounding box center [891, 673] width 112 height 32
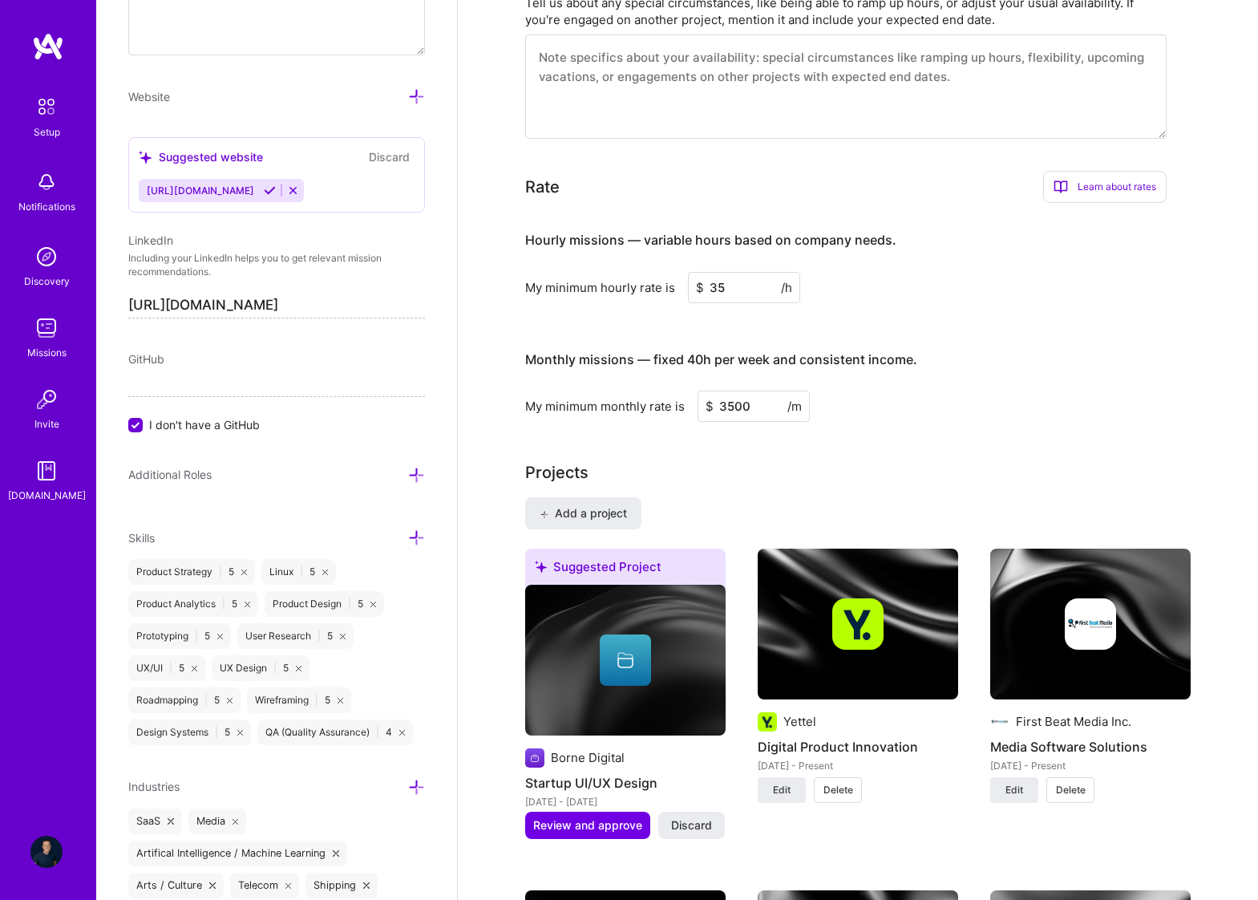
scroll to position [1124, 0]
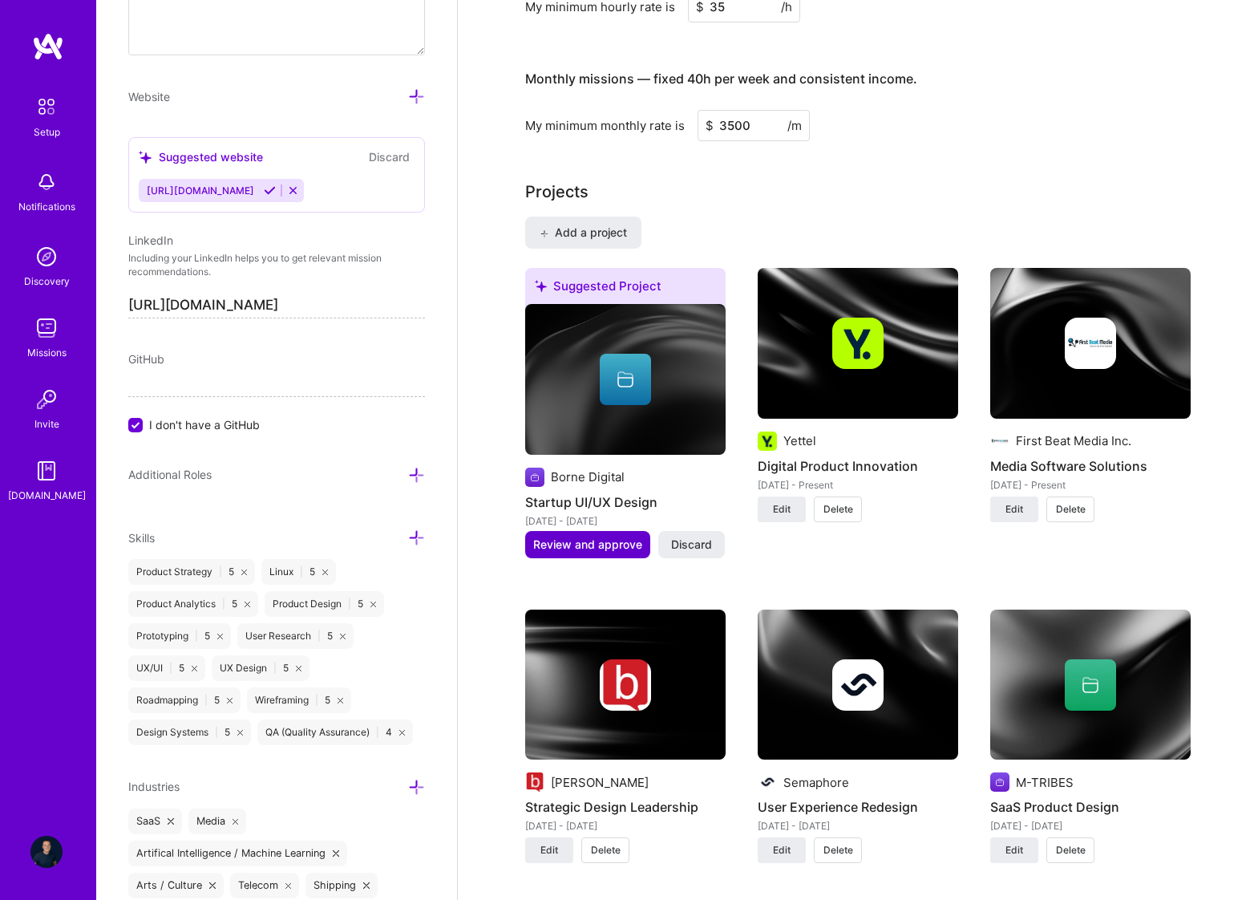
click at [601, 536] on span "Review and approve" at bounding box center [587, 544] width 109 height 16
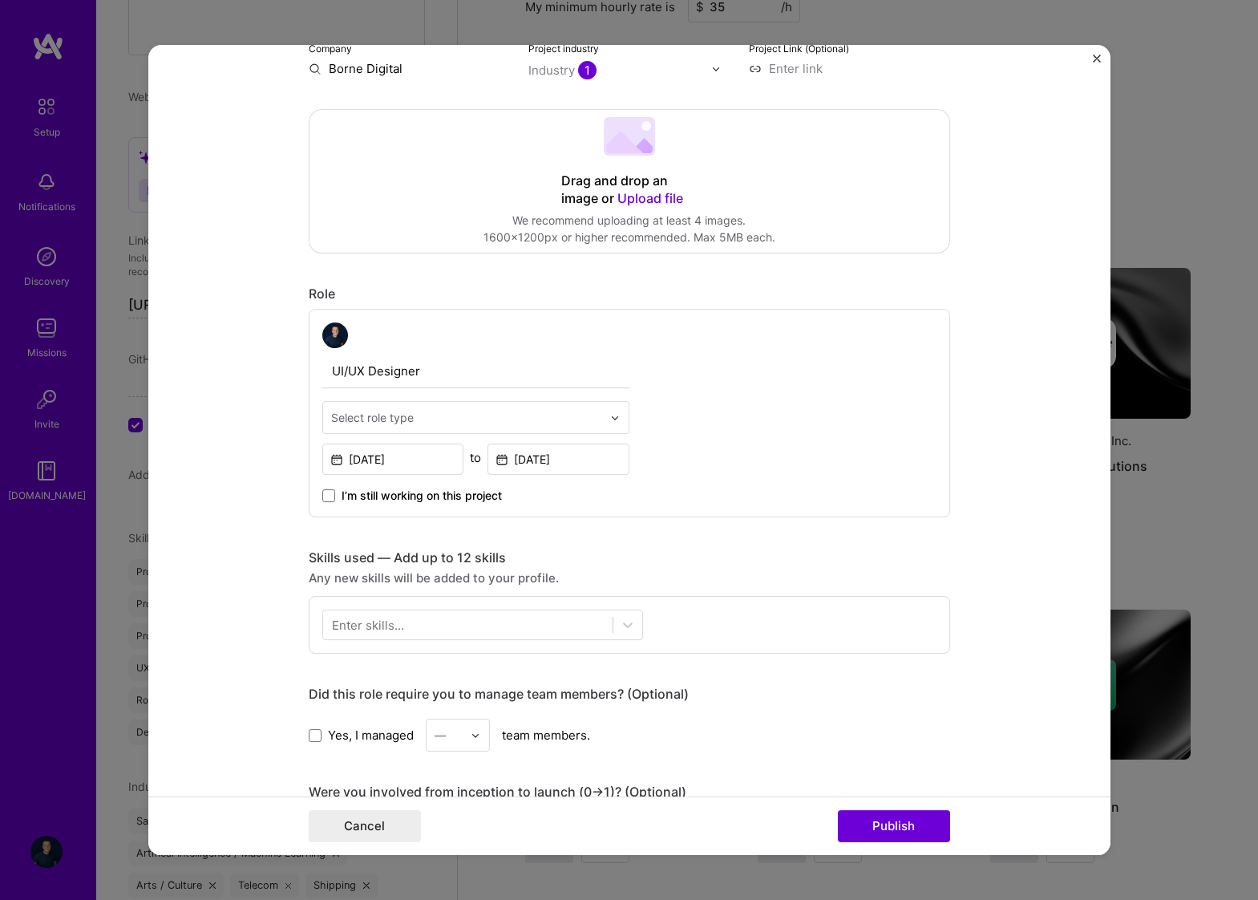
scroll to position [363, 0]
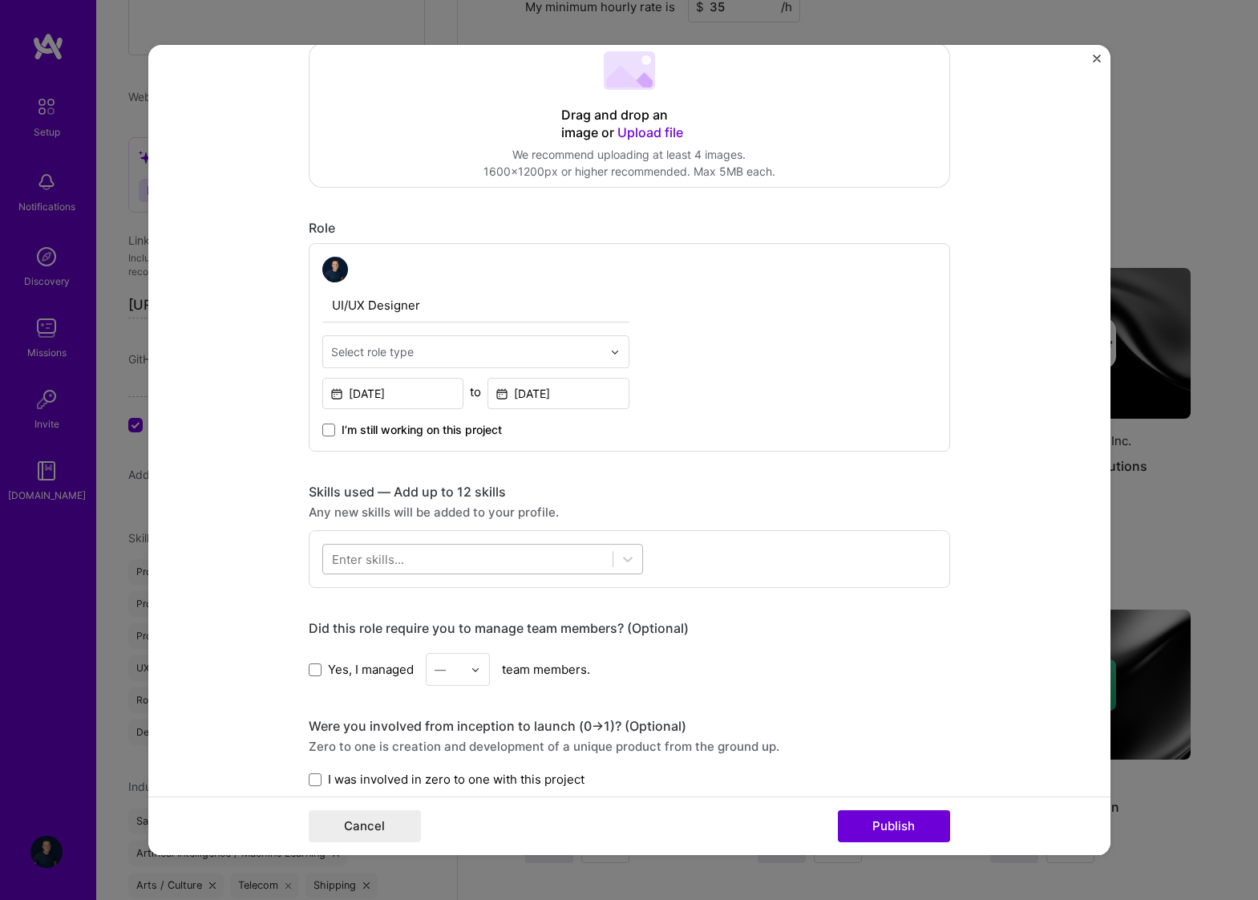
click at [520, 562] on div at bounding box center [467, 559] width 289 height 26
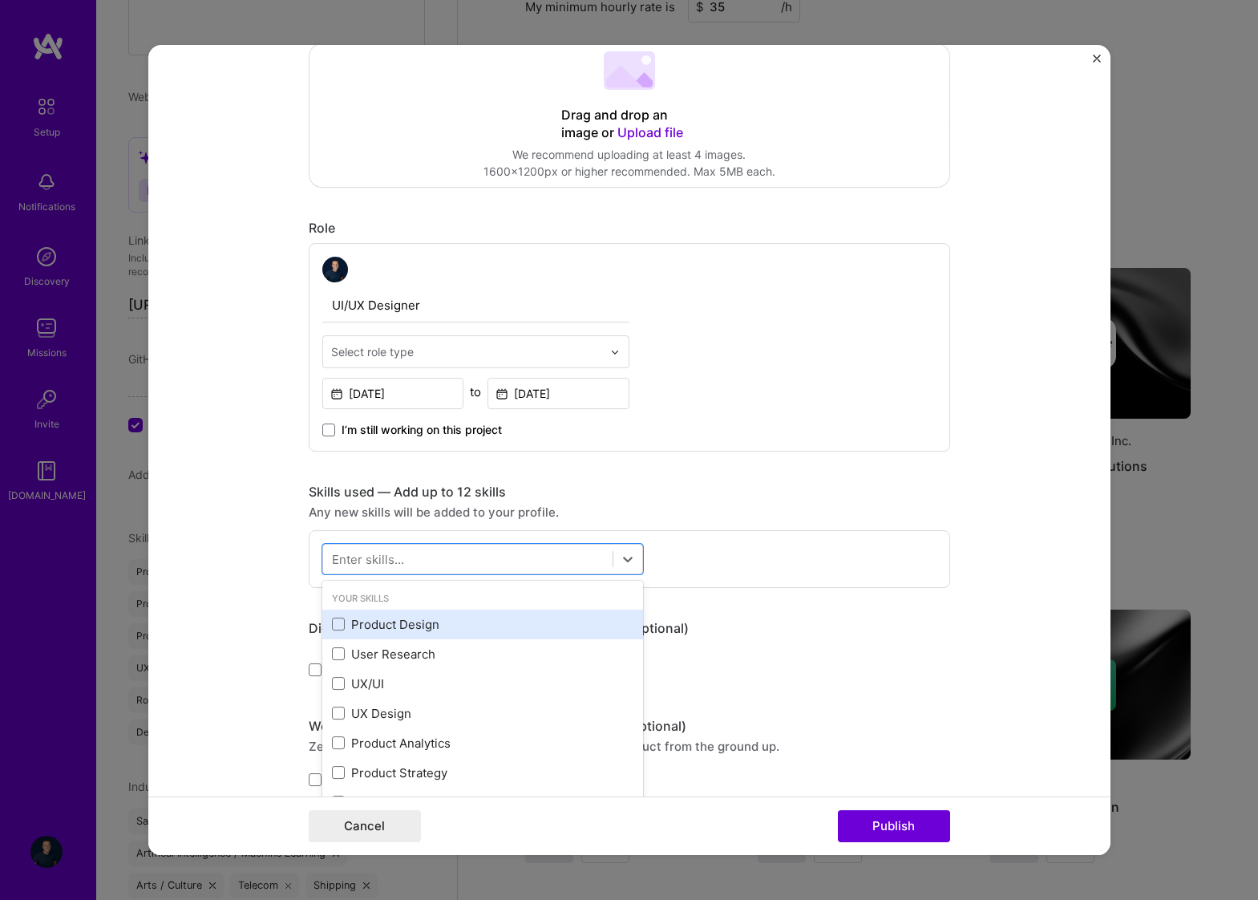
click at [501, 626] on div "Product Design" at bounding box center [482, 624] width 301 height 17
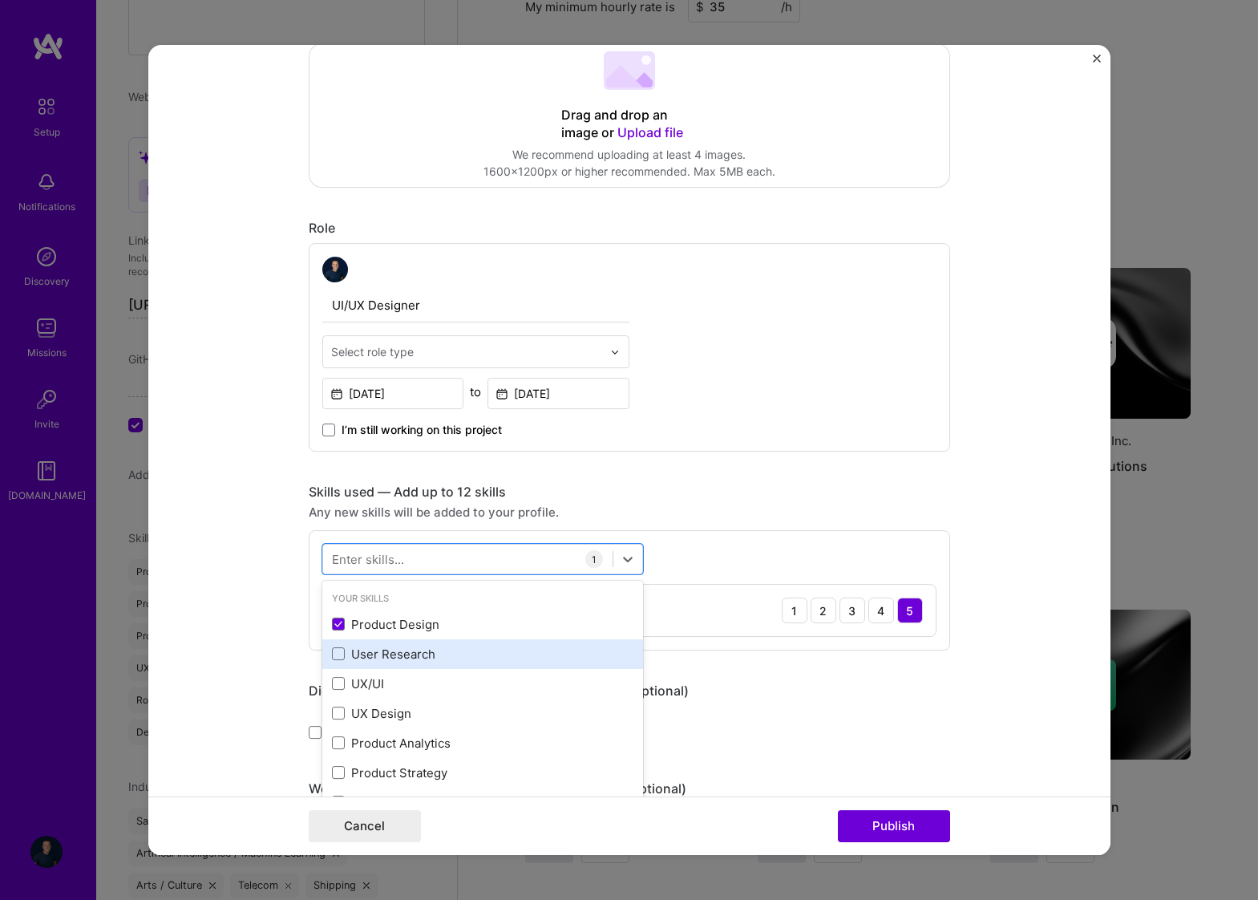
click at [499, 653] on div "User Research" at bounding box center [482, 653] width 301 height 17
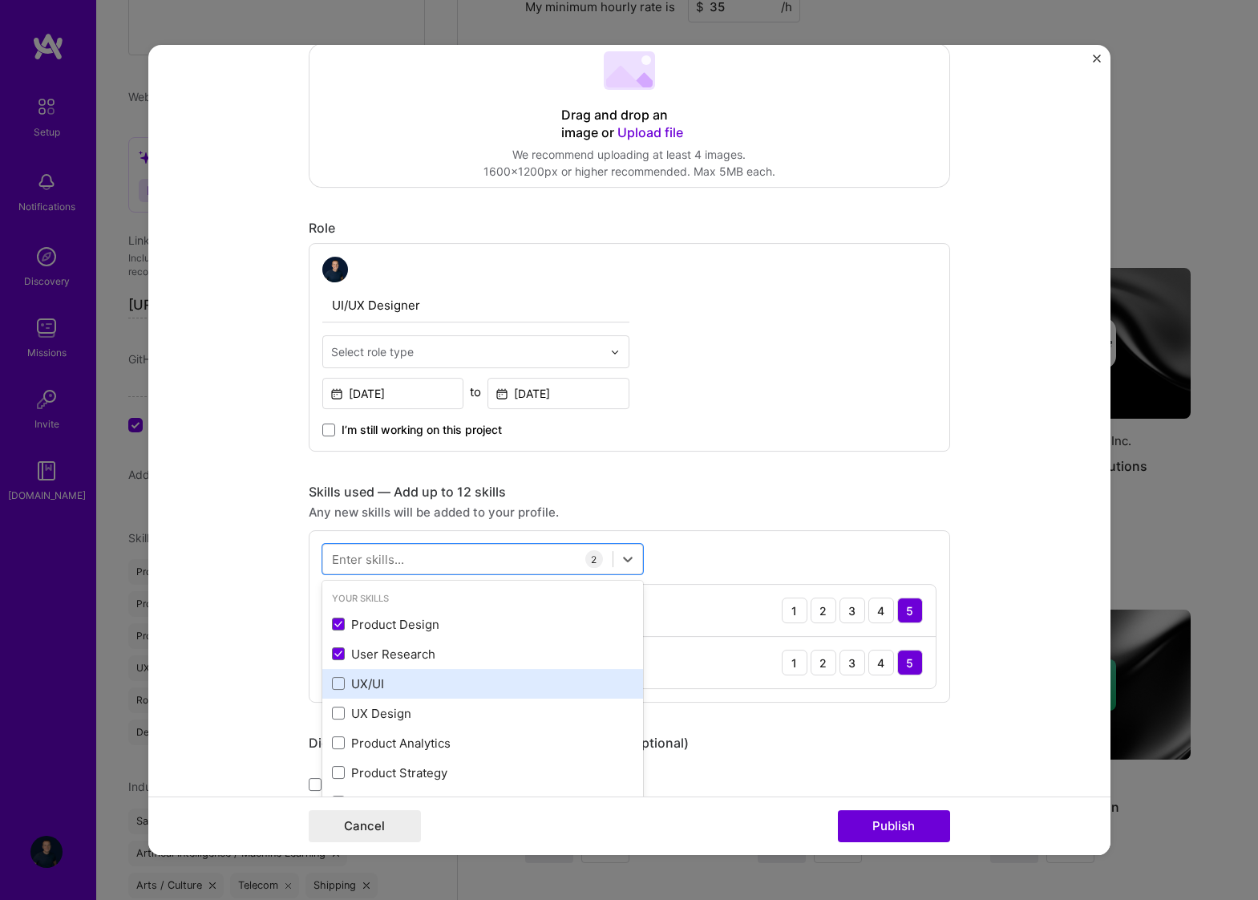
click at [499, 681] on div "UX/UI" at bounding box center [482, 683] width 301 height 17
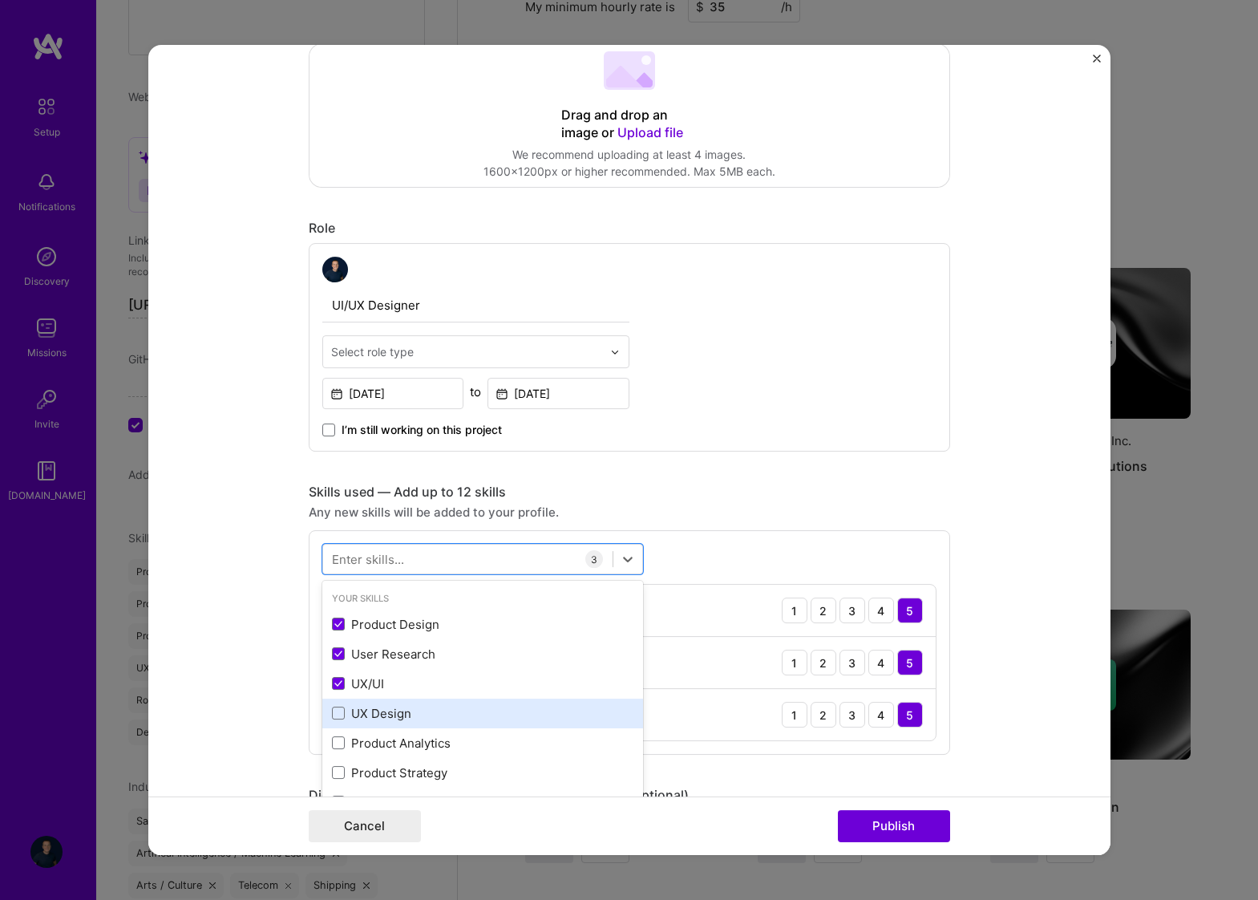
click at [496, 724] on div "UX Design" at bounding box center [482, 713] width 321 height 30
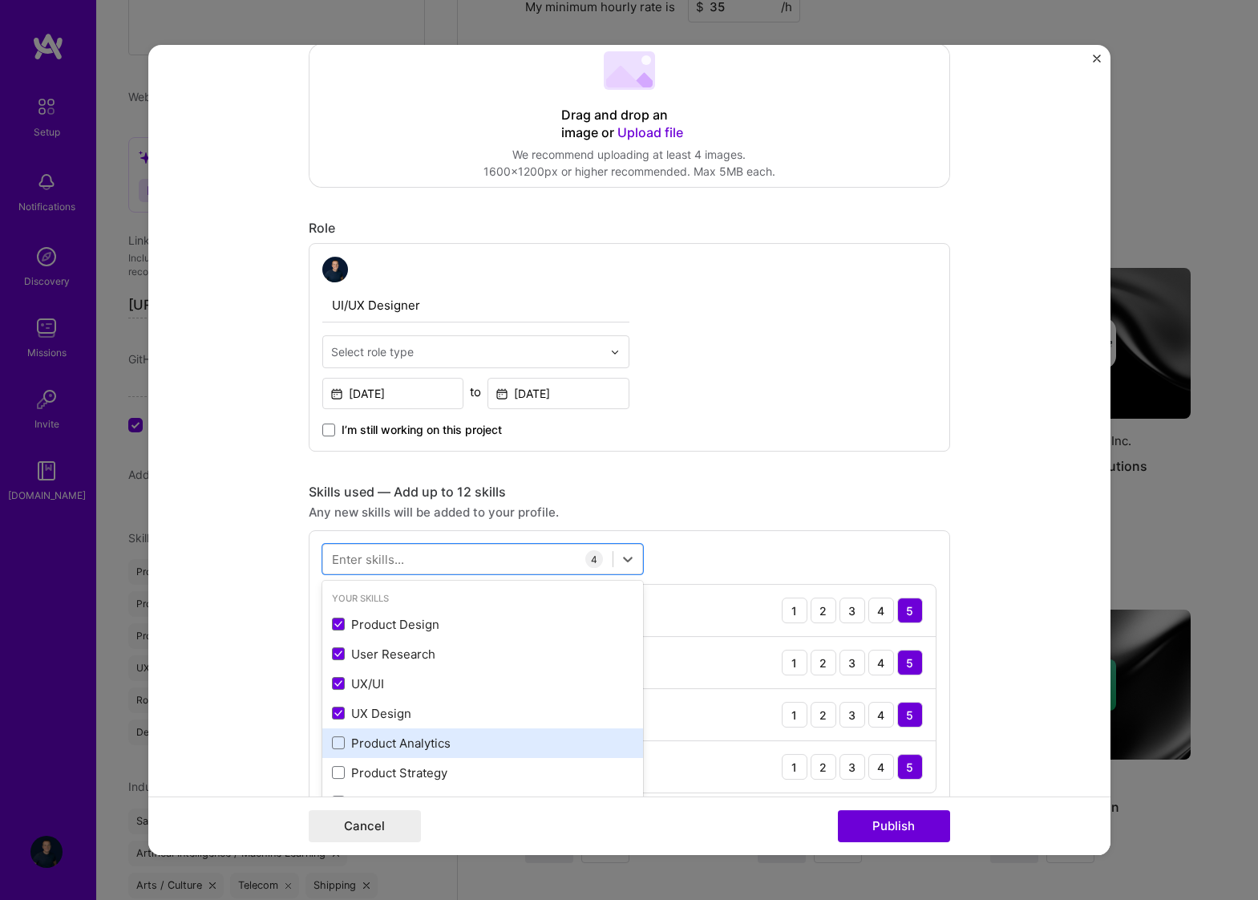
click at [497, 754] on div "Product Analytics" at bounding box center [482, 743] width 321 height 30
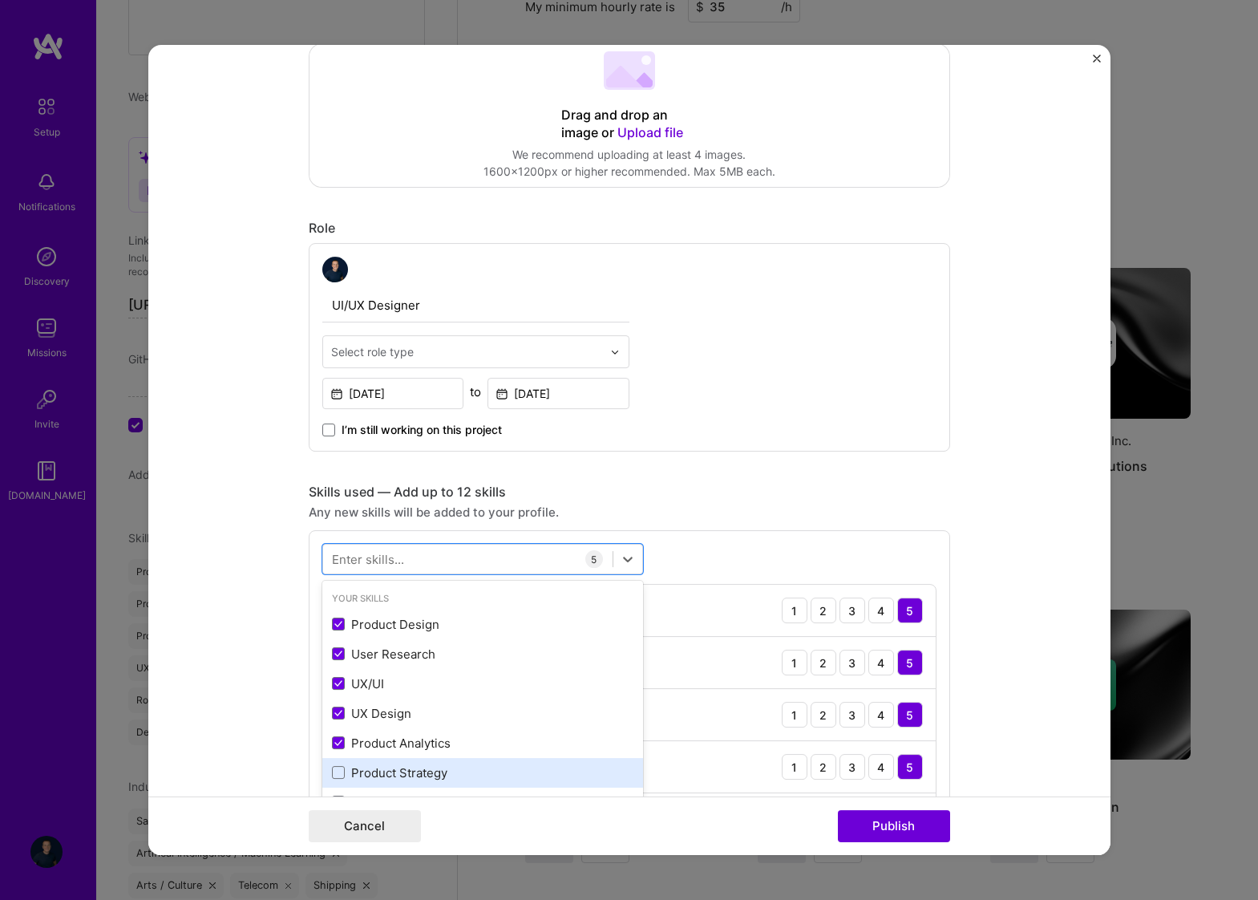
click at [497, 770] on div "Product Strategy" at bounding box center [482, 772] width 301 height 17
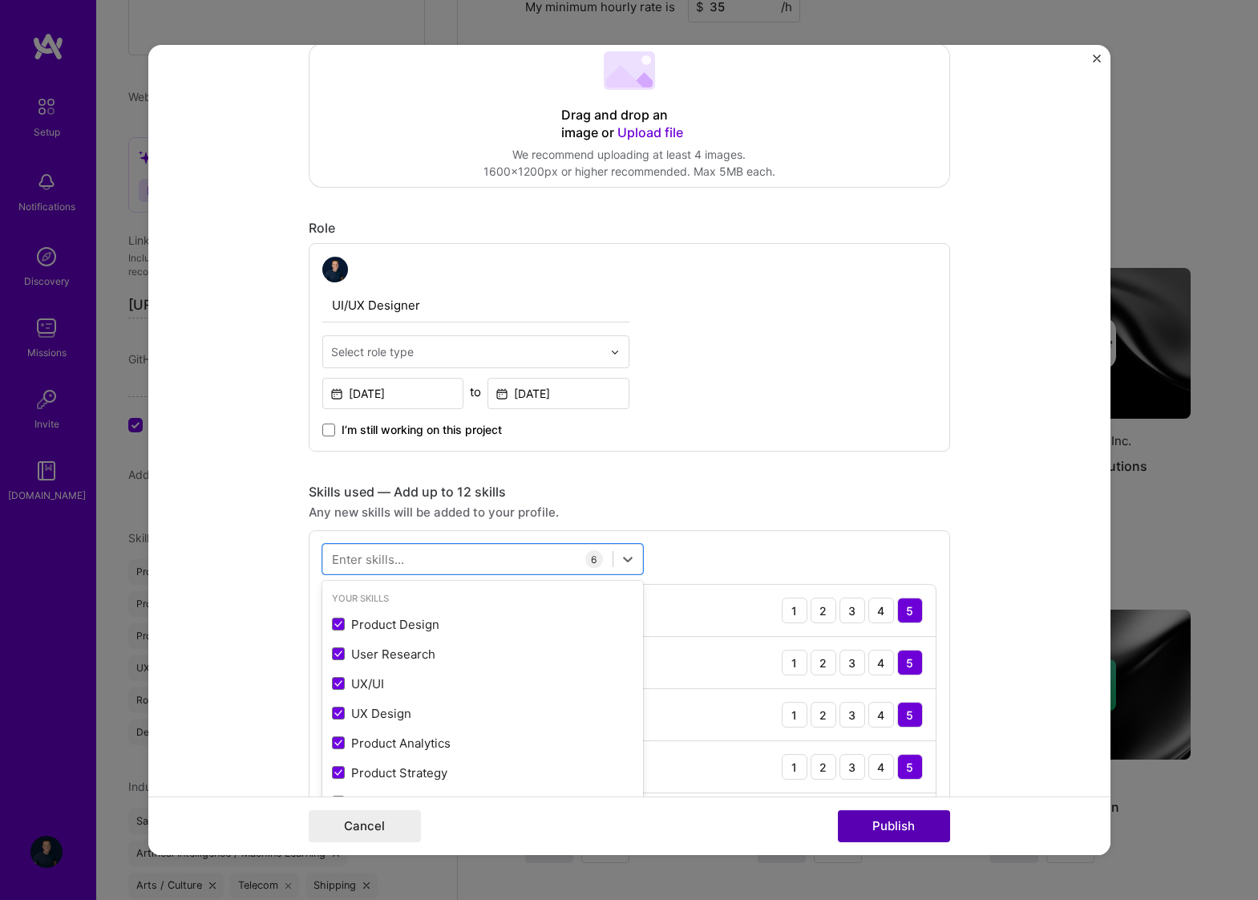
click at [864, 820] on button "Publish" at bounding box center [894, 826] width 112 height 32
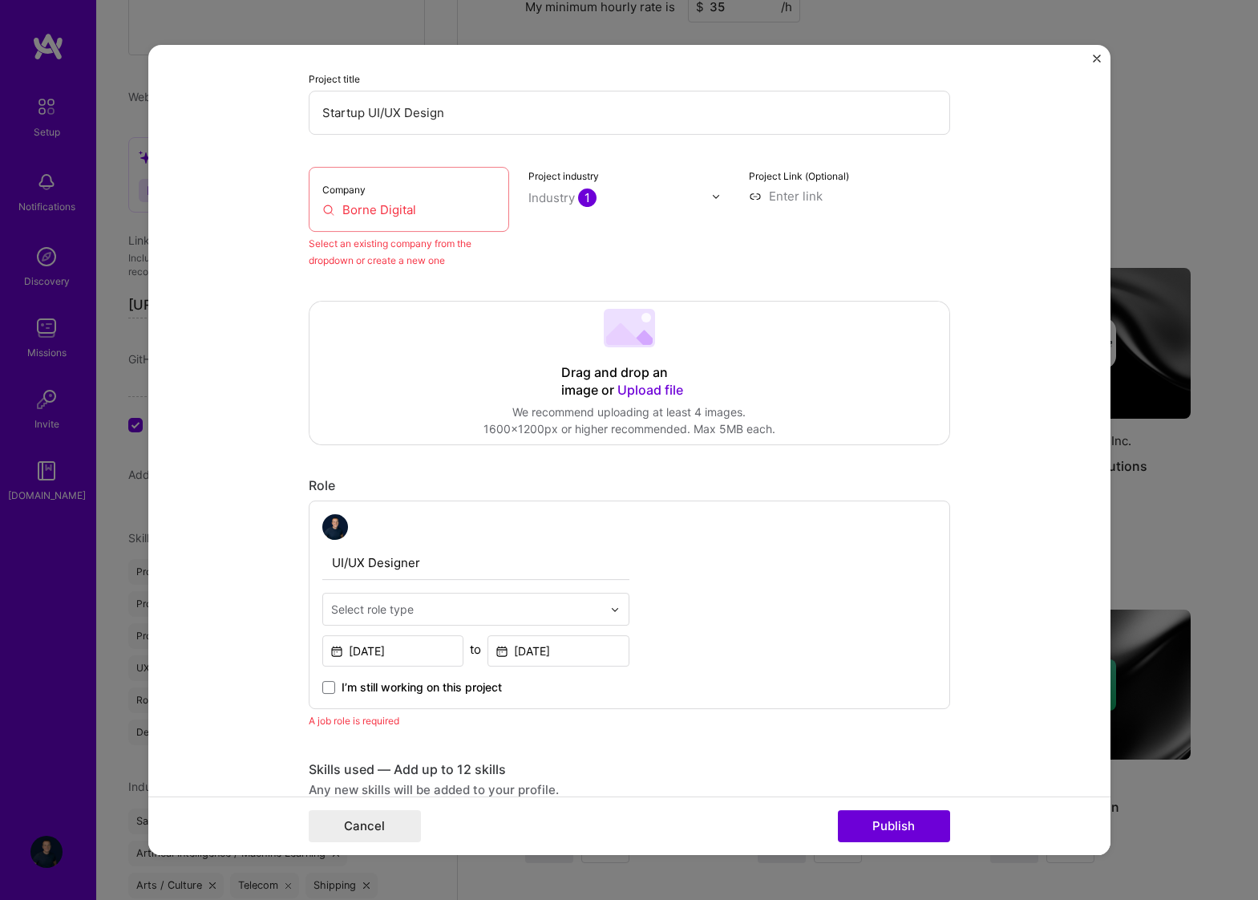
scroll to position [172, 0]
click at [438, 216] on div "Company Borne Digital" at bounding box center [409, 197] width 201 height 65
click at [904, 831] on button "Publish" at bounding box center [894, 826] width 112 height 32
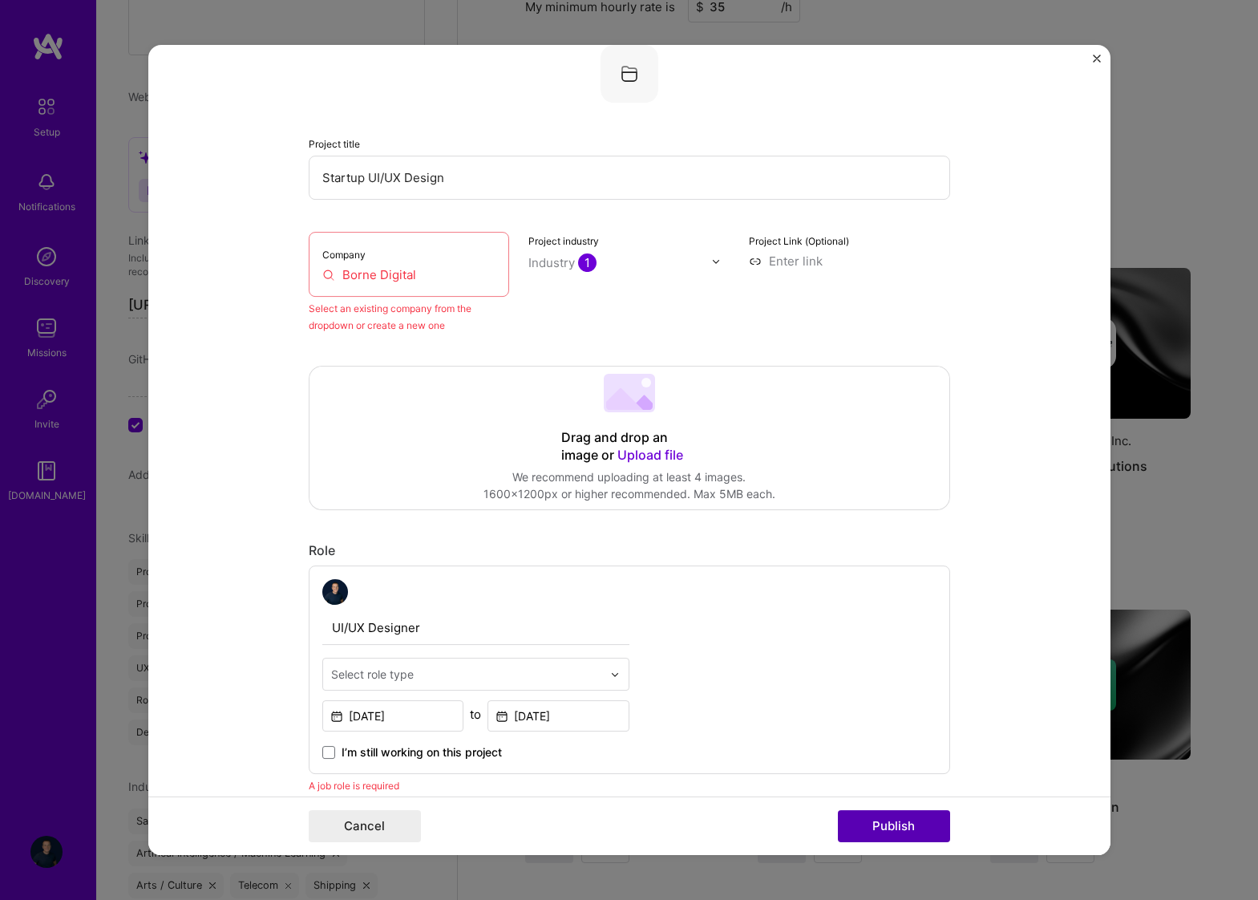
click at [877, 825] on button "Publish" at bounding box center [894, 826] width 112 height 32
click at [346, 830] on button "Cancel" at bounding box center [365, 826] width 112 height 32
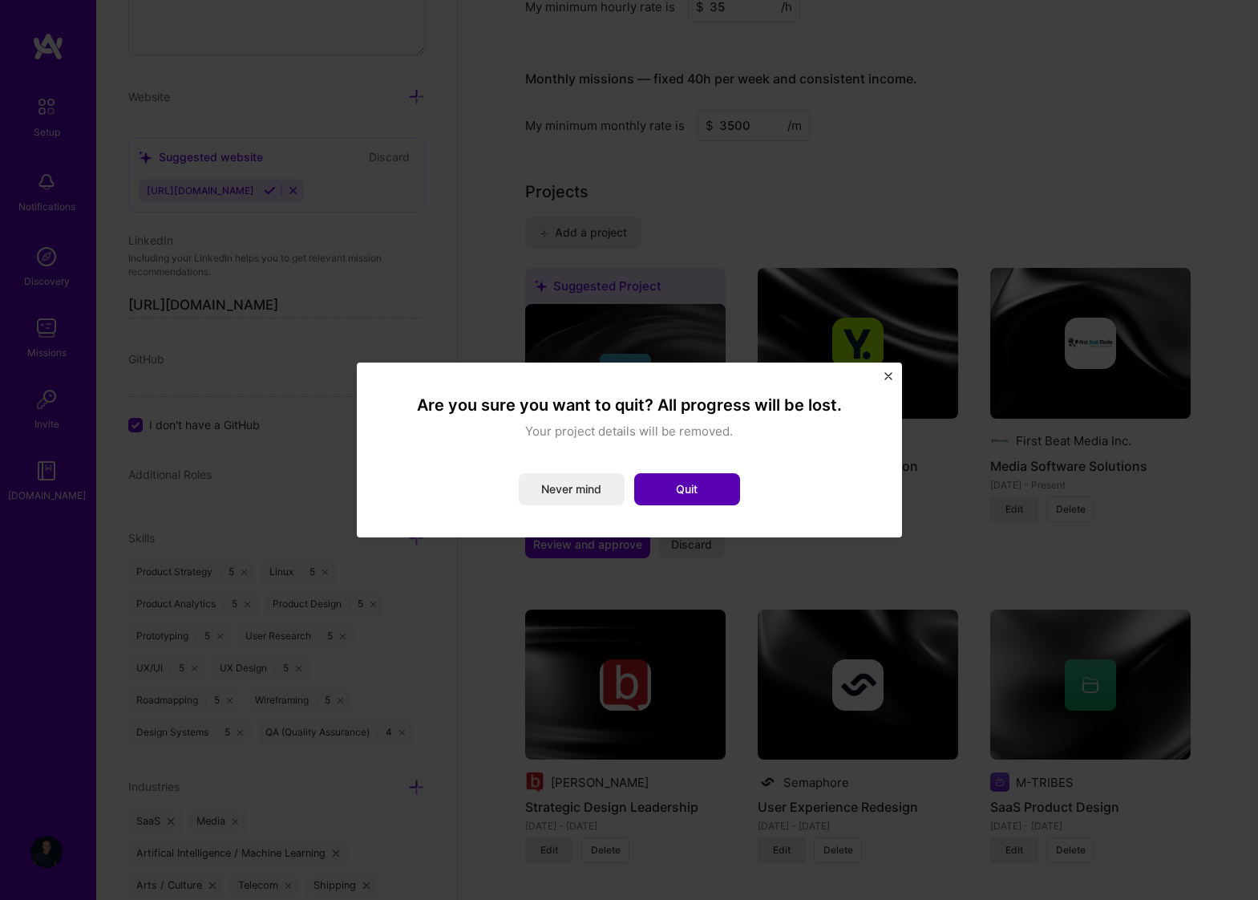
click at [702, 485] on button "Quit" at bounding box center [687, 489] width 106 height 32
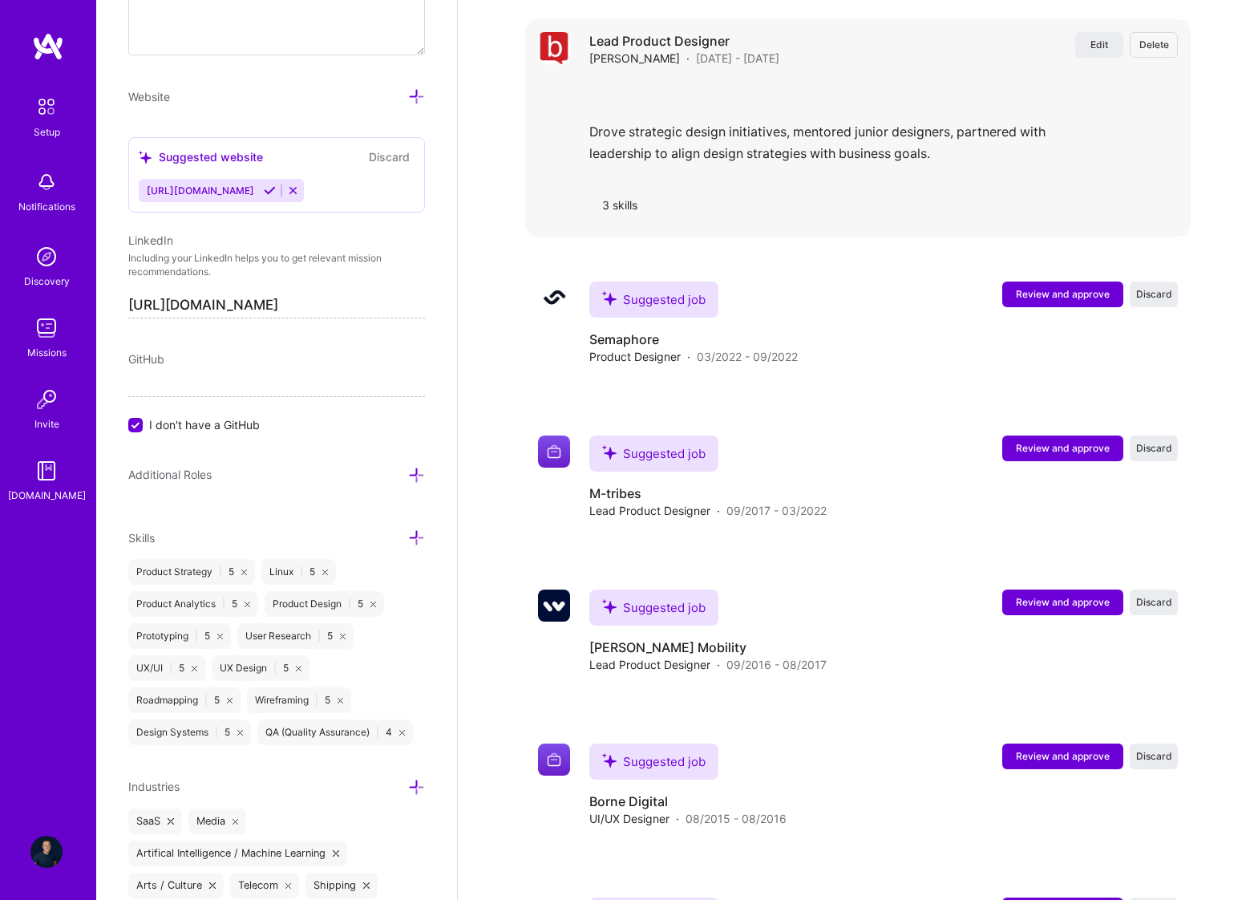
scroll to position [2781, 0]
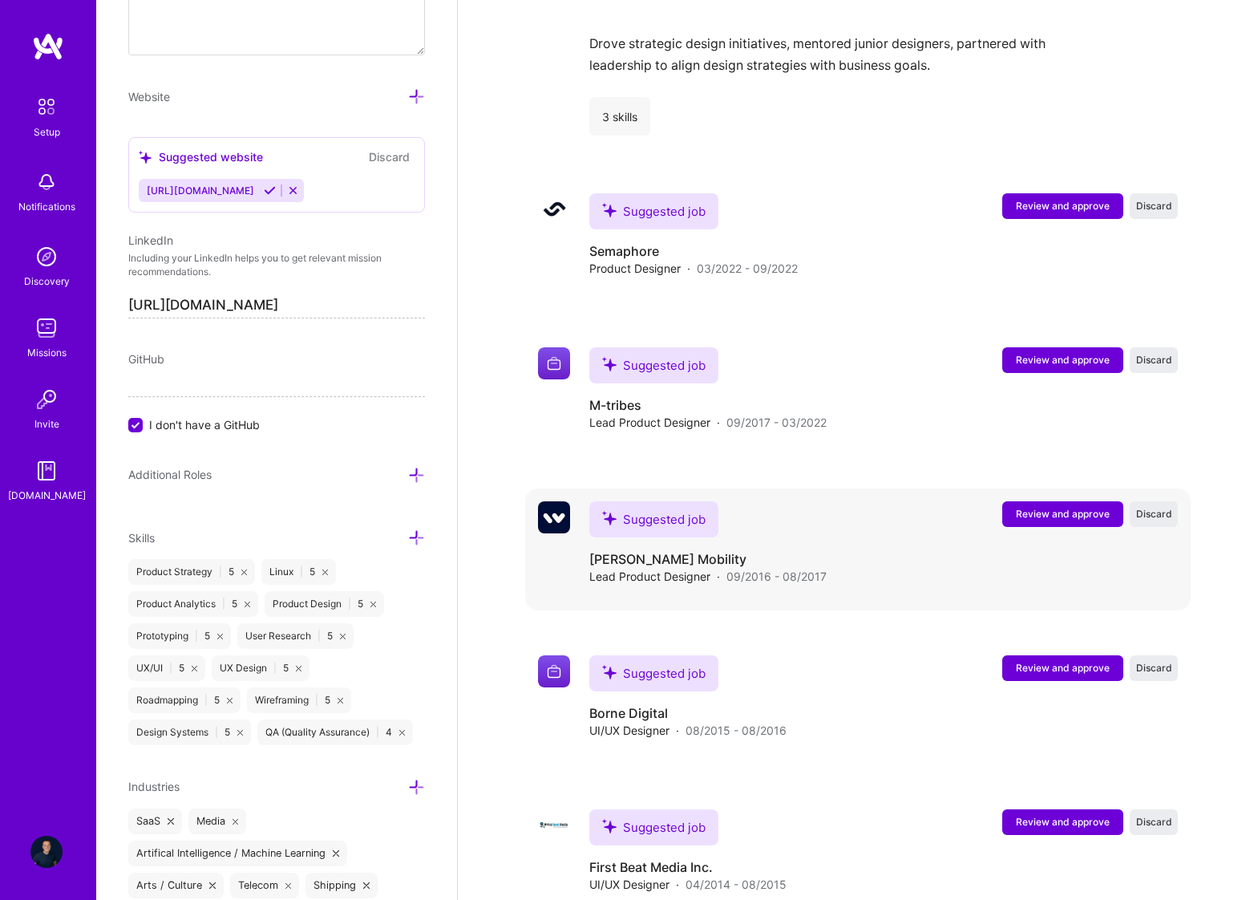
click at [1061, 507] on span "Review and approve" at bounding box center [1063, 514] width 94 height 14
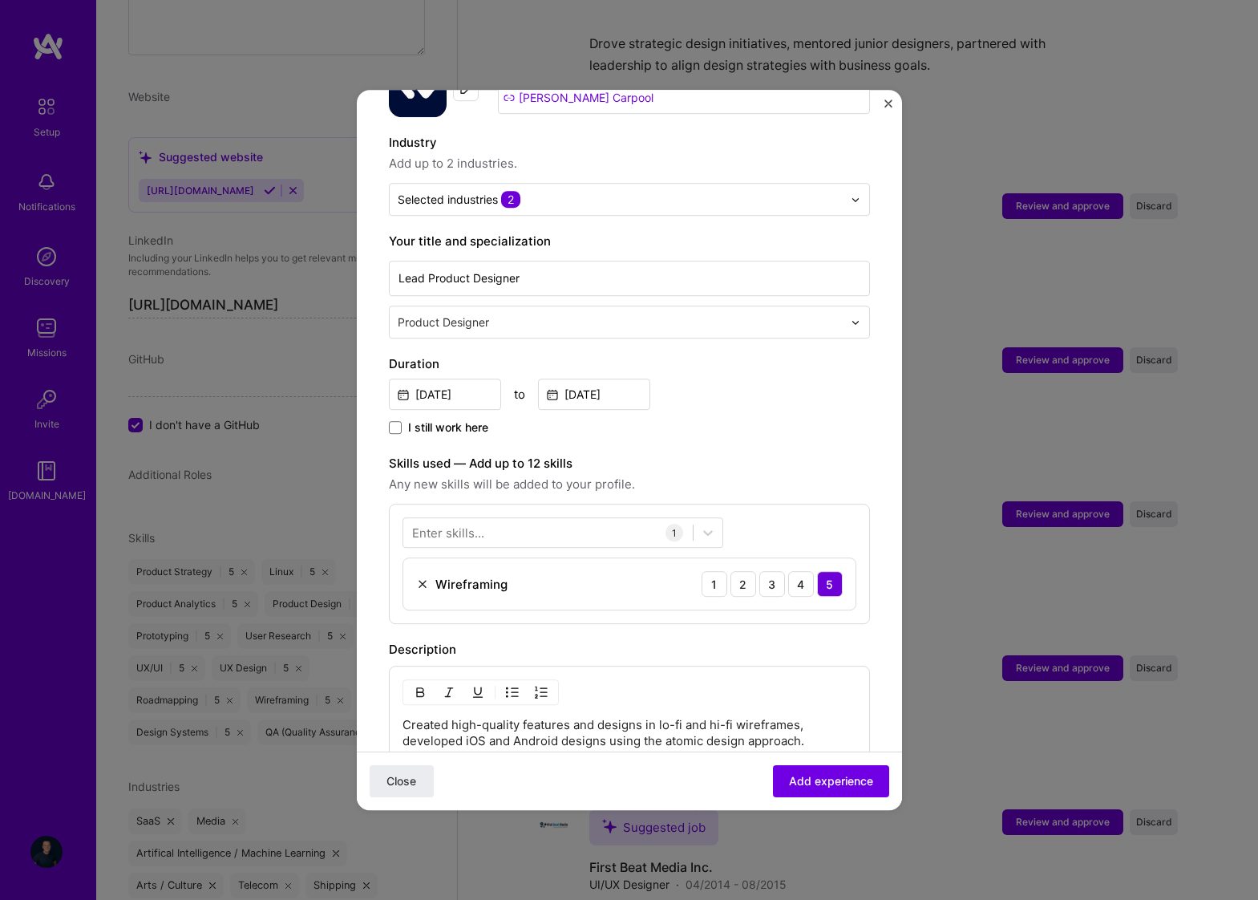
scroll to position [197, 0]
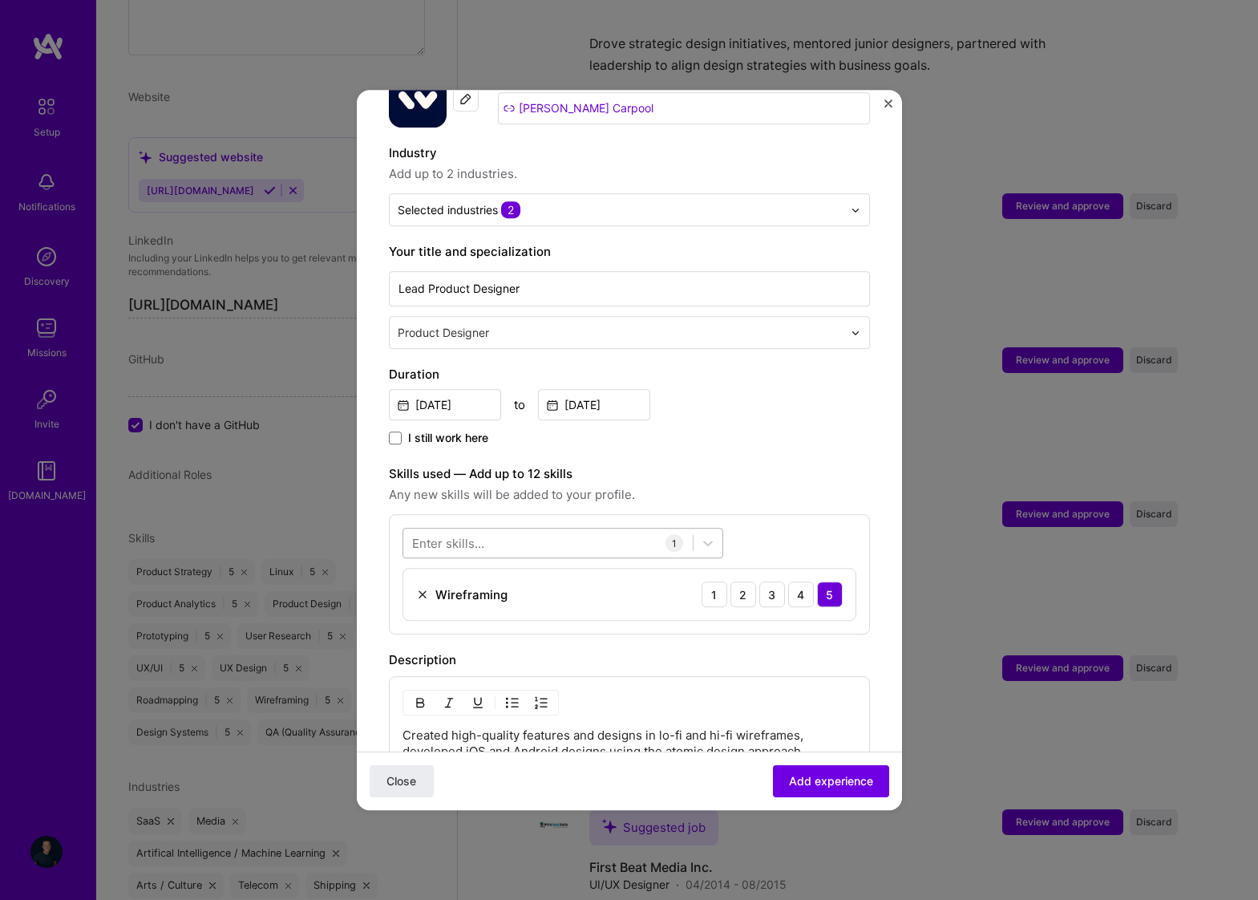
click at [621, 530] on div at bounding box center [547, 543] width 289 height 26
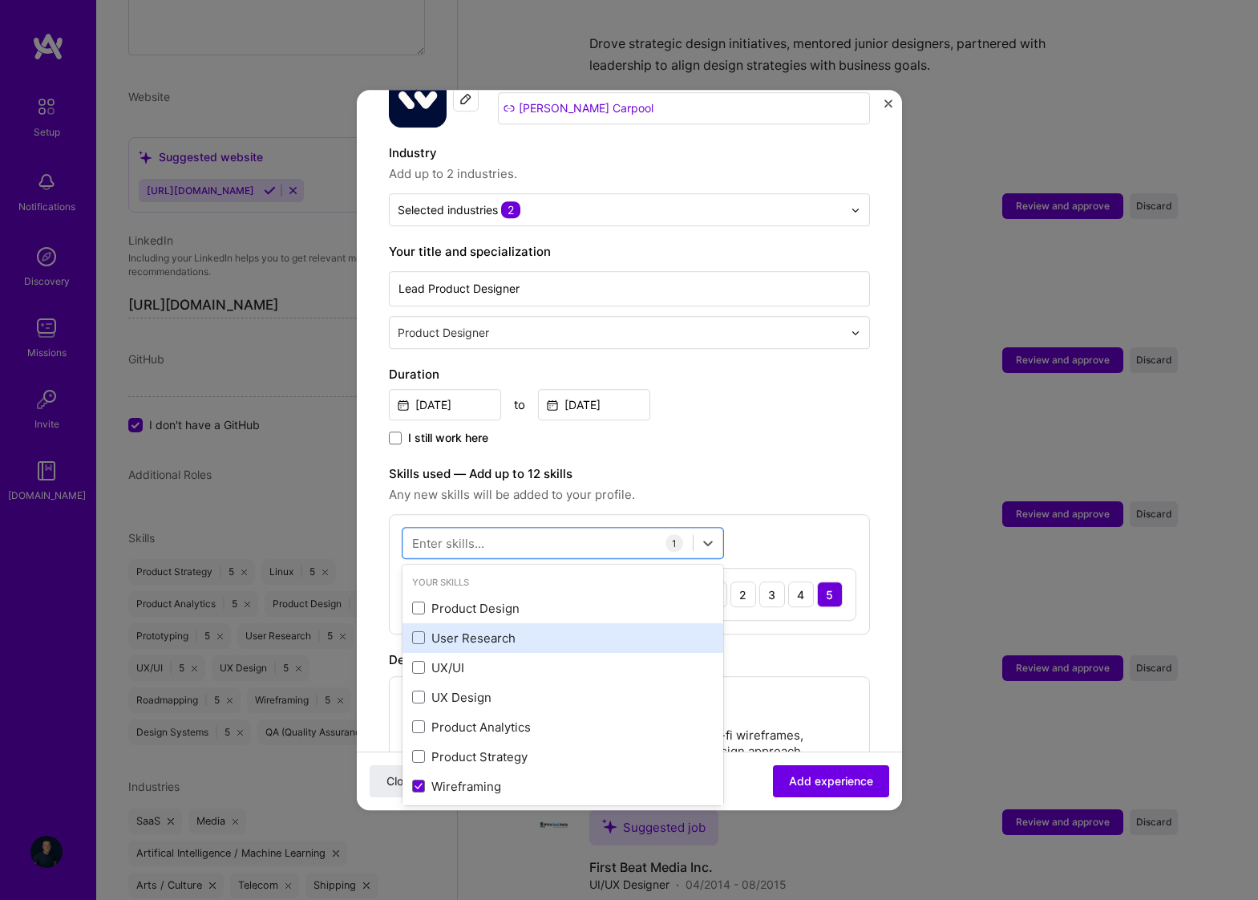
click at [572, 623] on div "User Research" at bounding box center [562, 638] width 321 height 30
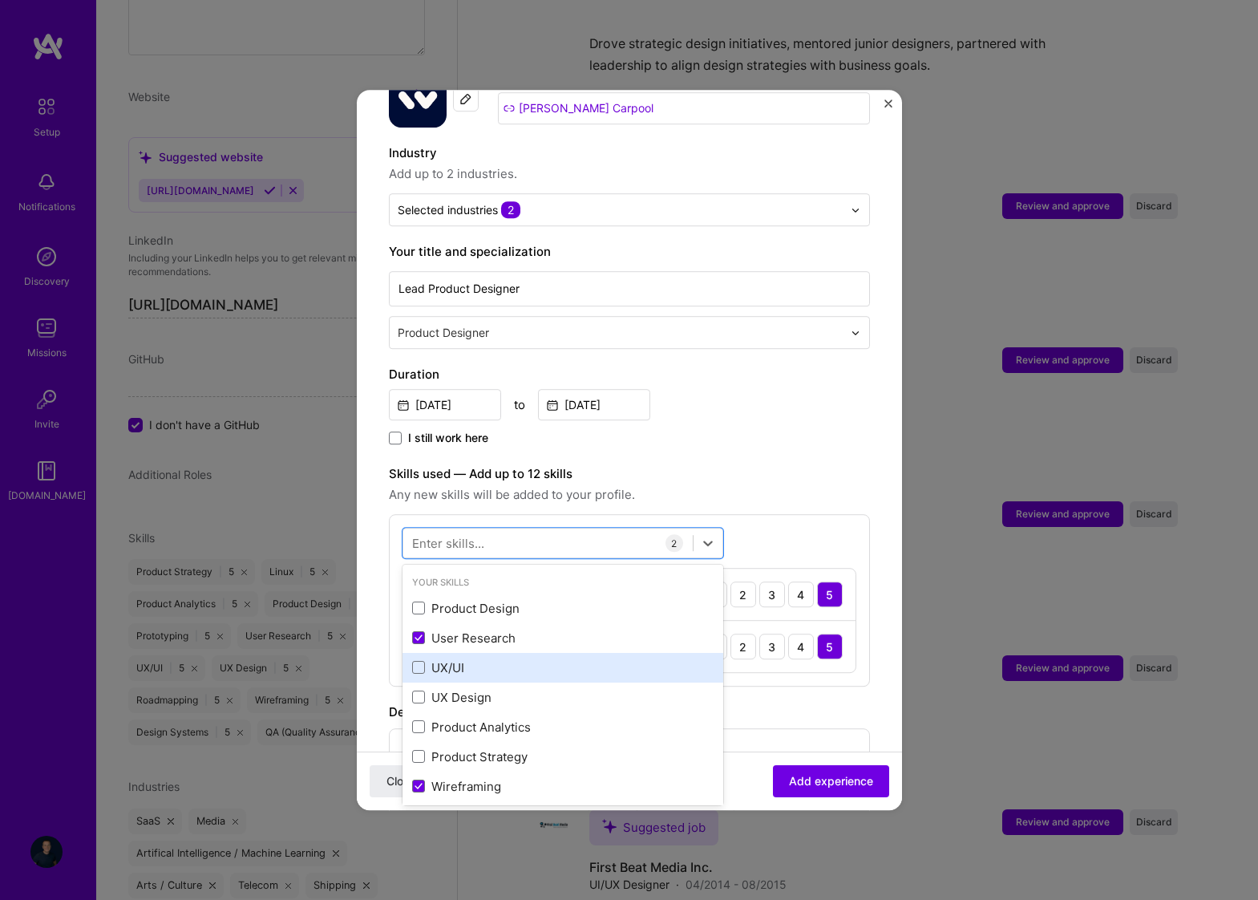
click at [564, 659] on div "UX/UI" at bounding box center [562, 667] width 301 height 17
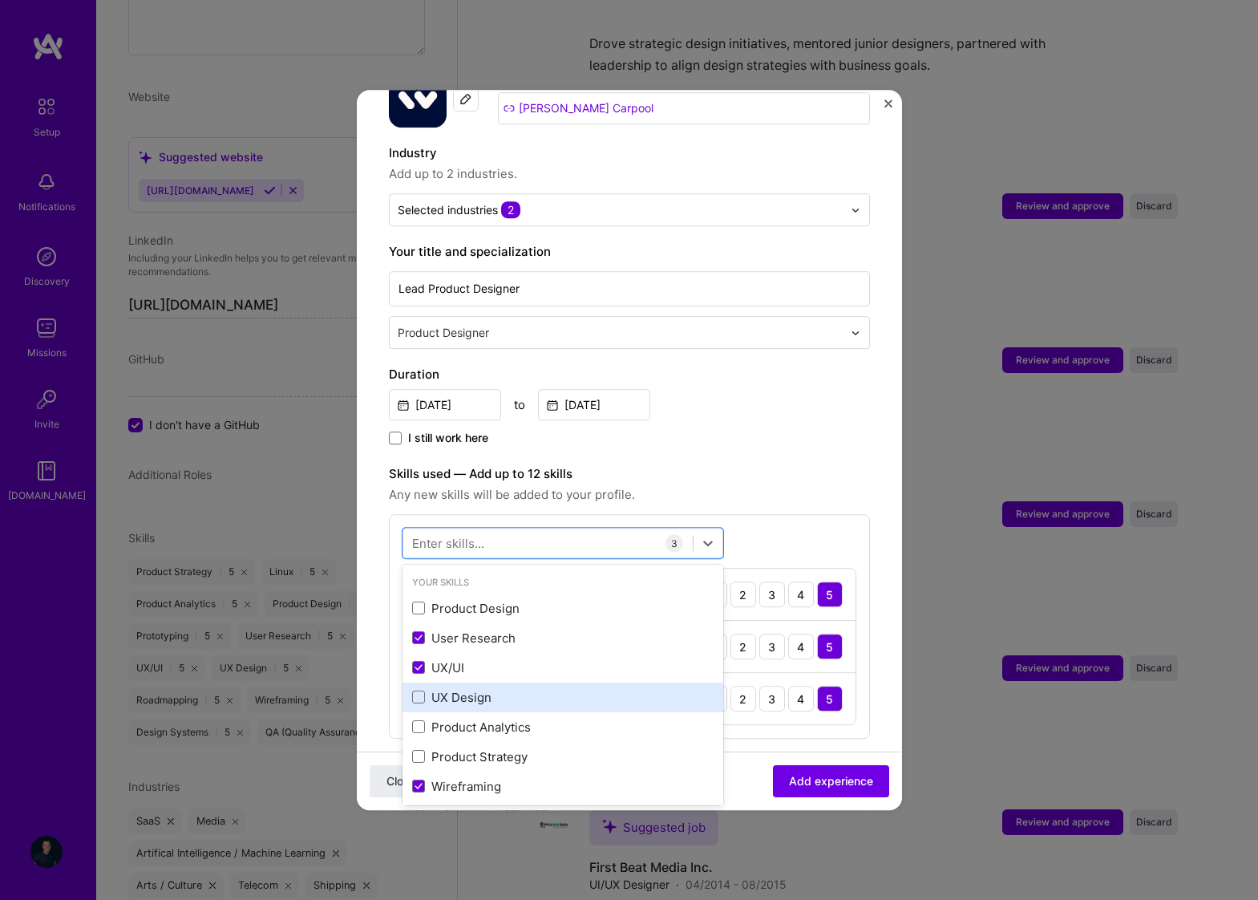
click at [564, 689] on div "UX Design" at bounding box center [562, 697] width 301 height 17
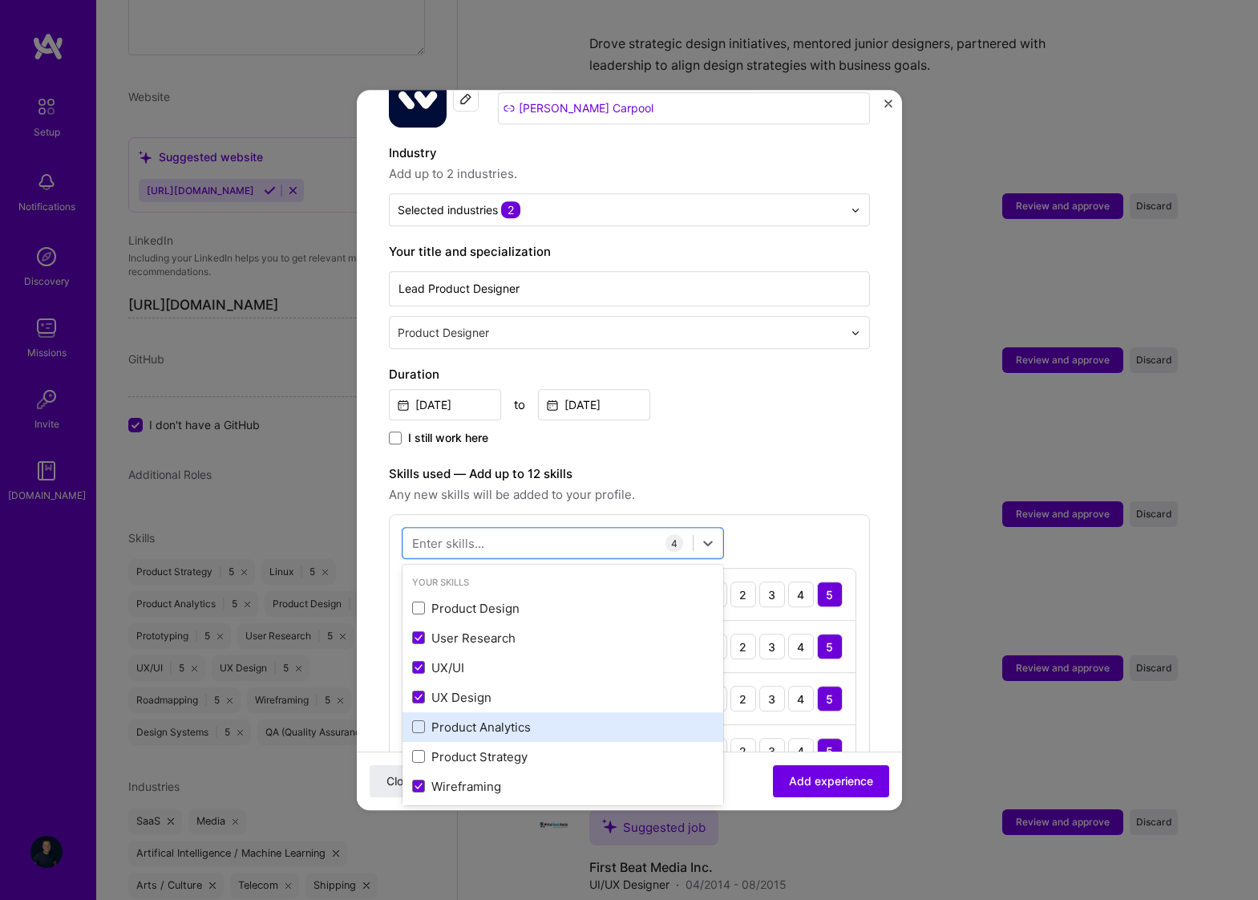
click at [564, 718] on div "Product Analytics" at bounding box center [562, 726] width 301 height 17
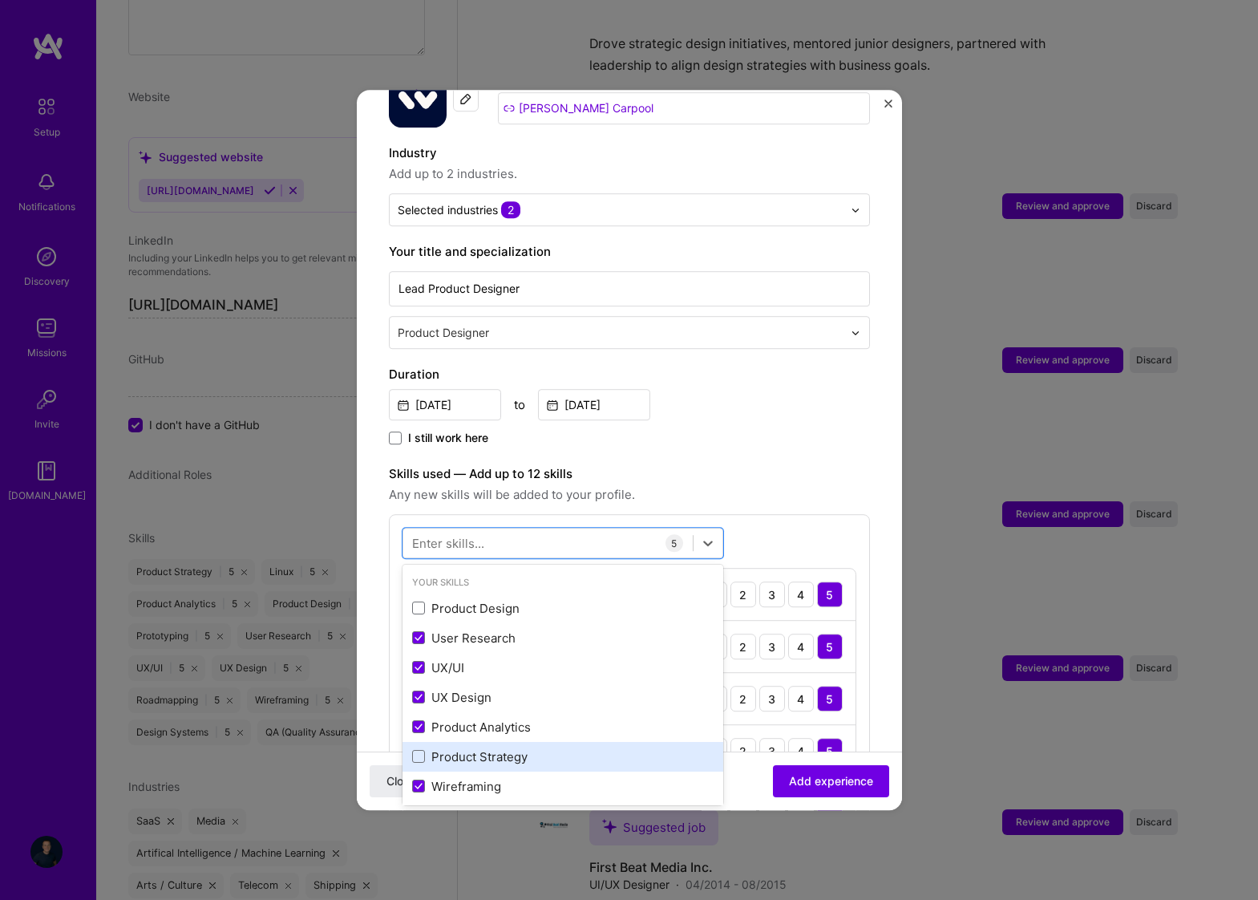
click at [569, 748] on div "Product Strategy" at bounding box center [562, 756] width 301 height 17
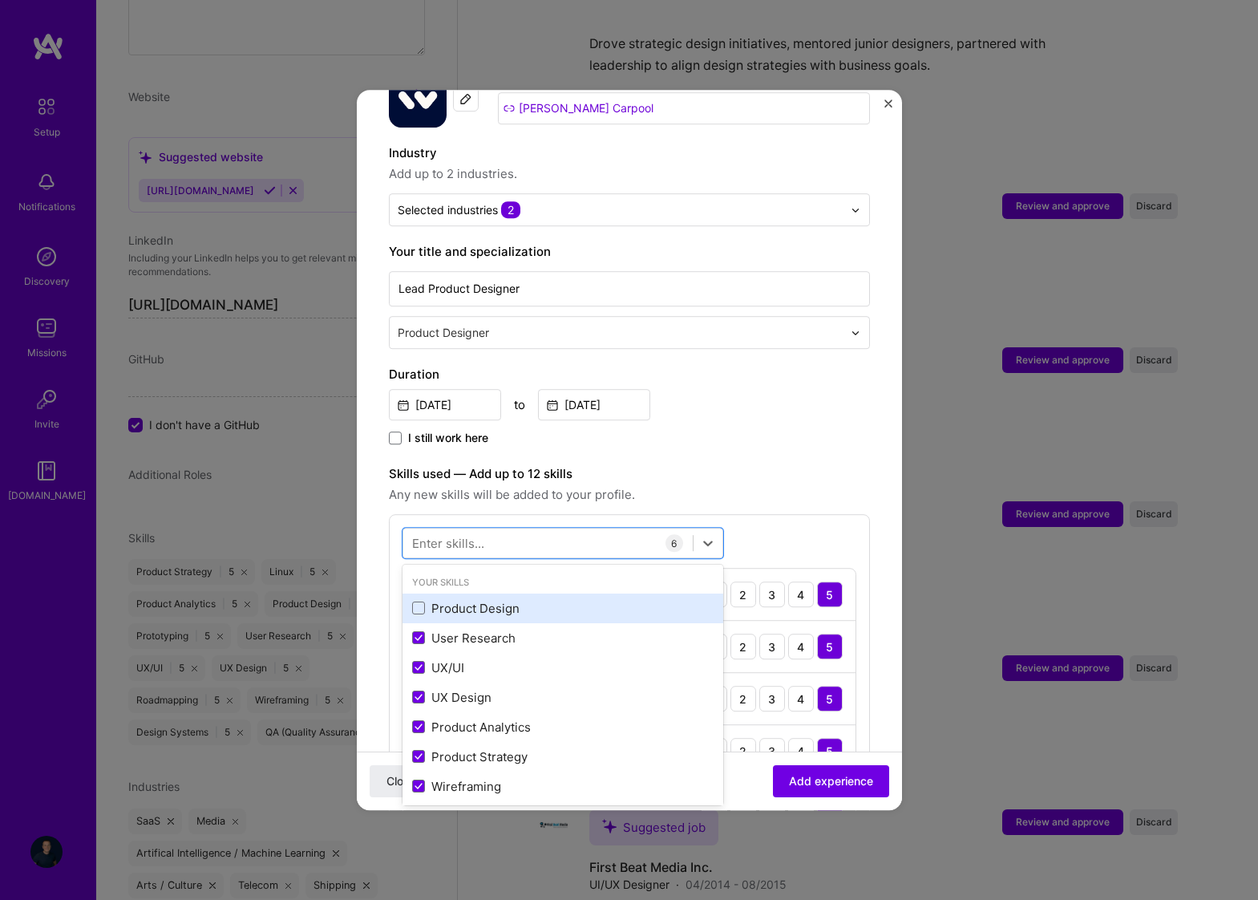
click at [560, 600] on div "Product Design" at bounding box center [562, 608] width 301 height 17
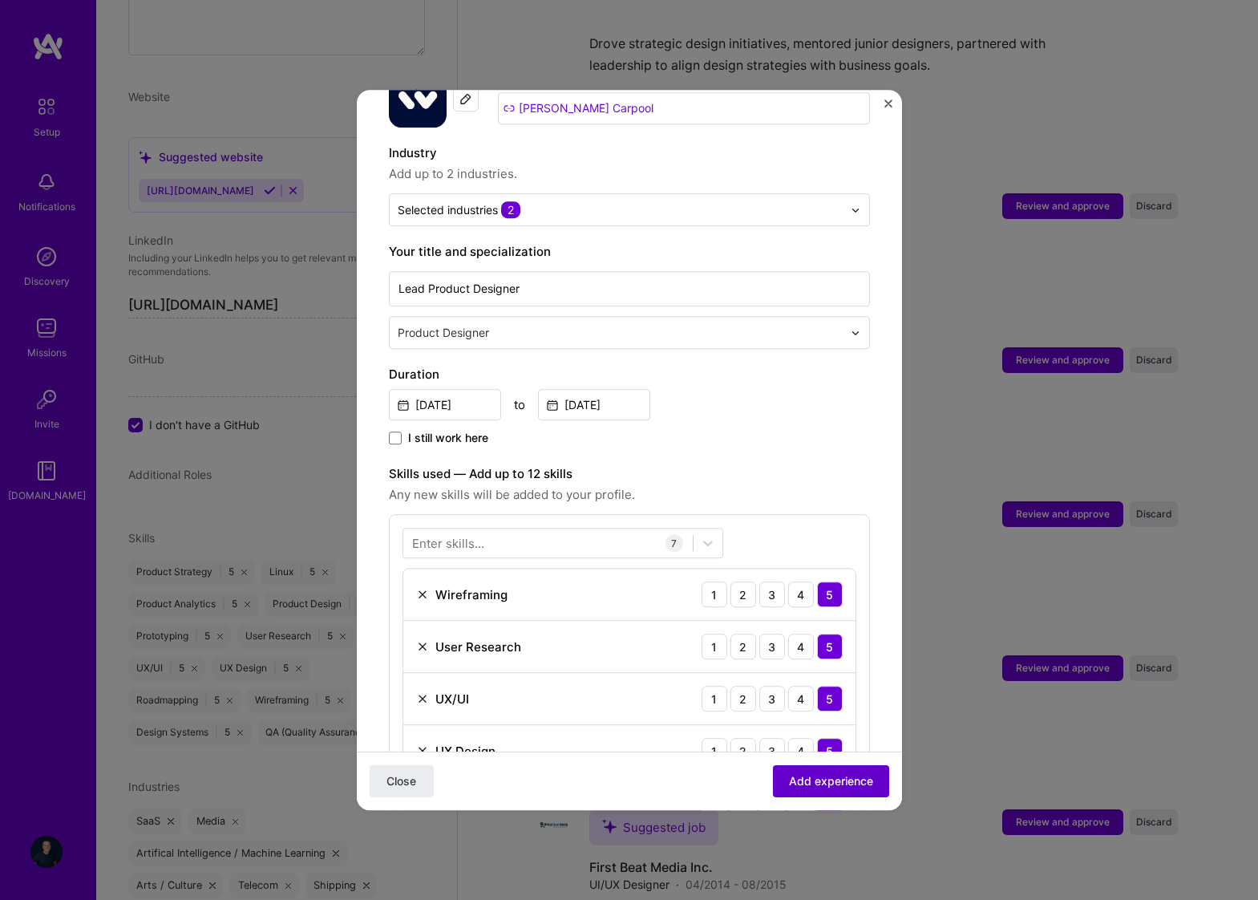
click at [835, 770] on button "Add experience" at bounding box center [831, 781] width 116 height 32
click at [835, 782] on div "Close Loading..." at bounding box center [629, 780] width 545 height 59
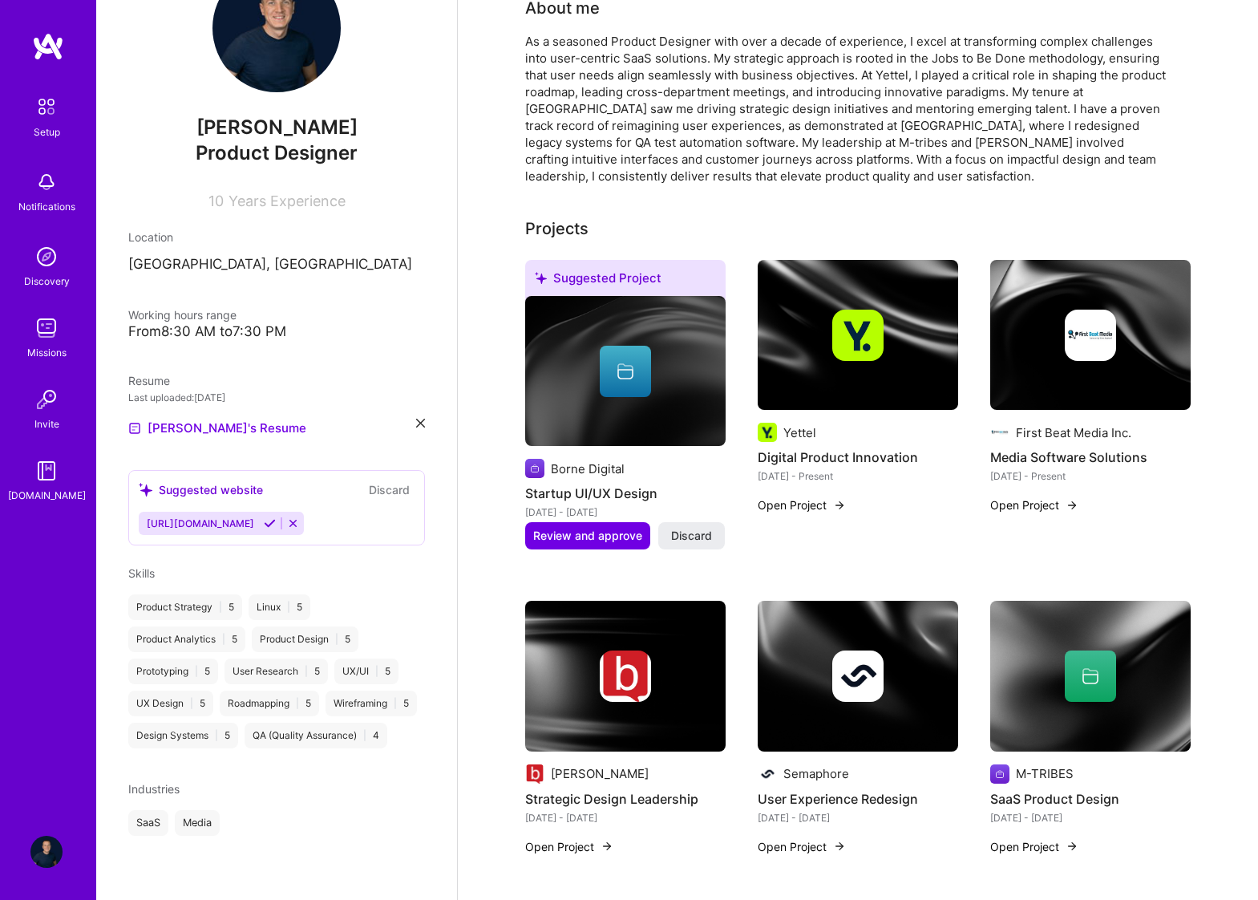
scroll to position [0, 0]
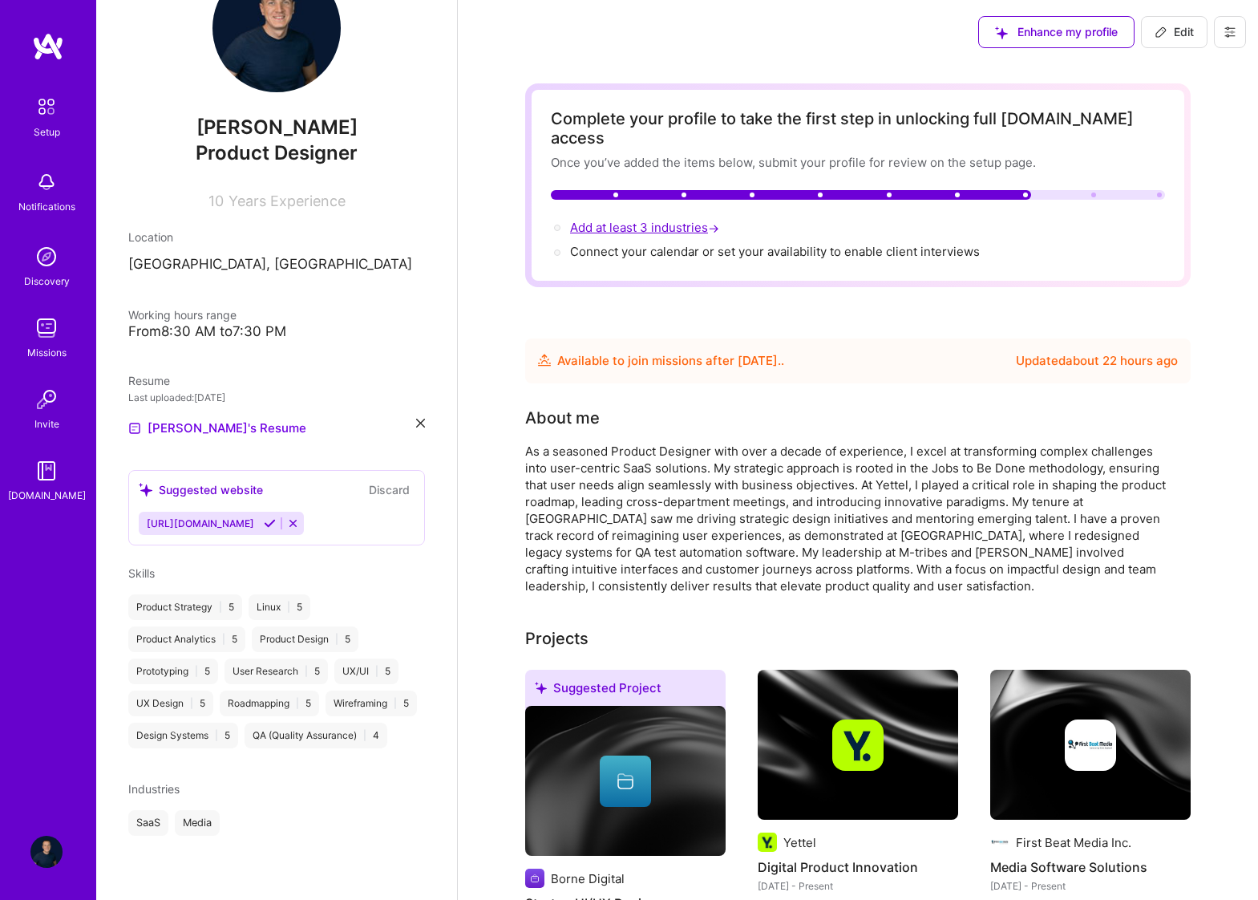
click at [658, 220] on span "Add at least 3 industries →" at bounding box center [646, 227] width 152 height 15
select select "US"
select select "Future Date"
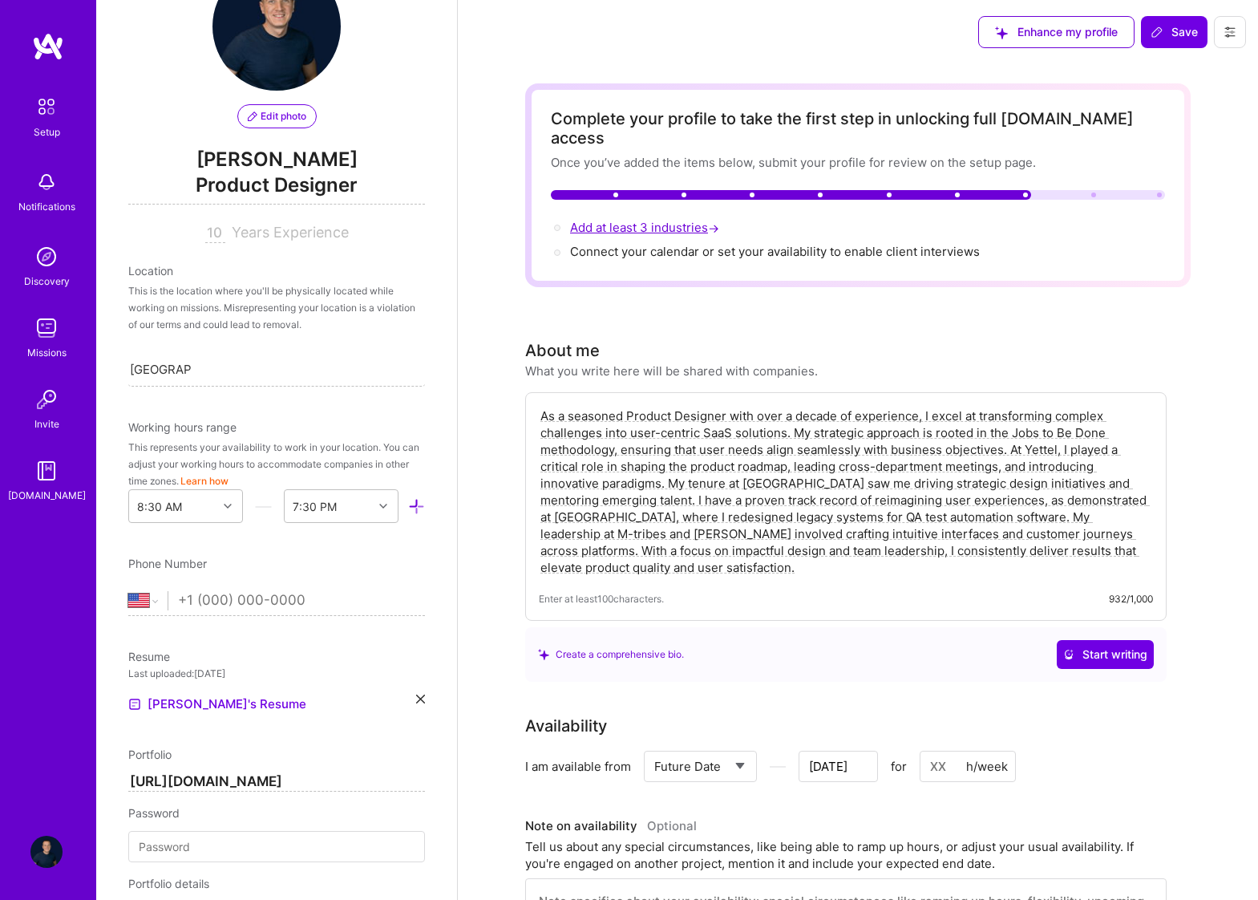
scroll to position [1012, 0]
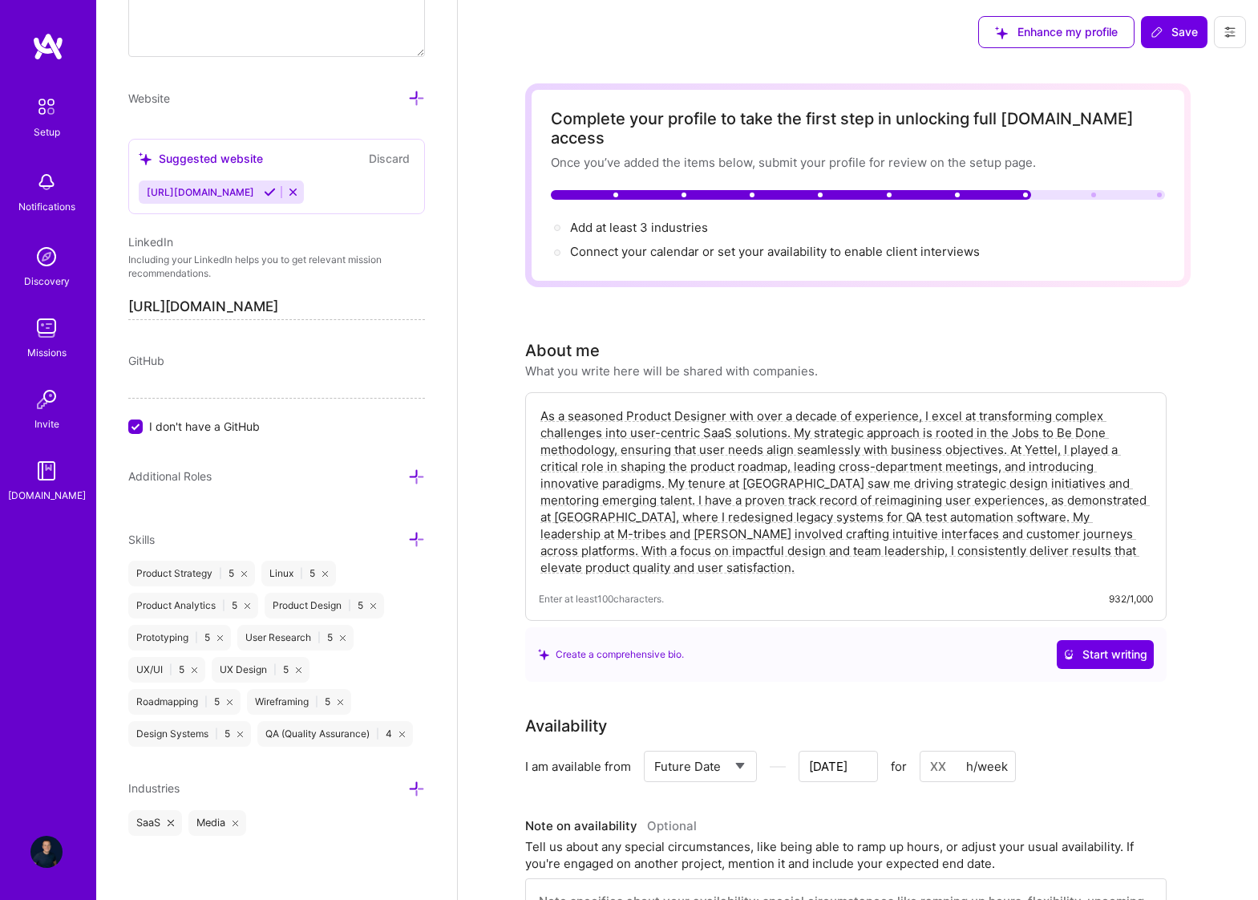
click at [423, 789] on icon at bounding box center [416, 788] width 17 height 17
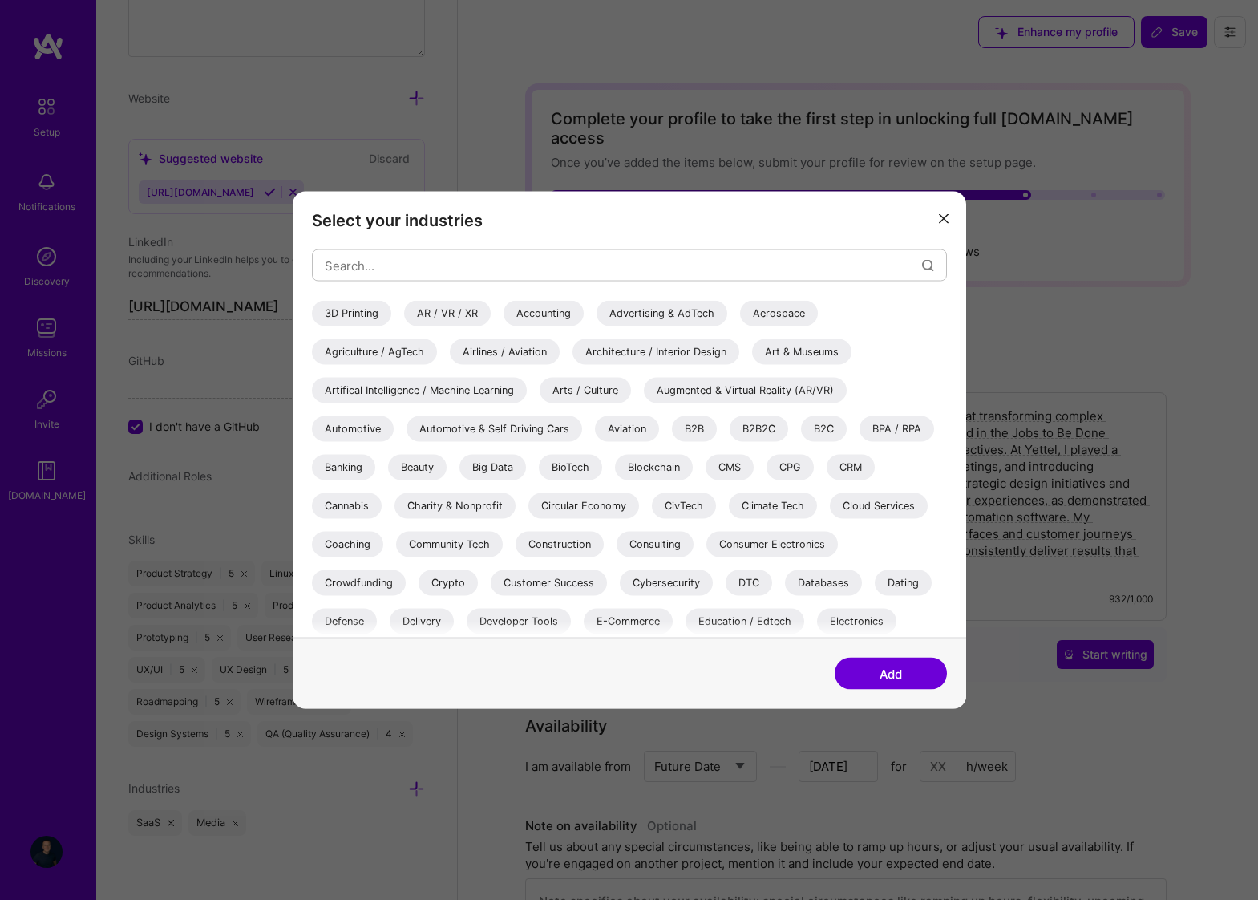
click at [355, 303] on div "3D Printing" at bounding box center [351, 314] width 79 height 26
click at [555, 410] on div "3D Printing AR / VR / XR Accounting Advertising & AdTech Aerospace Agriculture …" at bounding box center [629, 702] width 635 height 802
click at [438, 481] on div "3D Printing AR / VR / XR Accounting Advertising & AdTech Aerospace Agriculture …" at bounding box center [629, 702] width 635 height 802
click at [503, 465] on div "Big Data" at bounding box center [492, 468] width 67 height 26
click at [880, 674] on button "Add" at bounding box center [891, 673] width 112 height 32
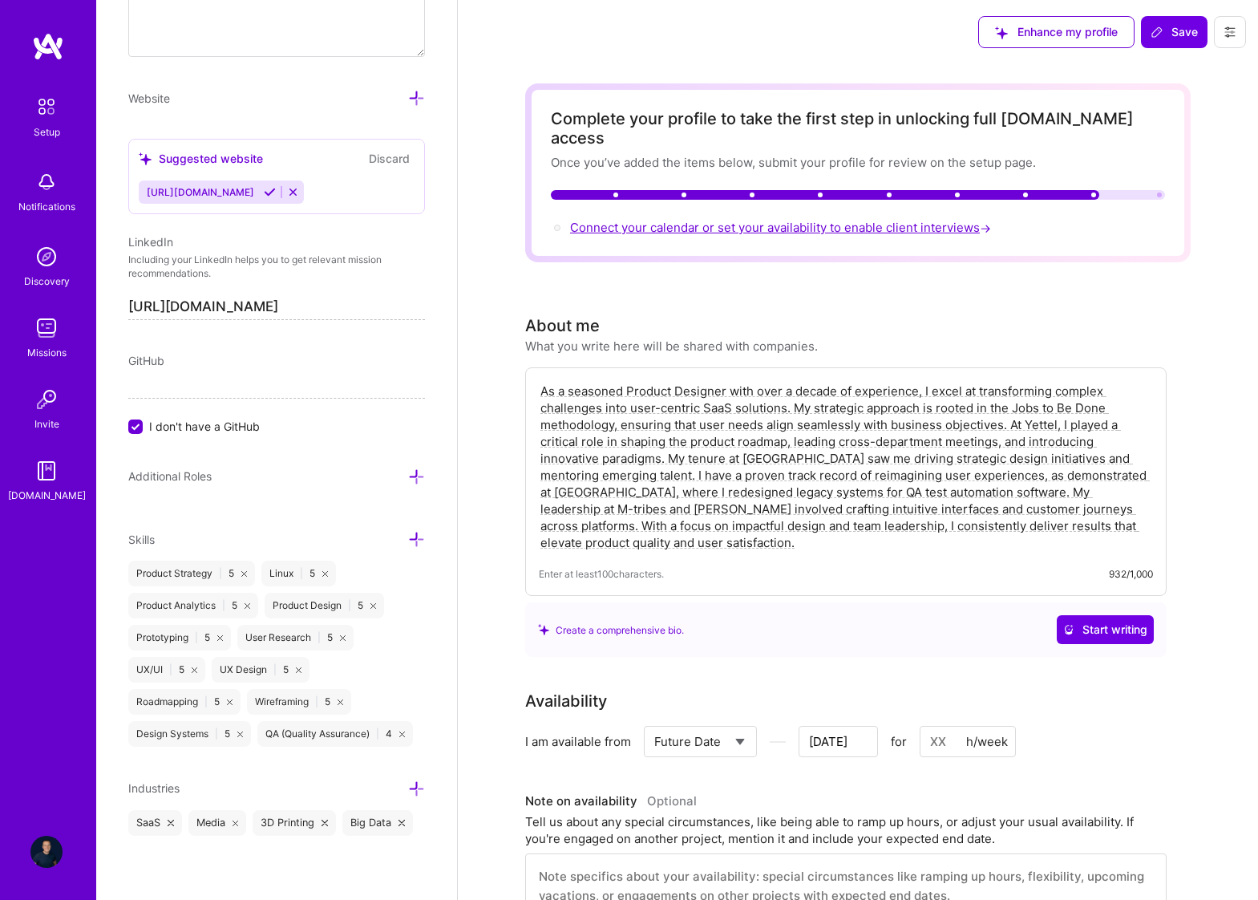
click at [844, 220] on span "Connect your calendar or set your availability to enable client interviews →" at bounding box center [782, 227] width 424 height 15
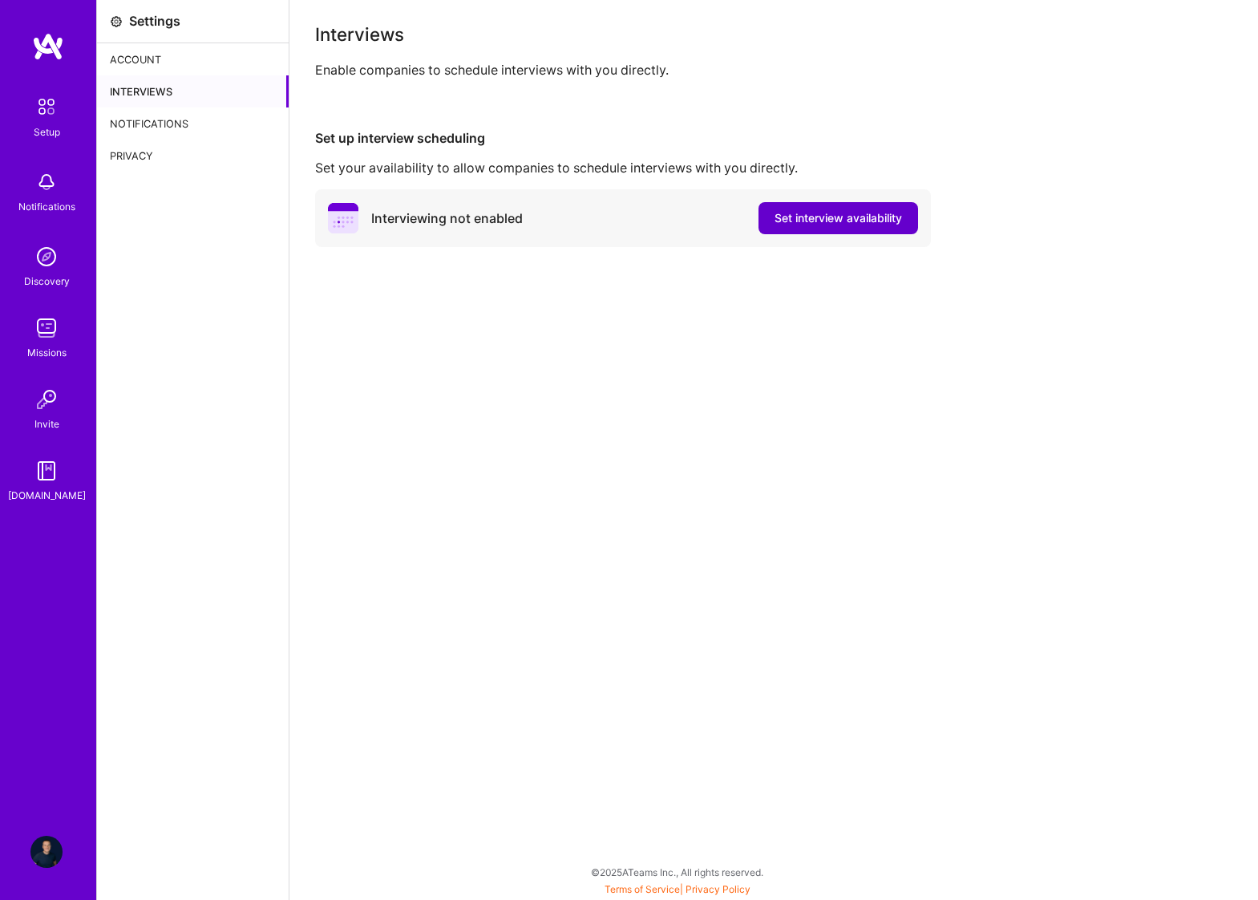
click at [853, 224] on span "Set interview availability" at bounding box center [837, 218] width 127 height 16
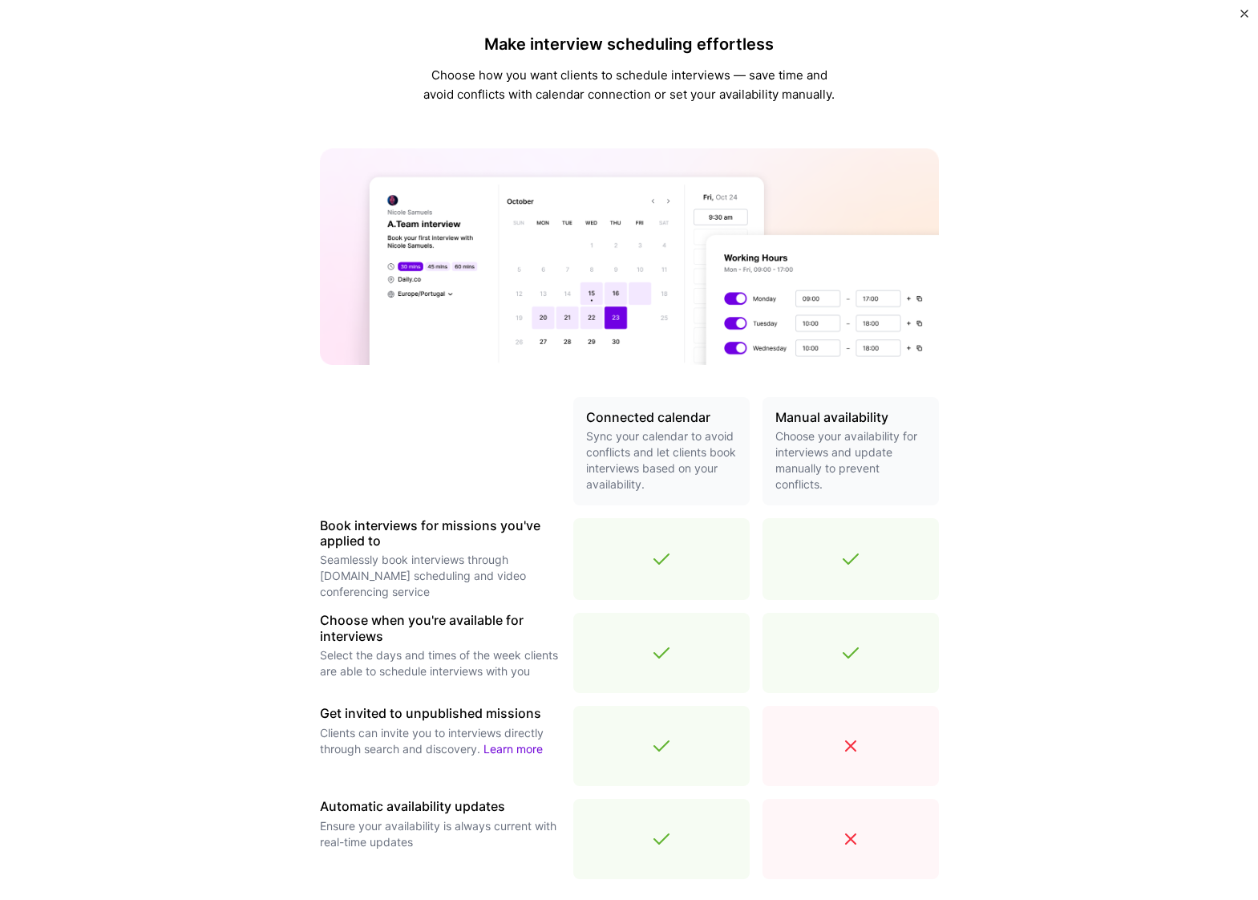
scroll to position [224, 0]
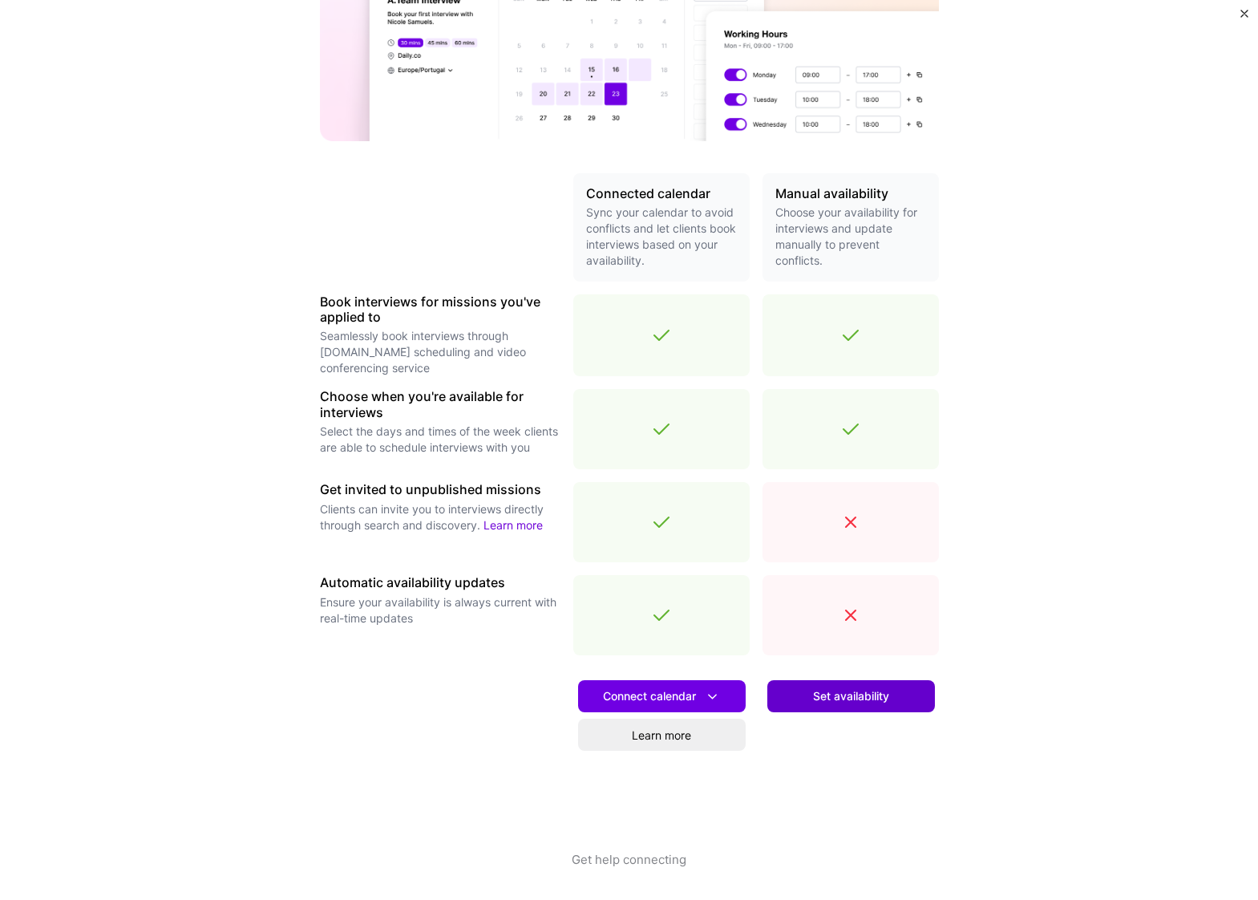
click at [859, 697] on span "Set availability" at bounding box center [851, 696] width 76 height 16
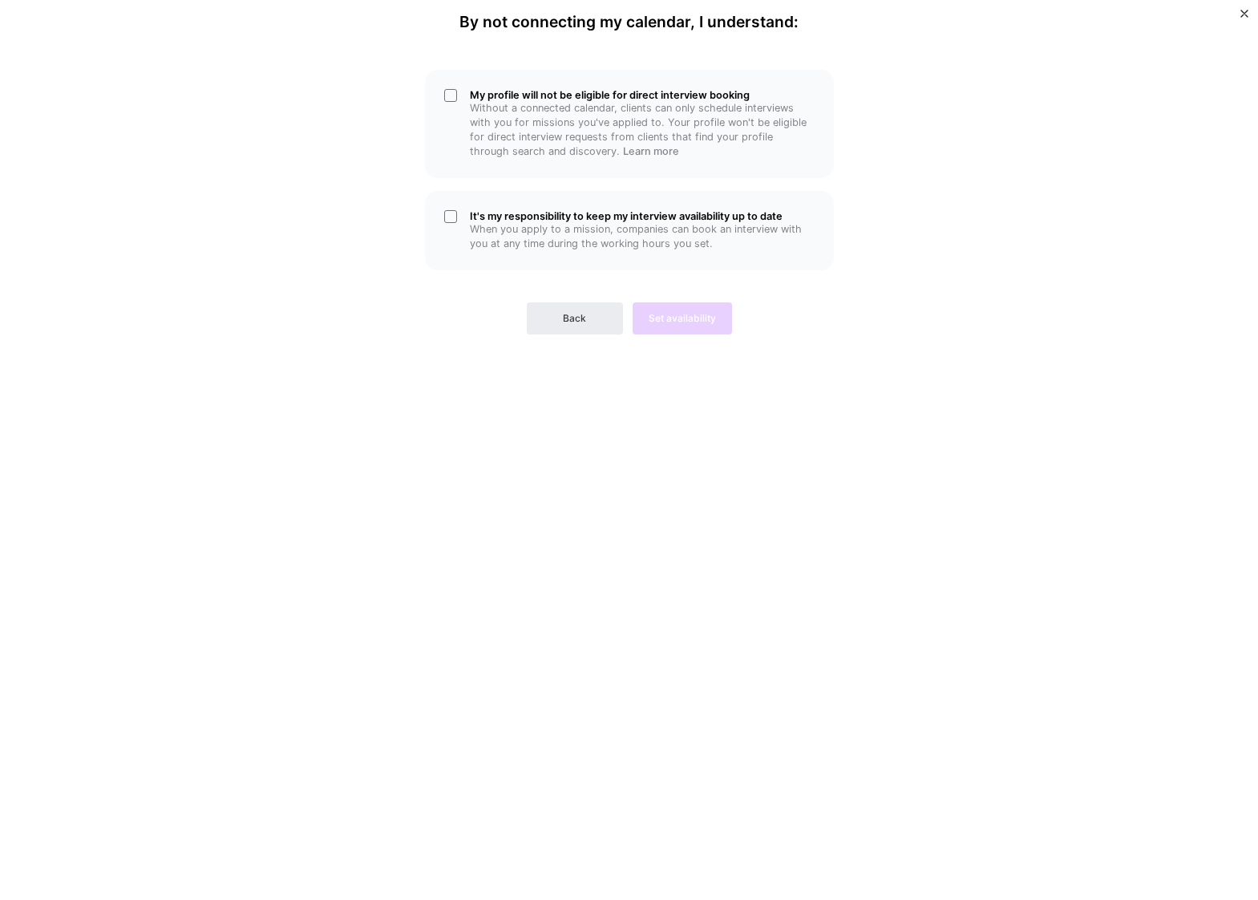
scroll to position [0, 0]
click at [562, 310] on button "Back" at bounding box center [575, 318] width 96 height 32
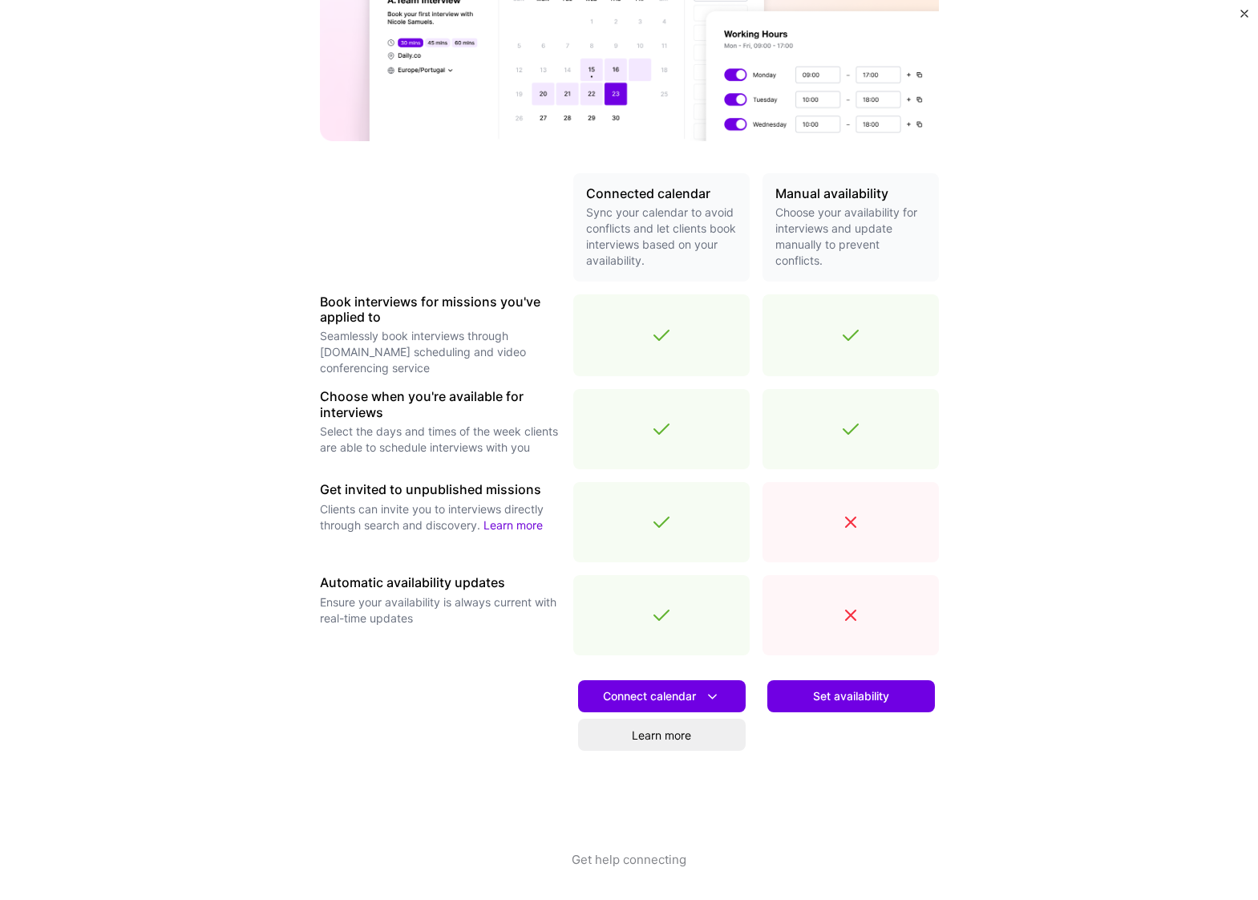
scroll to position [208, 0]
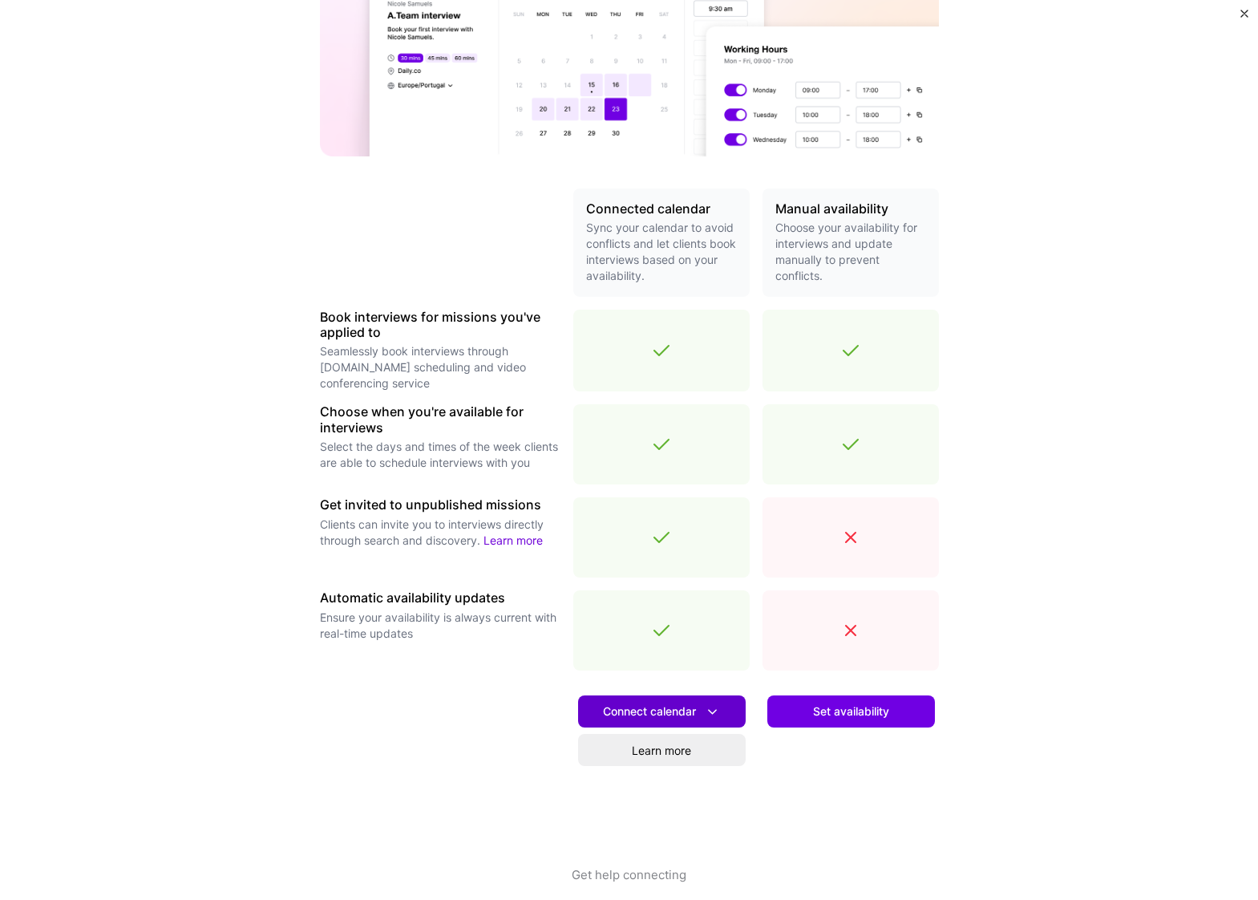
click at [655, 717] on span "Connect calendar" at bounding box center [662, 711] width 118 height 17
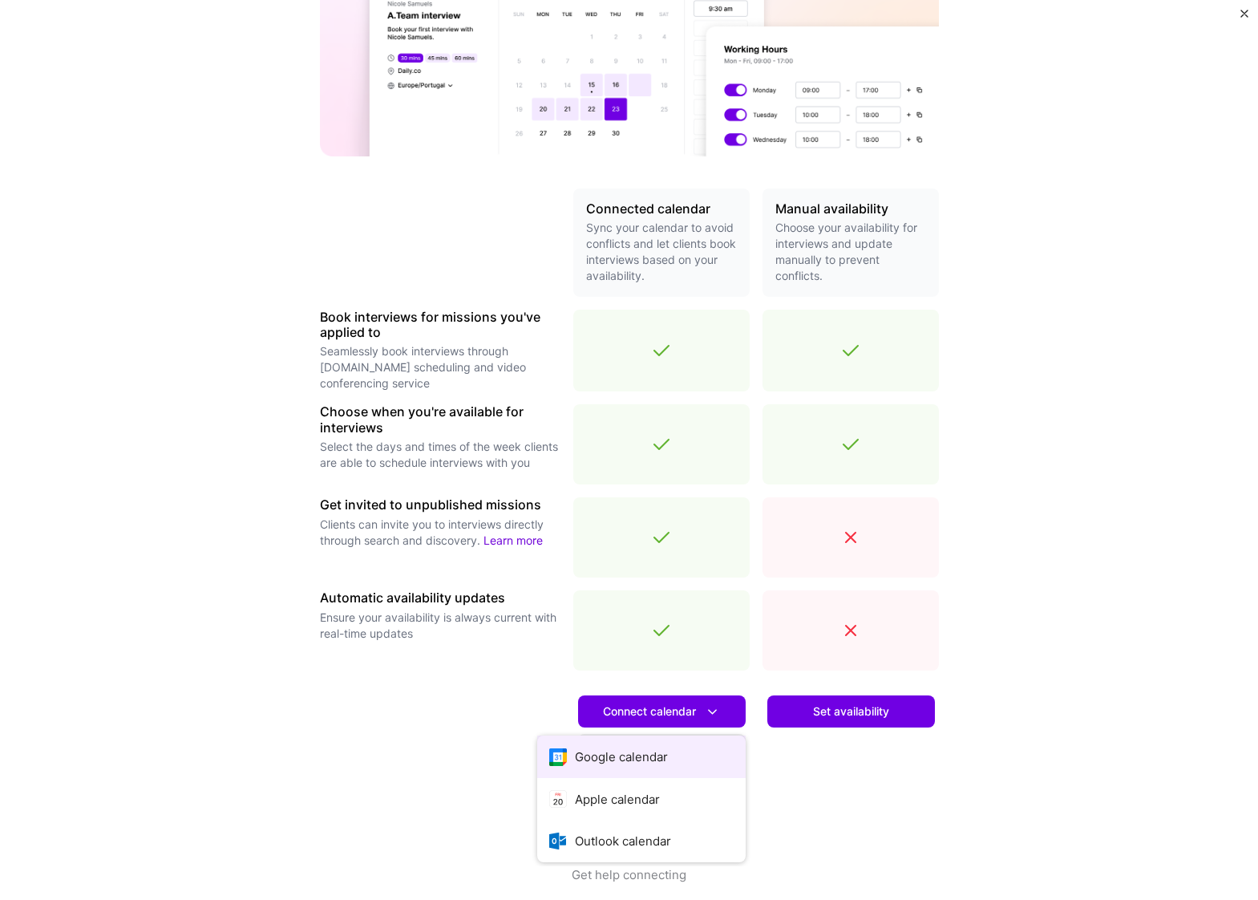
click at [647, 754] on button "Google calendar" at bounding box center [641, 756] width 208 height 42
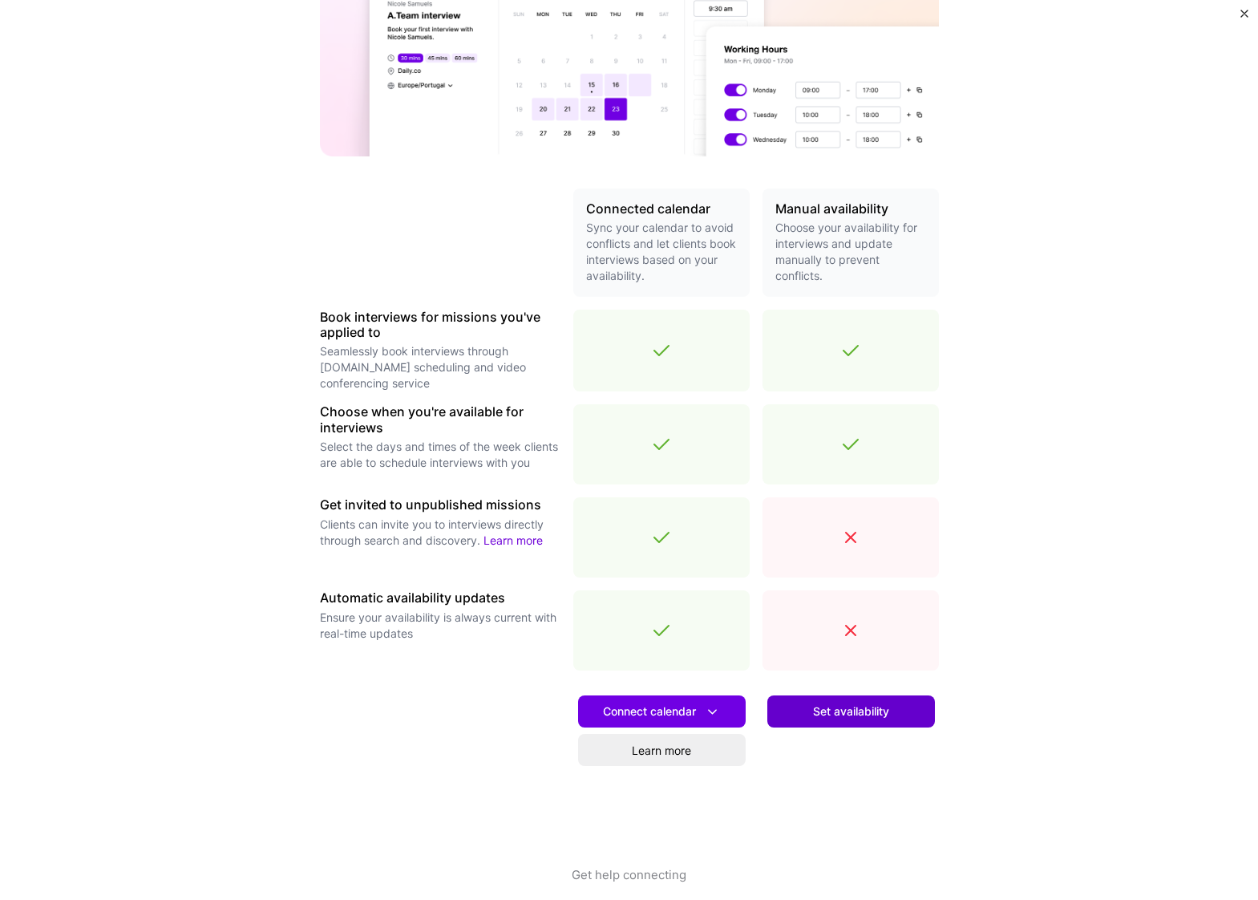
click at [849, 712] on span "Set availability" at bounding box center [851, 711] width 76 height 16
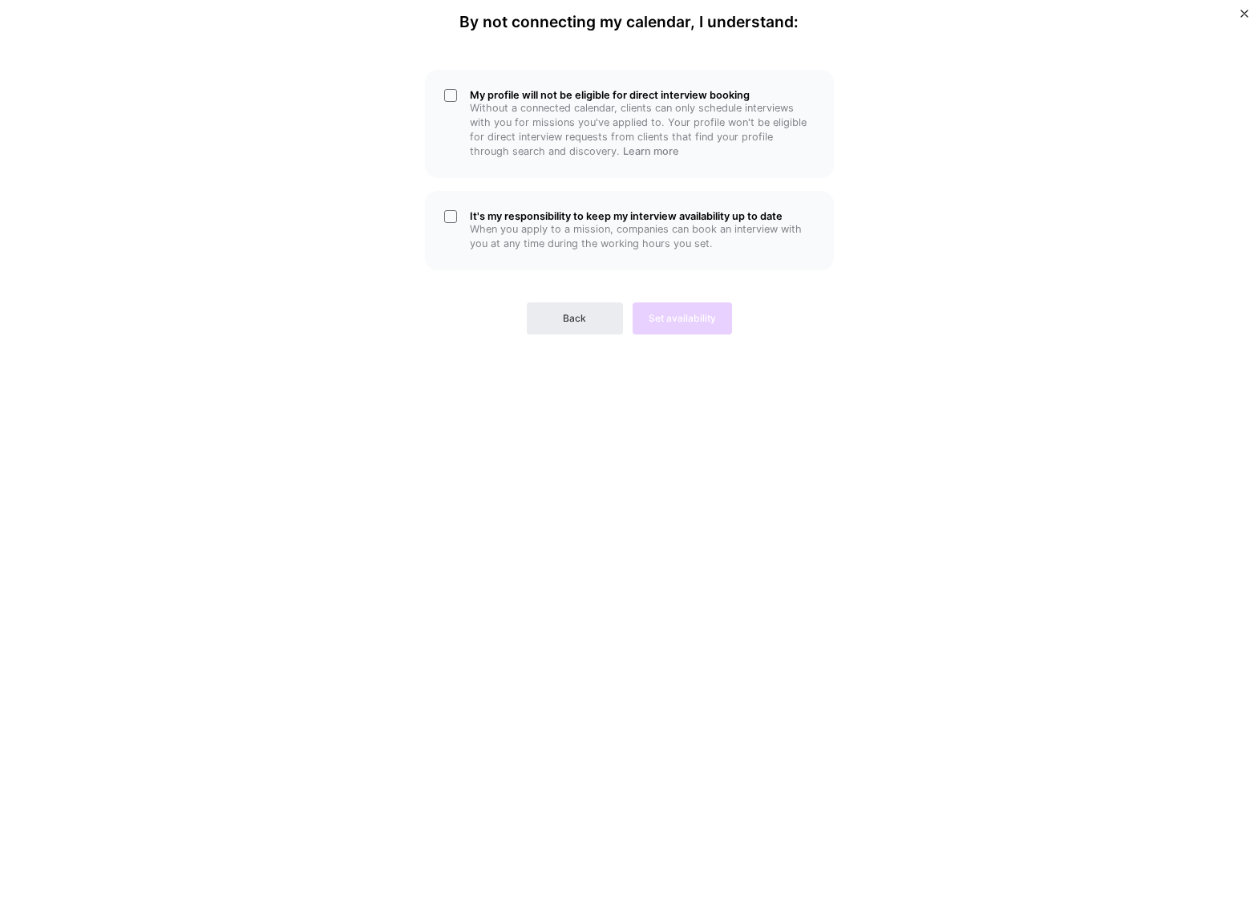
scroll to position [0, 0]
click at [455, 216] on div "It's my responsibility to keep my interview availability up to date When you ap…" at bounding box center [629, 230] width 409 height 79
click at [447, 90] on div "My profile will not be eligible for direct interview booking Without a connecte…" at bounding box center [629, 124] width 409 height 108
click at [680, 311] on span "Set availability" at bounding box center [682, 318] width 67 height 14
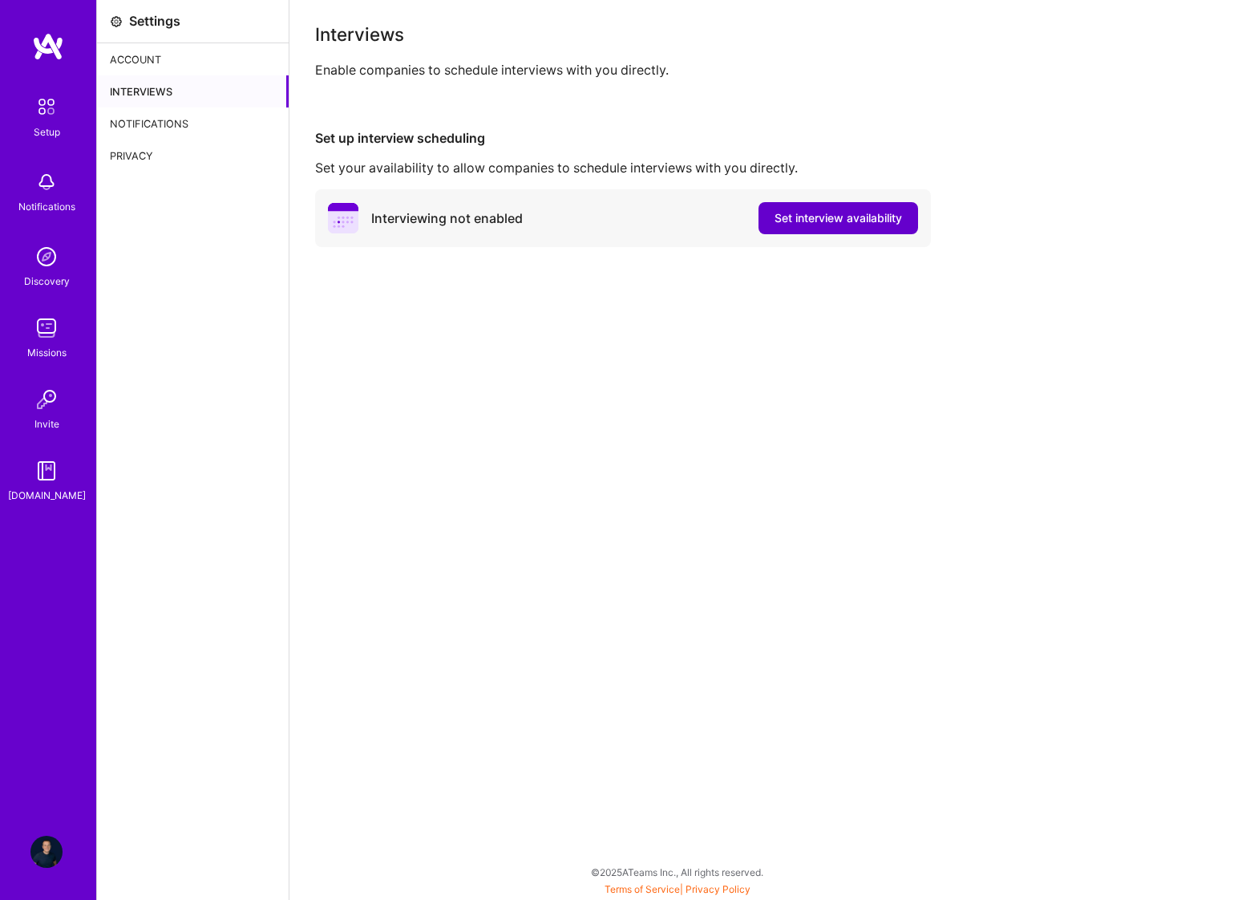
click at [841, 216] on span "Set interview availability" at bounding box center [837, 218] width 127 height 16
